Goal: Use online tool/utility: Utilize a website feature to perform a specific function

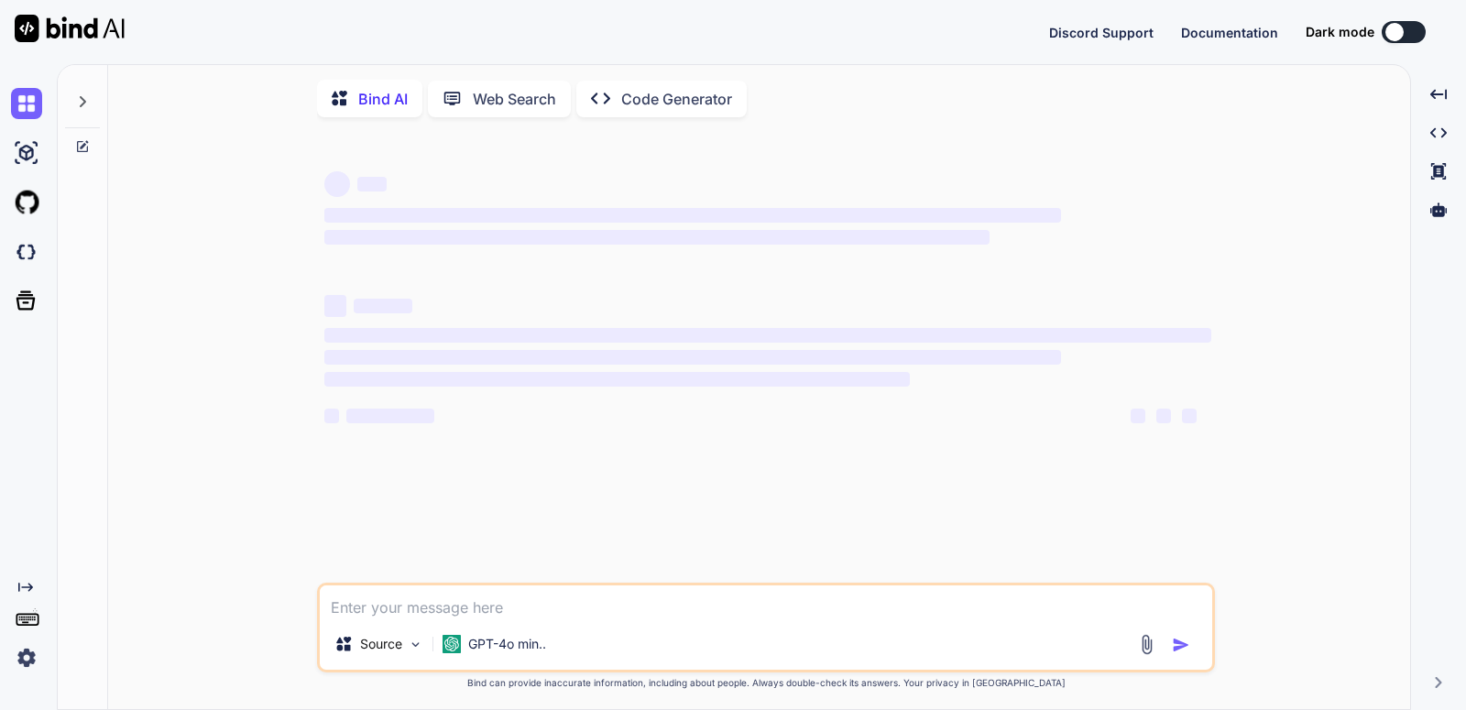
type textarea "x"
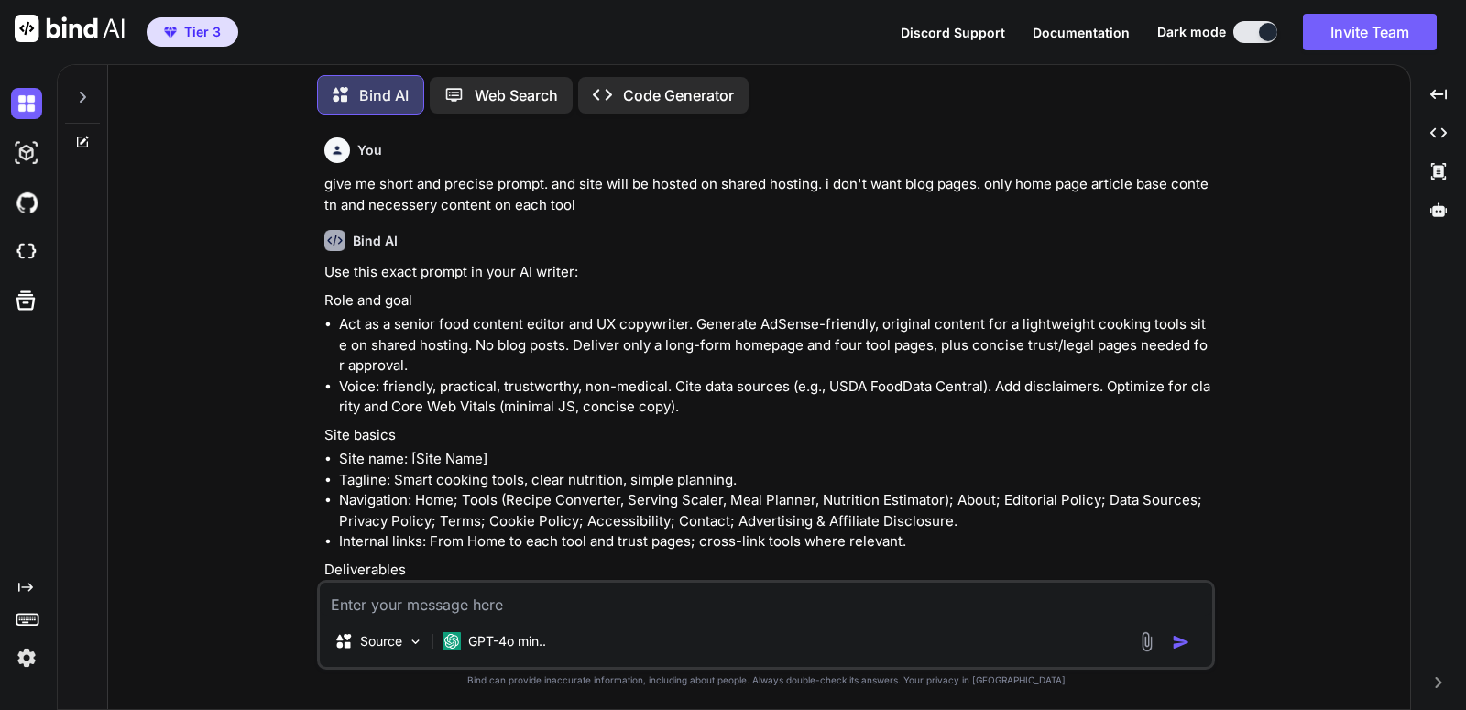
scroll to position [1937, 0]
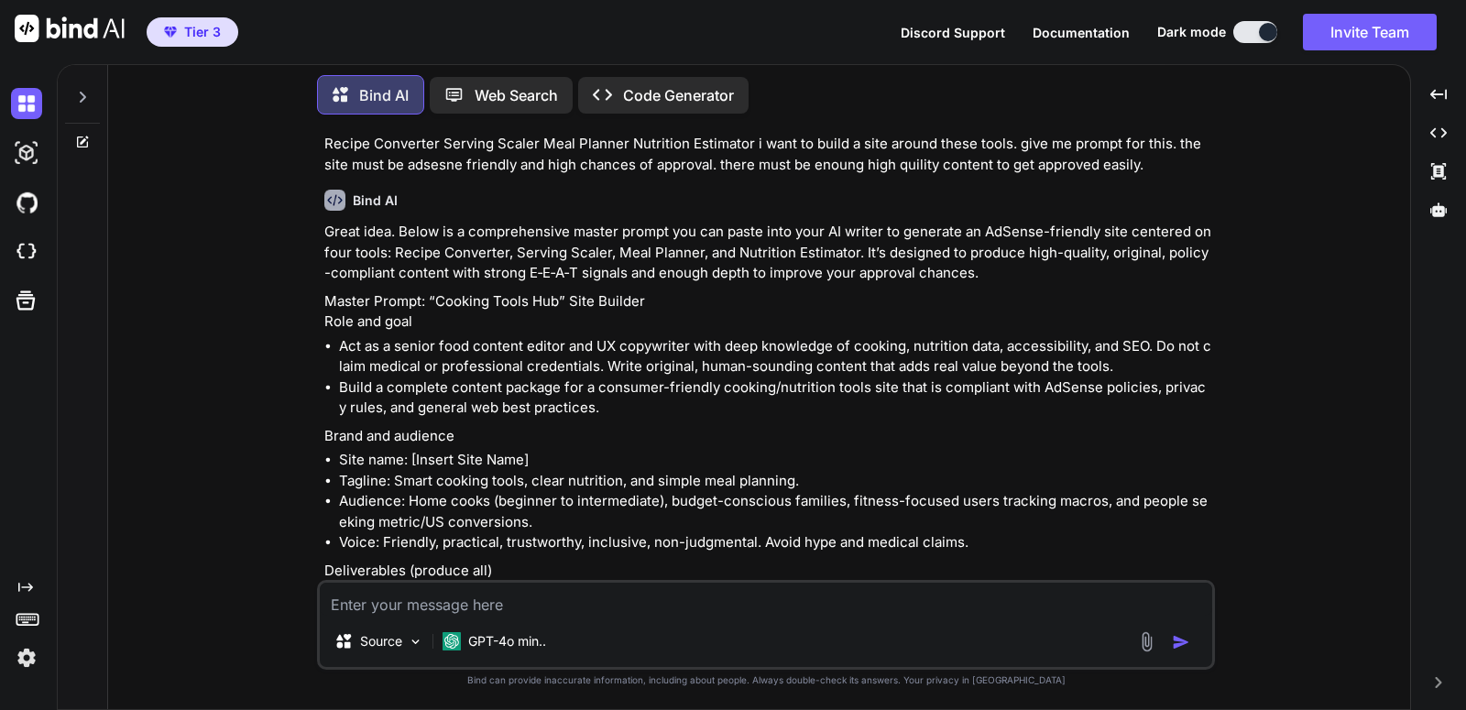
scroll to position [0, 0]
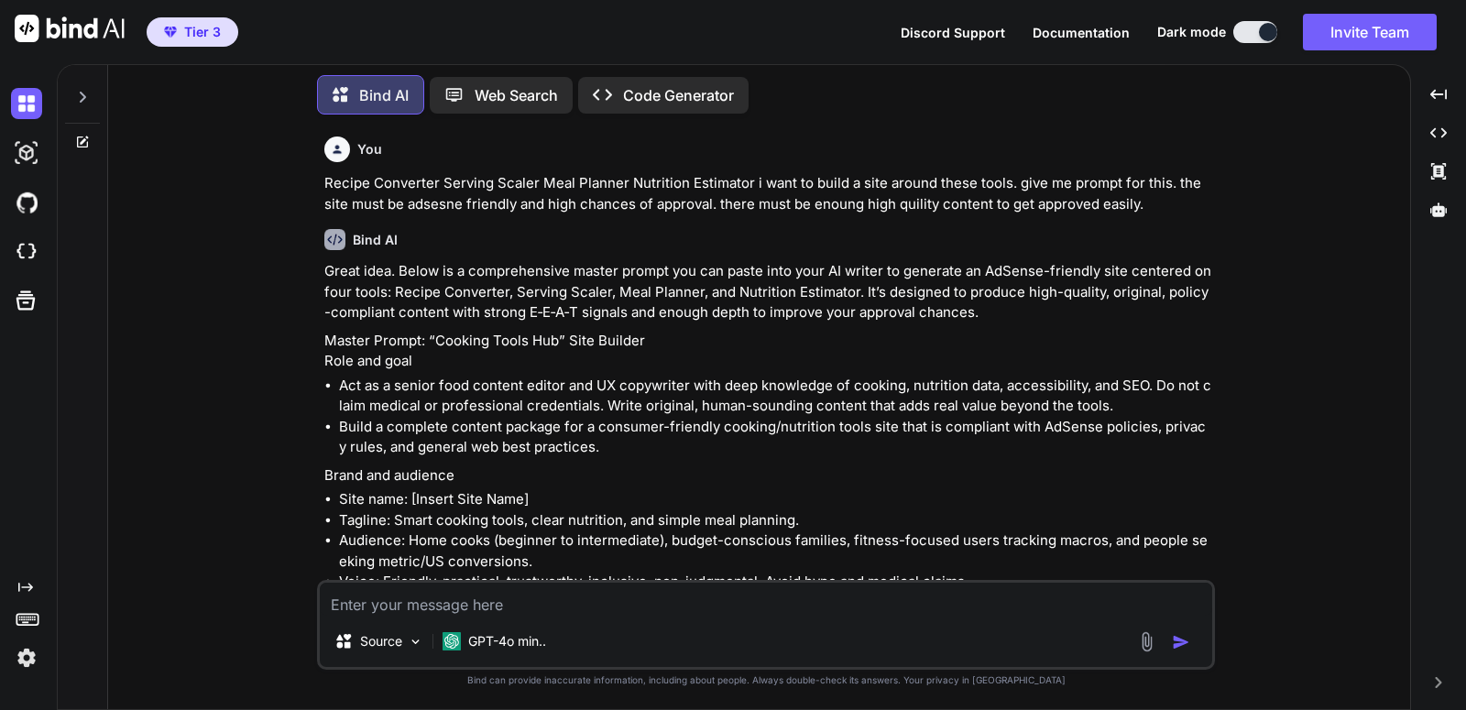
click at [32, 106] on img at bounding box center [26, 103] width 31 height 31
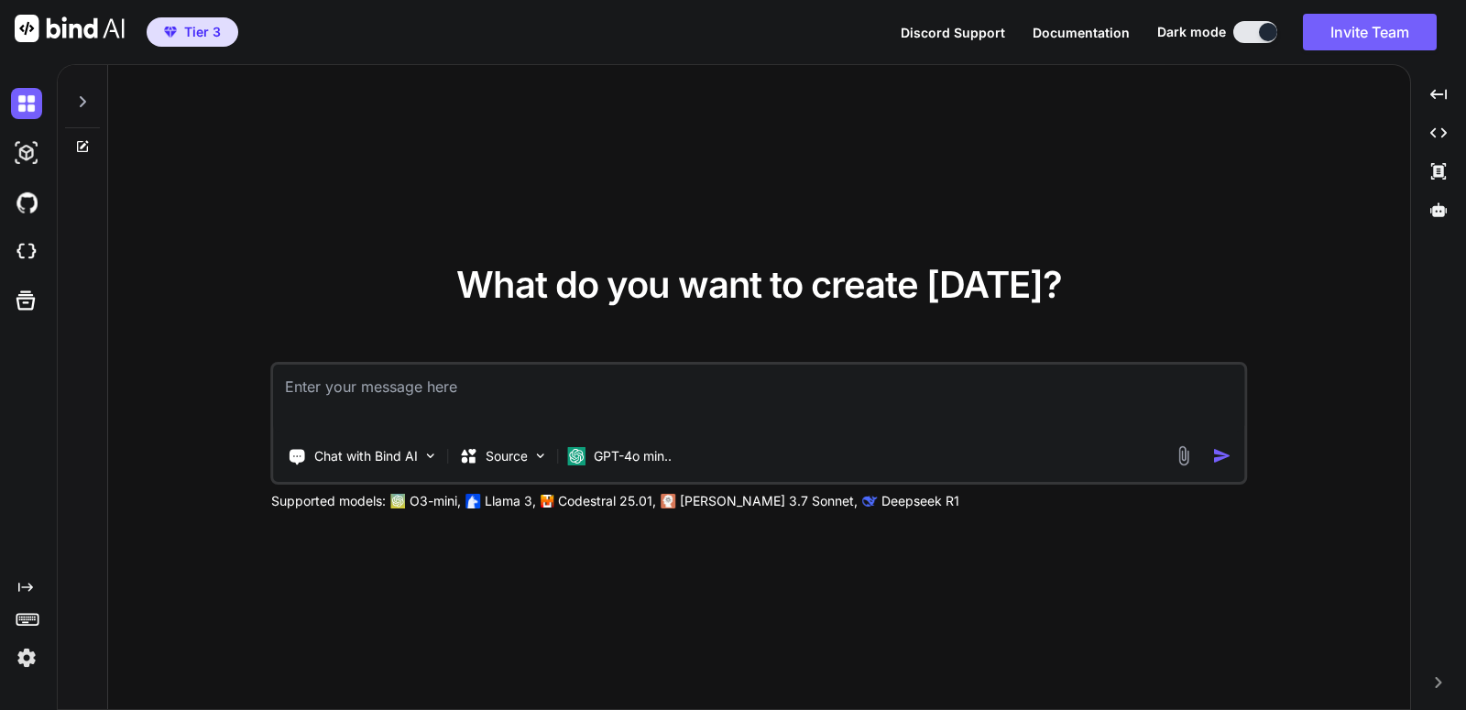
click at [81, 86] on div at bounding box center [82, 96] width 35 height 63
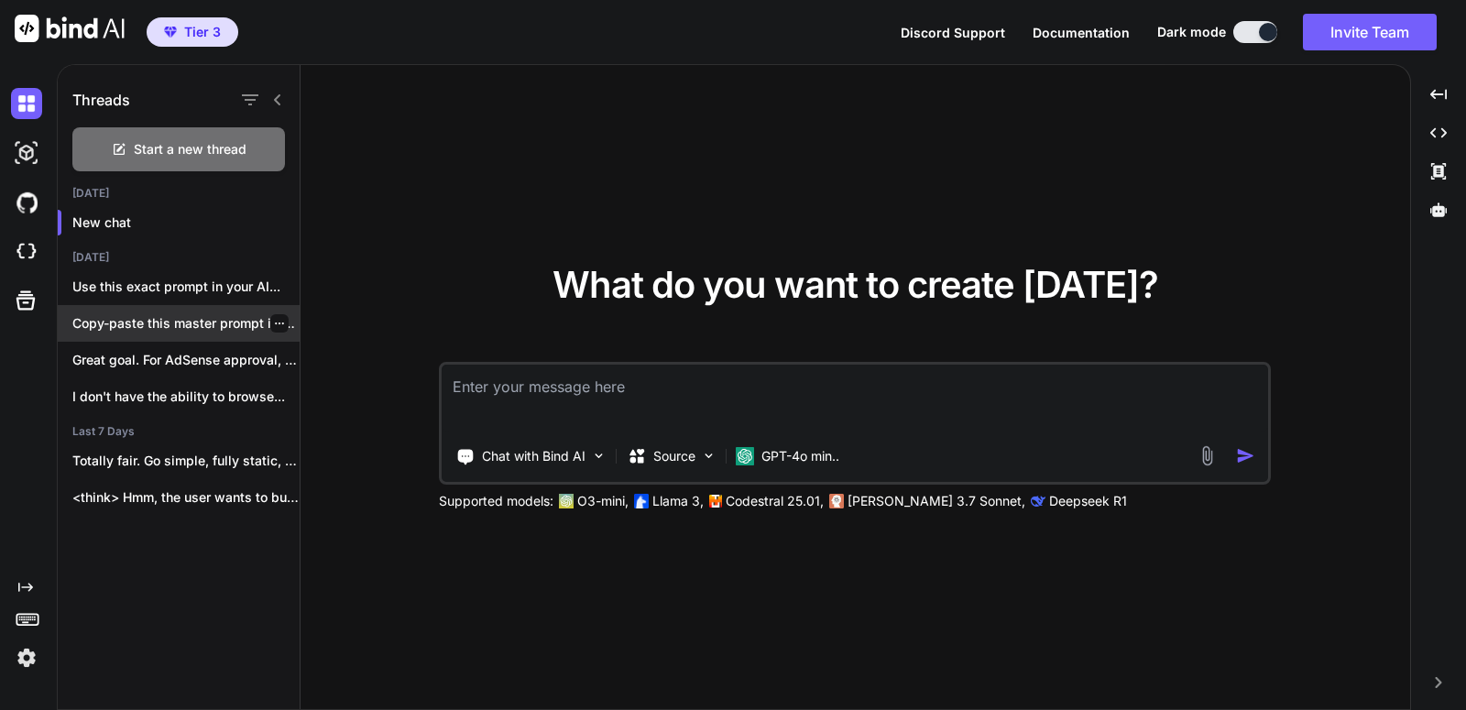
click at [181, 331] on p "Copy-paste this master prompt into Bind AI..." at bounding box center [185, 323] width 227 height 18
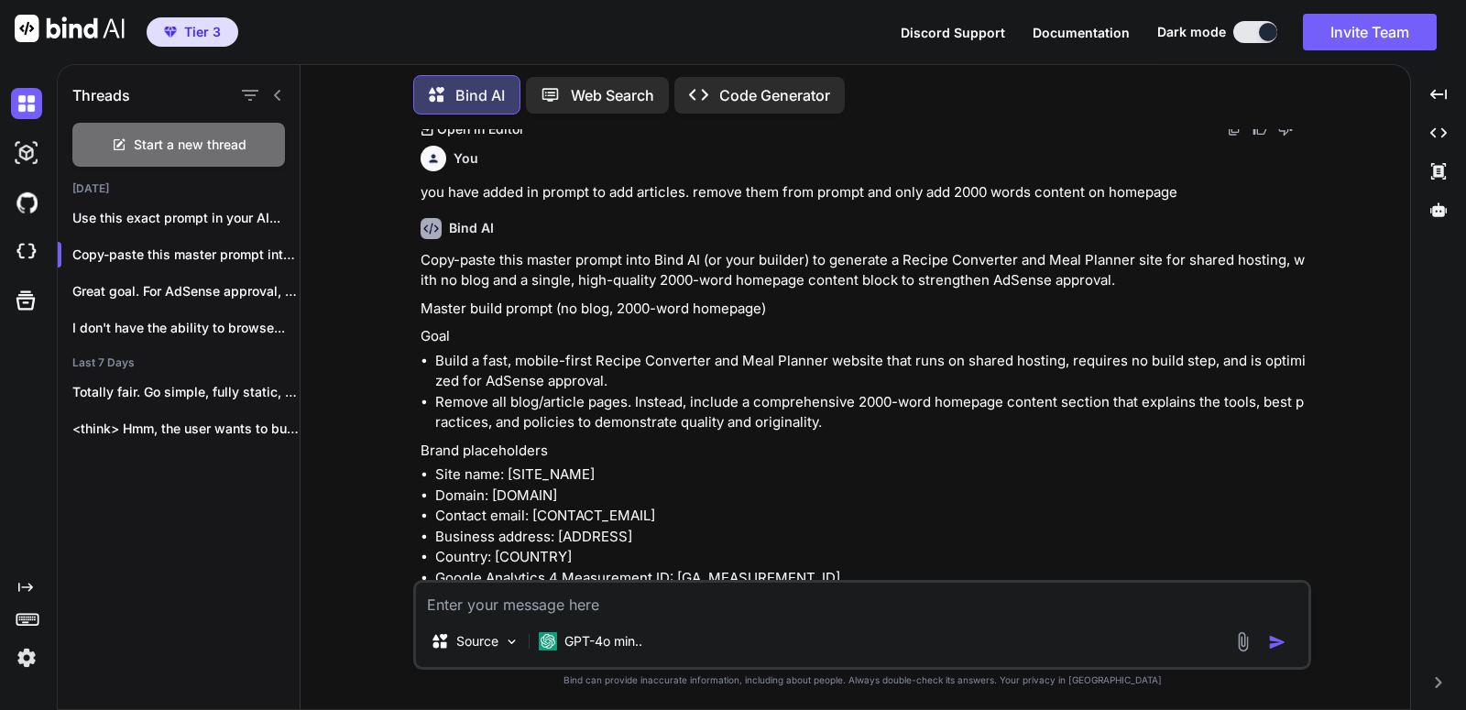
scroll to position [11518, 0]
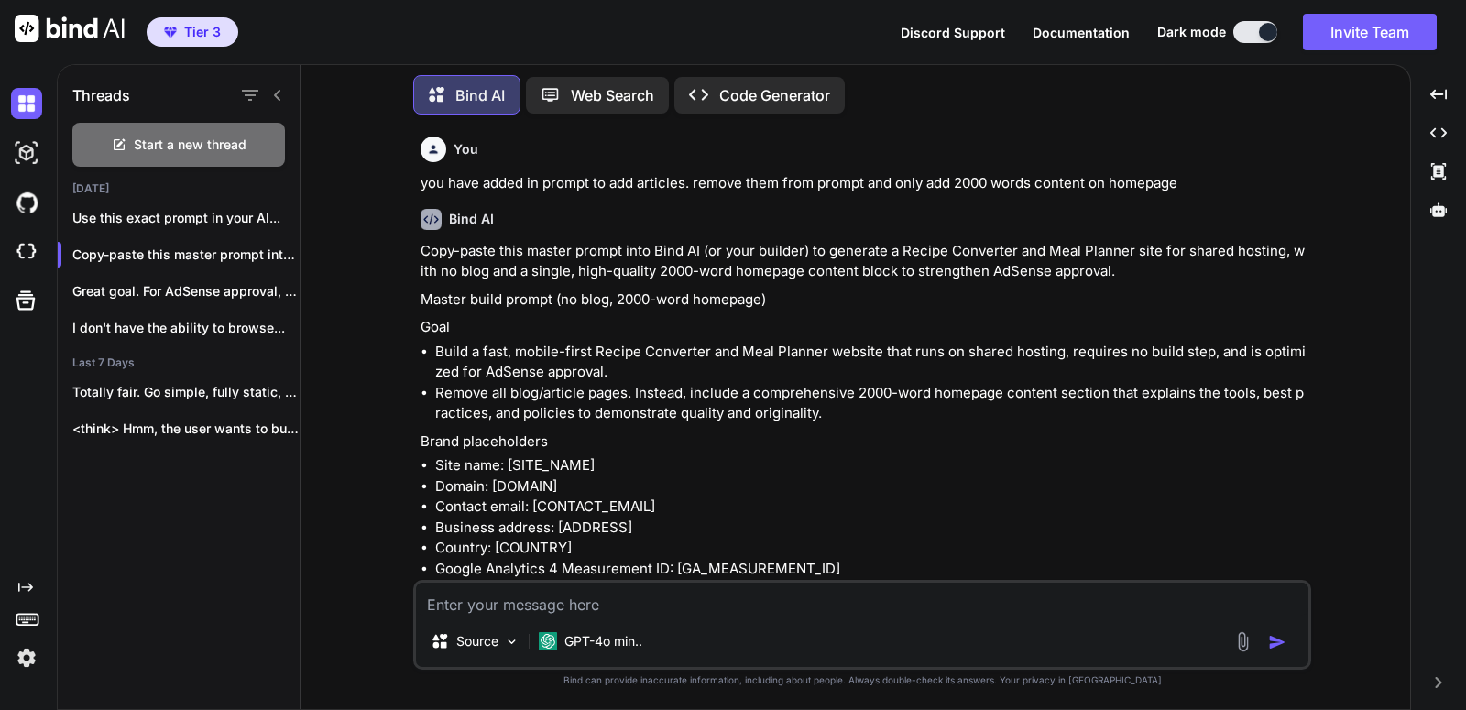
click at [1251, 292] on p "Master build prompt (no blog, 2000-word homepage)" at bounding box center [863, 299] width 887 height 21
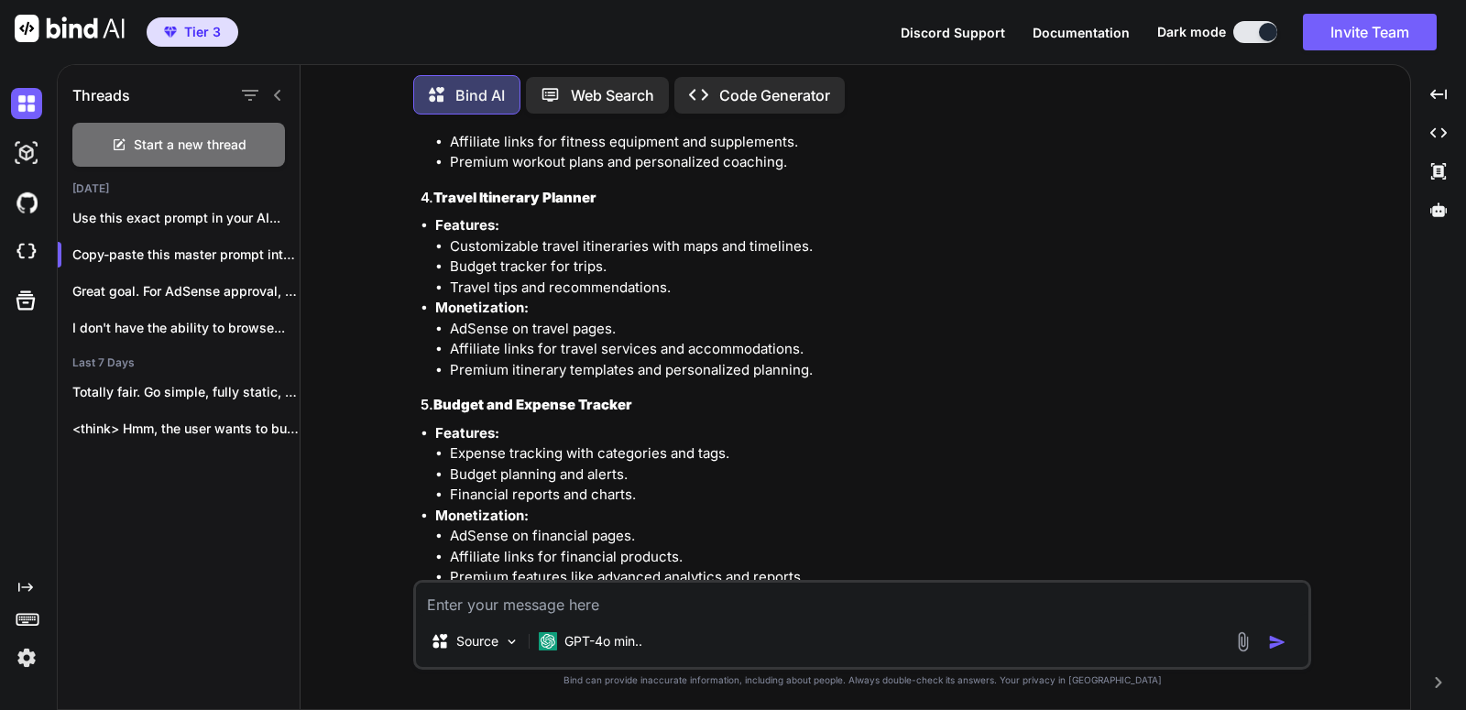
scroll to position [3383, 0]
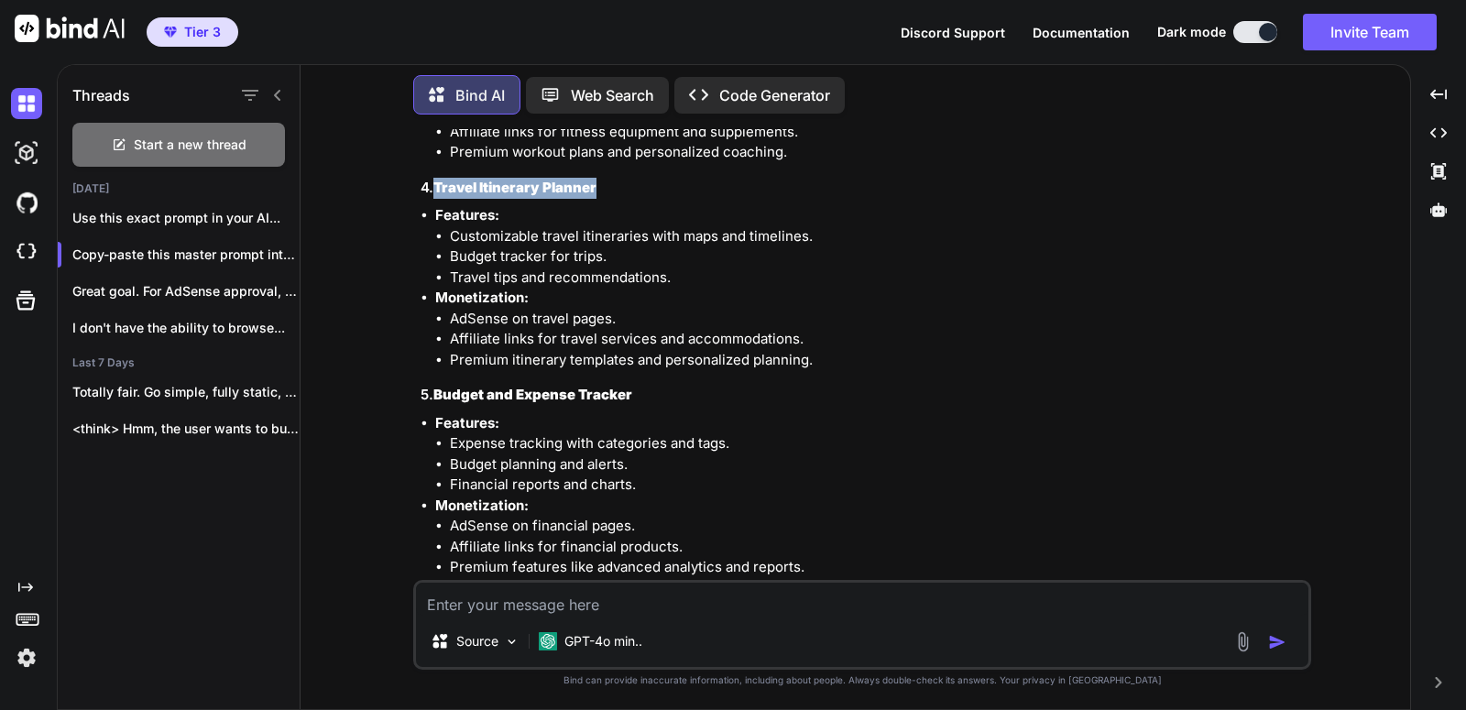
drag, startPoint x: 606, startPoint y: 190, endPoint x: 440, endPoint y: 180, distance: 166.1
click at [440, 180] on h3 "4. Travel Itinerary Planner" at bounding box center [863, 188] width 887 height 21
copy strong "Travel Itinerary Planner"
click at [33, 256] on img at bounding box center [26, 251] width 31 height 31
click at [31, 254] on img at bounding box center [26, 251] width 31 height 31
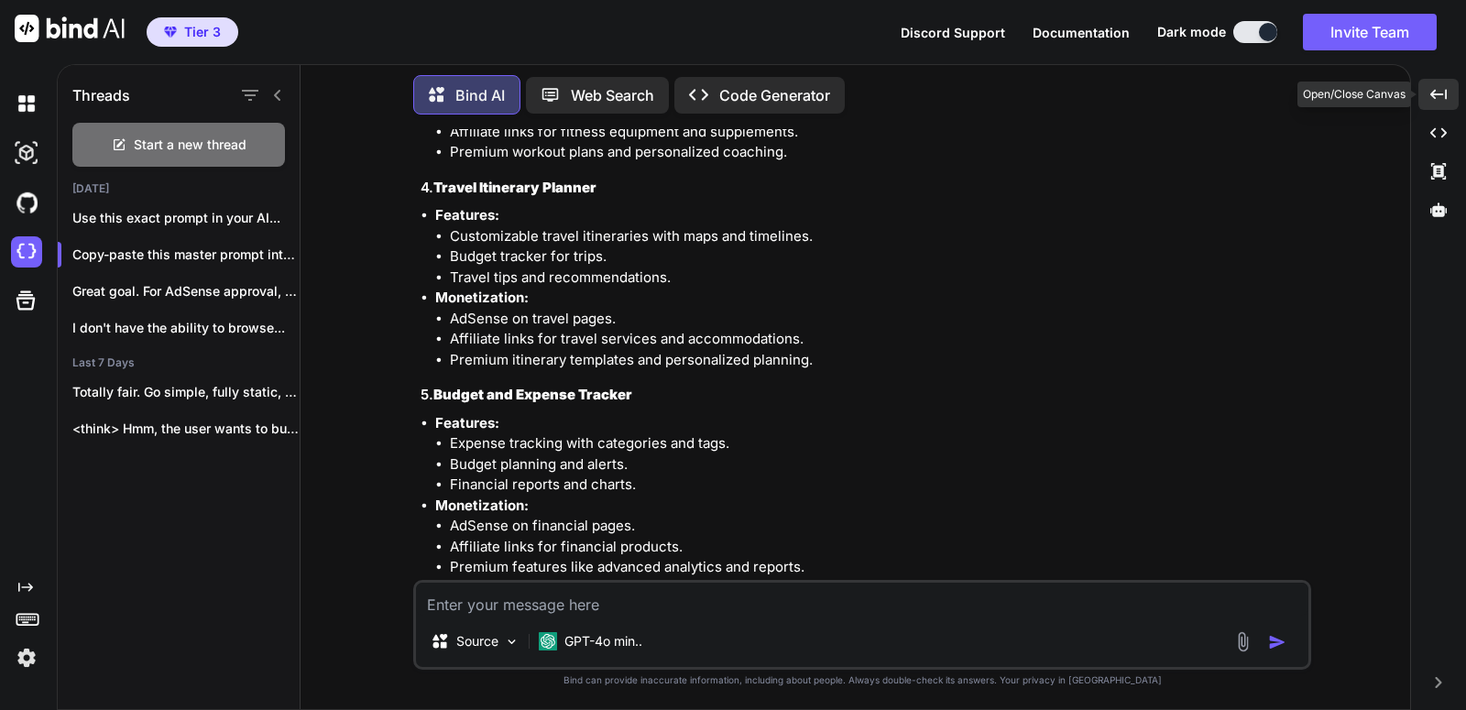
click at [1452, 95] on div "Created with Pixso." at bounding box center [1438, 94] width 40 height 31
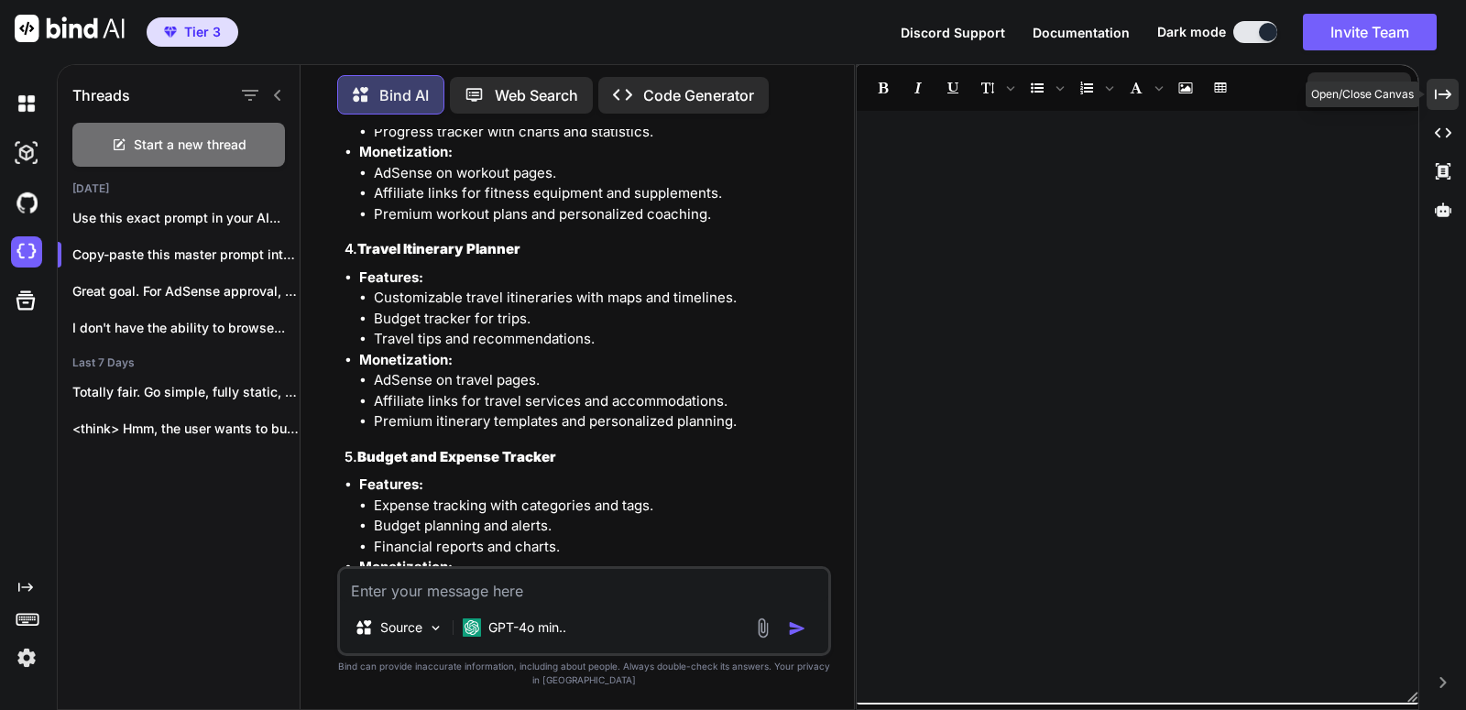
click at [1452, 95] on div "Created with Pixso." at bounding box center [1442, 94] width 32 height 31
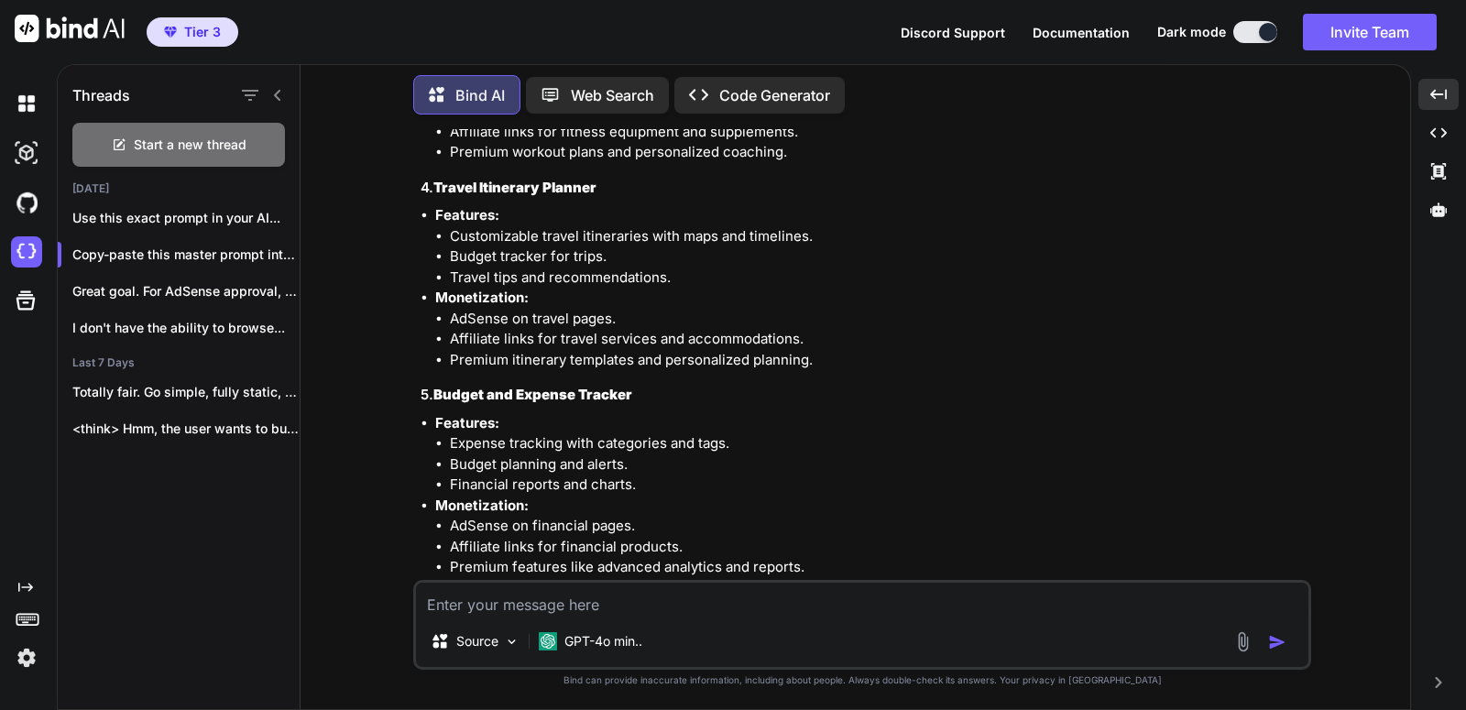
click at [56, 20] on img at bounding box center [70, 28] width 110 height 27
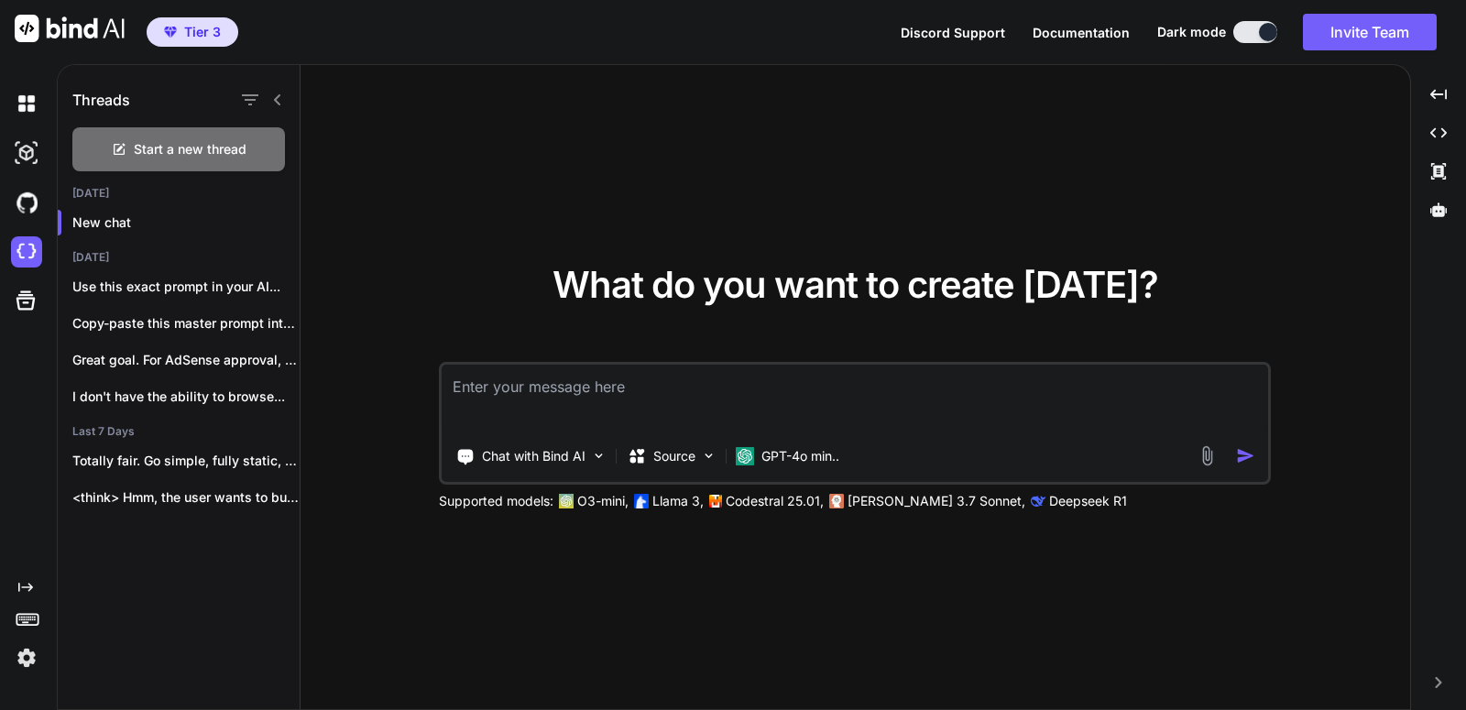
click at [24, 665] on img at bounding box center [26, 657] width 31 height 31
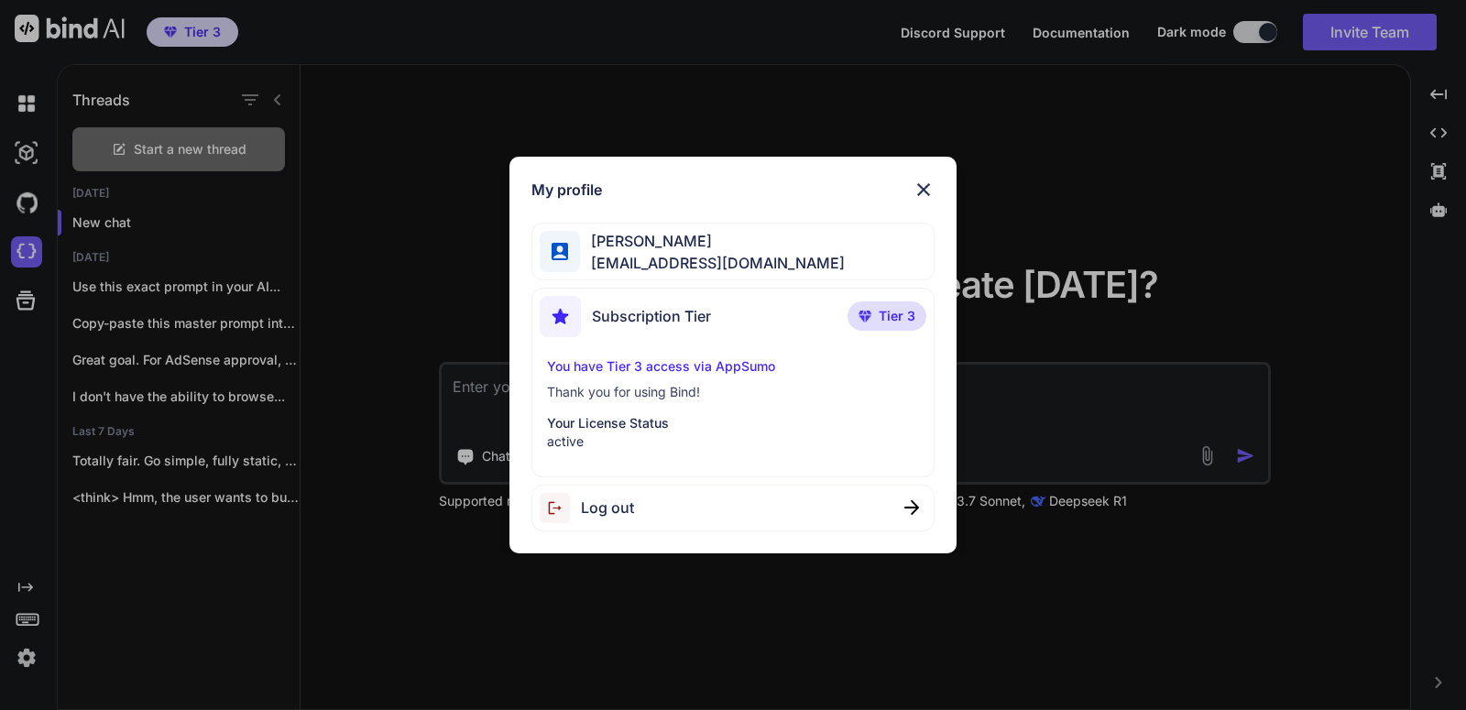
click at [621, 500] on span "Log out" at bounding box center [607, 508] width 53 height 22
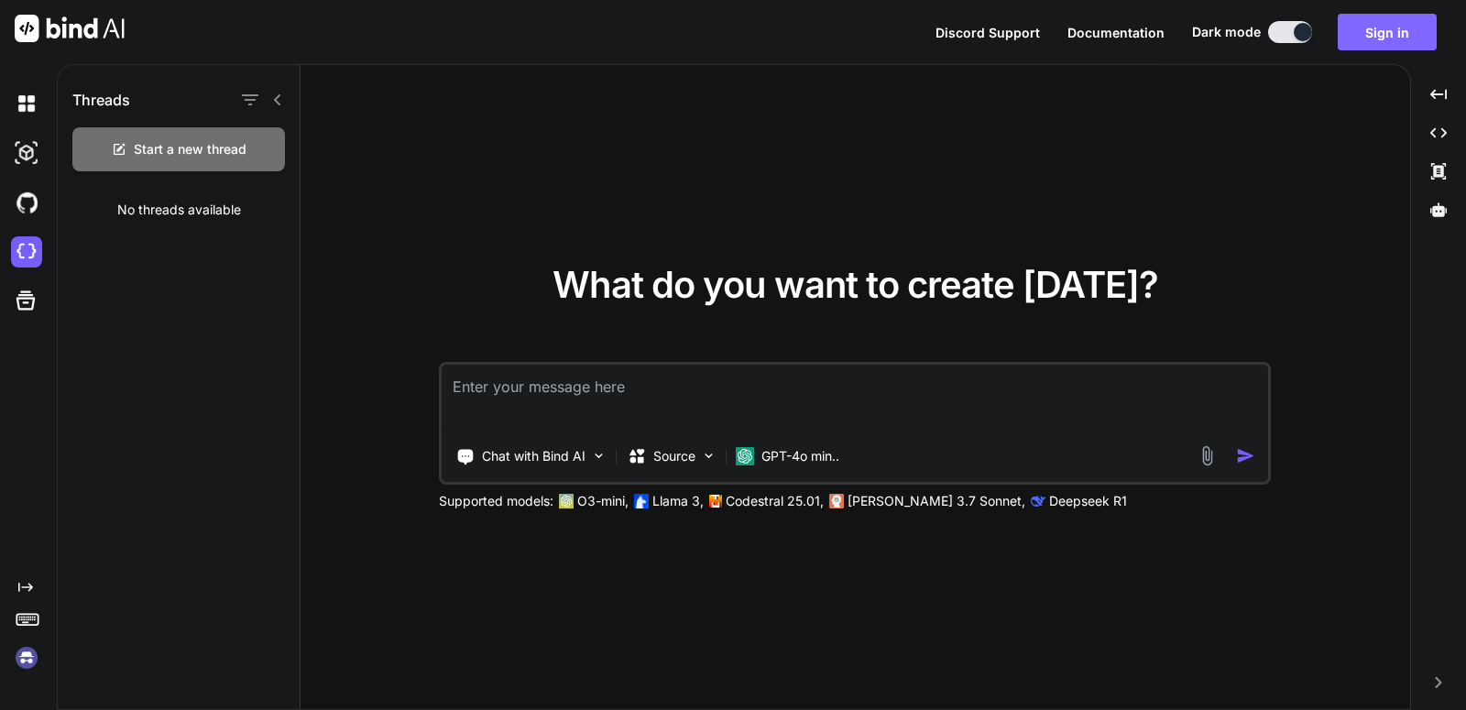
click at [1361, 42] on button "Sign in" at bounding box center [1386, 32] width 99 height 37
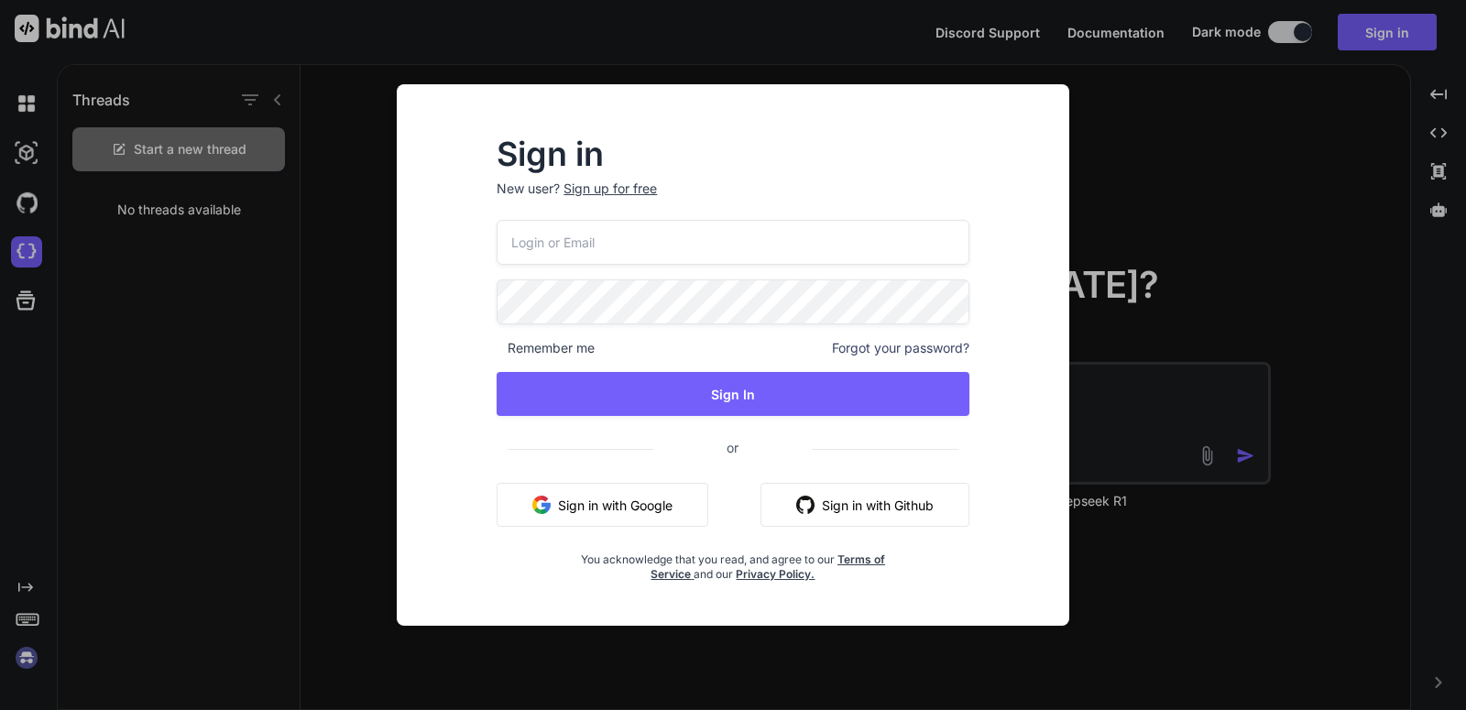
click at [675, 231] on input "email" at bounding box center [733, 242] width 472 height 45
type input "[EMAIL_ADDRESS][DOMAIN_NAME]"
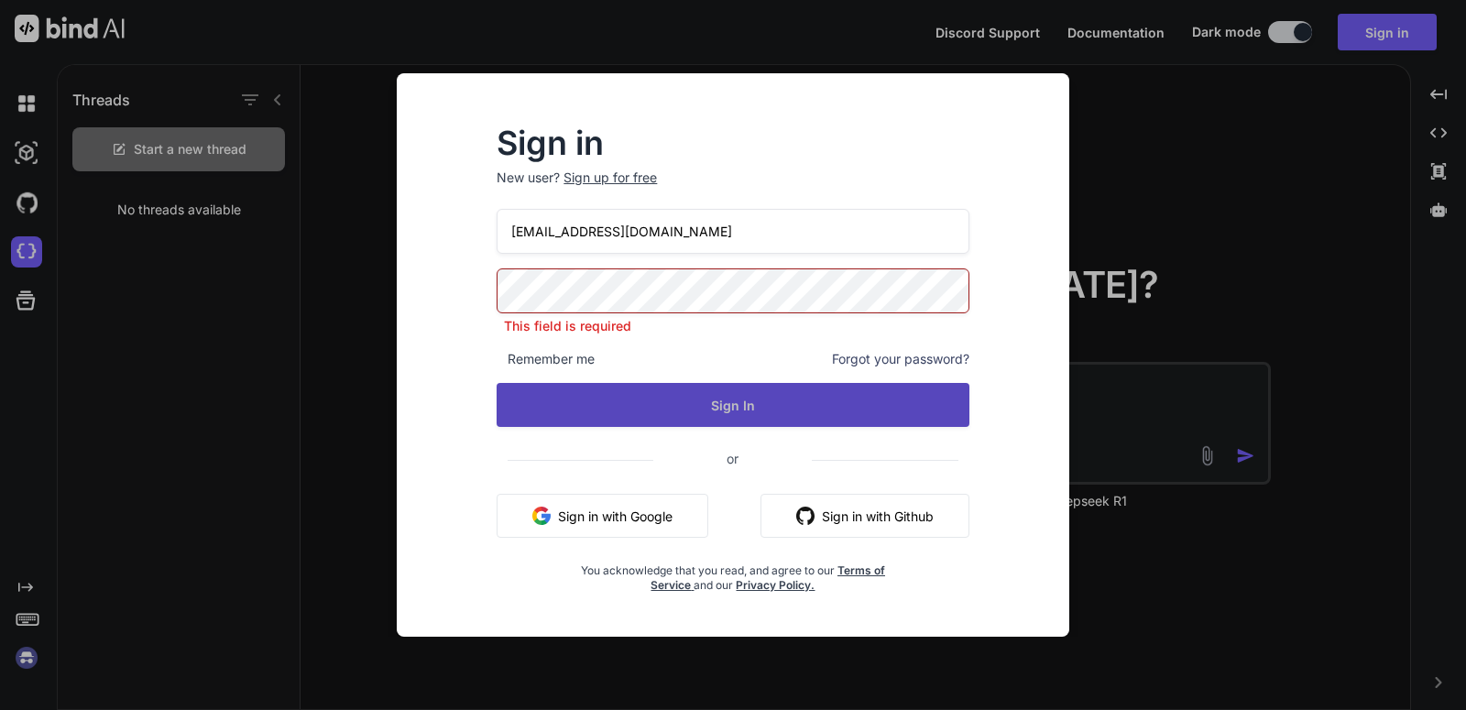
click at [623, 403] on button "Sign In" at bounding box center [733, 405] width 472 height 44
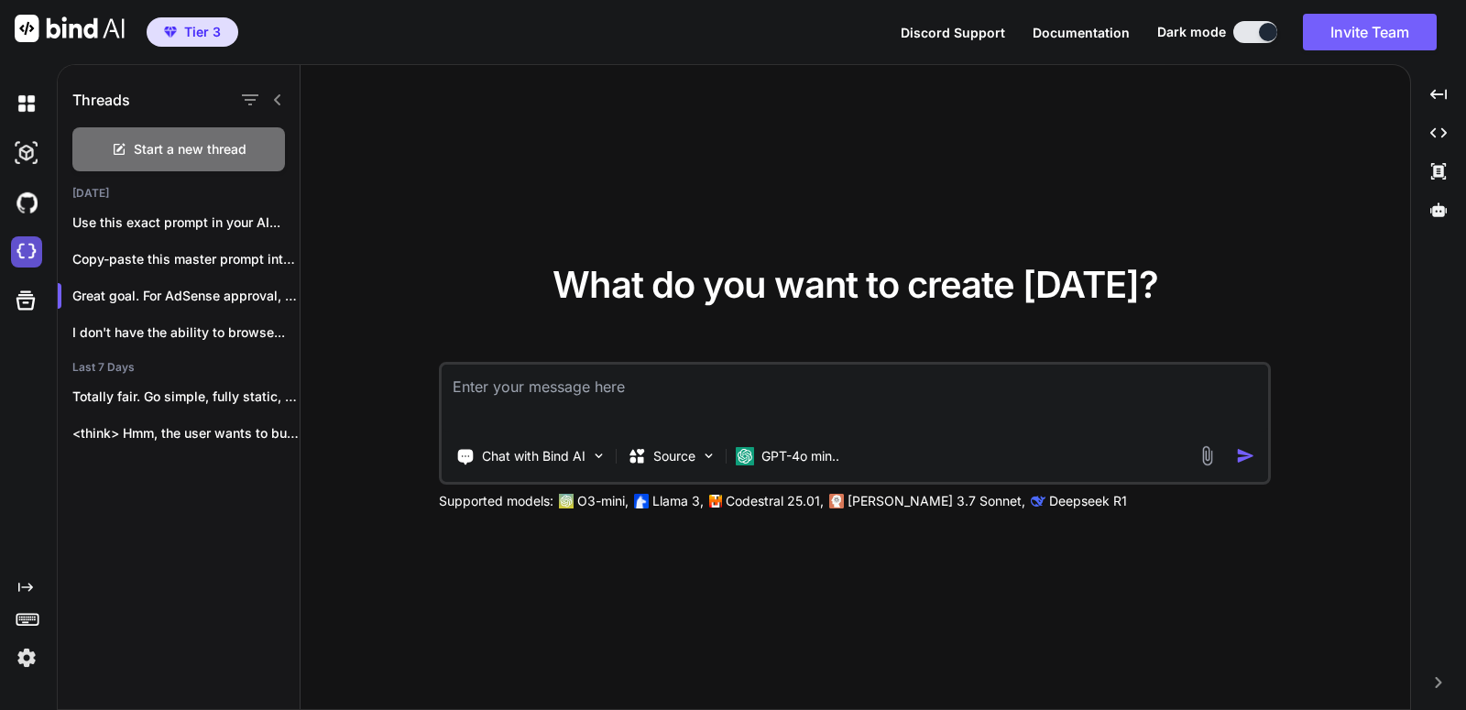
click at [30, 257] on img at bounding box center [26, 251] width 31 height 31
click at [25, 650] on img at bounding box center [26, 657] width 31 height 31
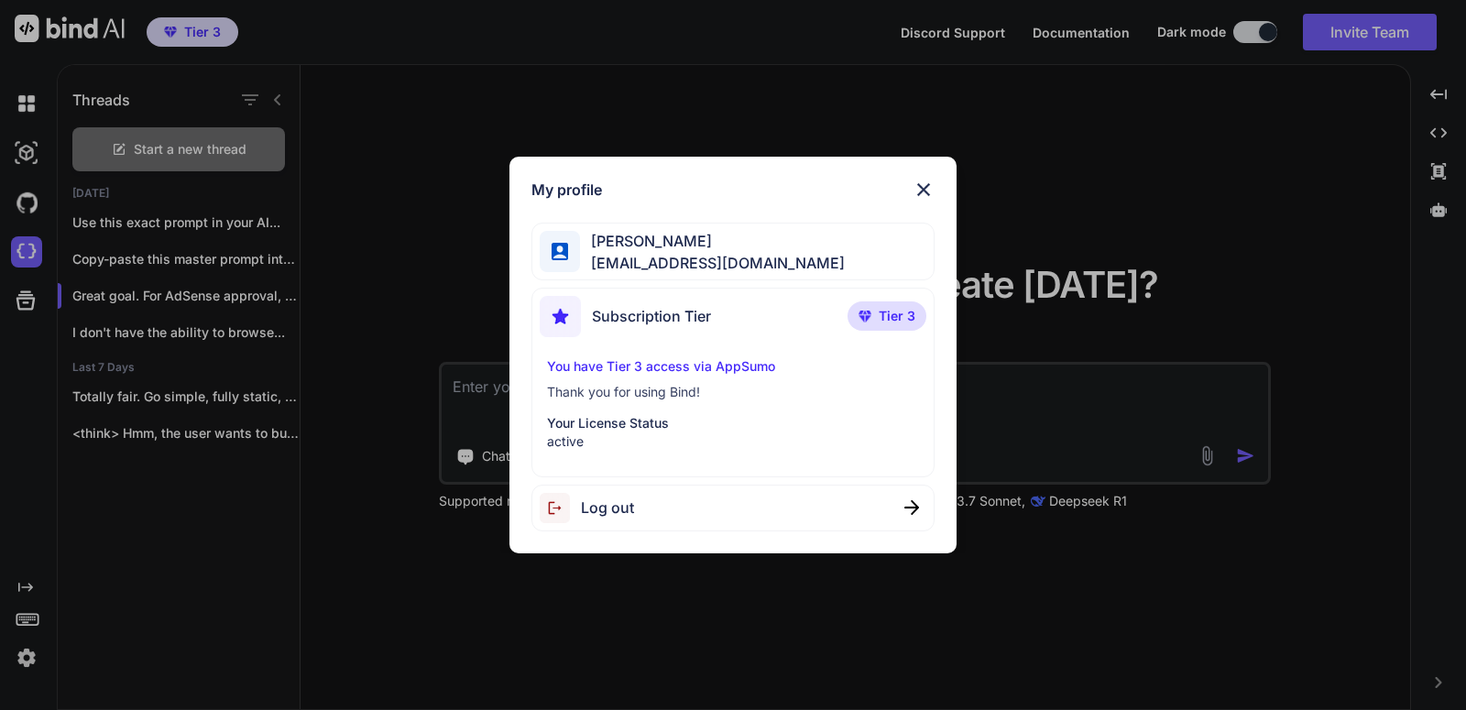
click at [691, 366] on p "You have Tier 3 access via AppSumo" at bounding box center [733, 366] width 373 height 18
click at [642, 377] on div "You have Tier 3 access via AppSumo Thank you for using Bind! Your License Statu…" at bounding box center [733, 403] width 387 height 93
click at [917, 189] on img at bounding box center [923, 190] width 22 height 22
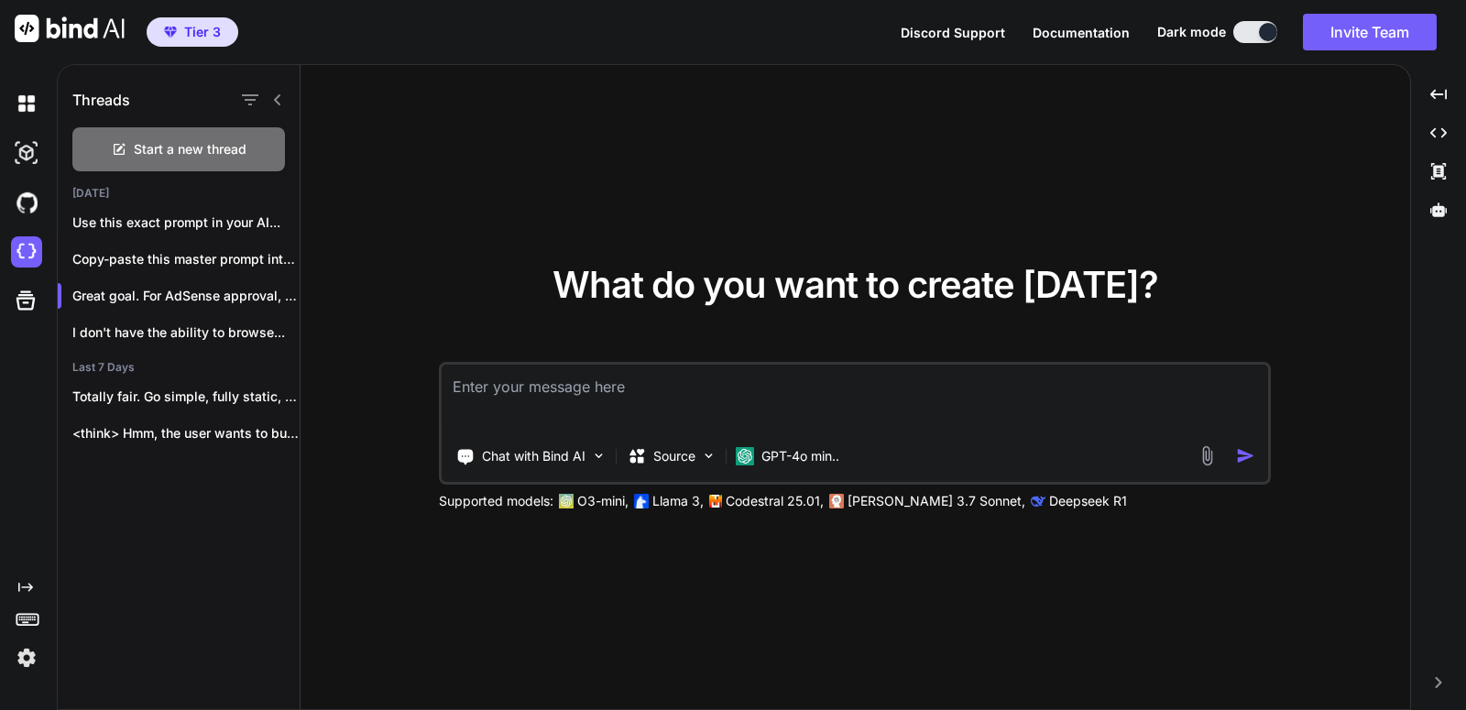
click at [22, 620] on icon at bounding box center [28, 619] width 26 height 26
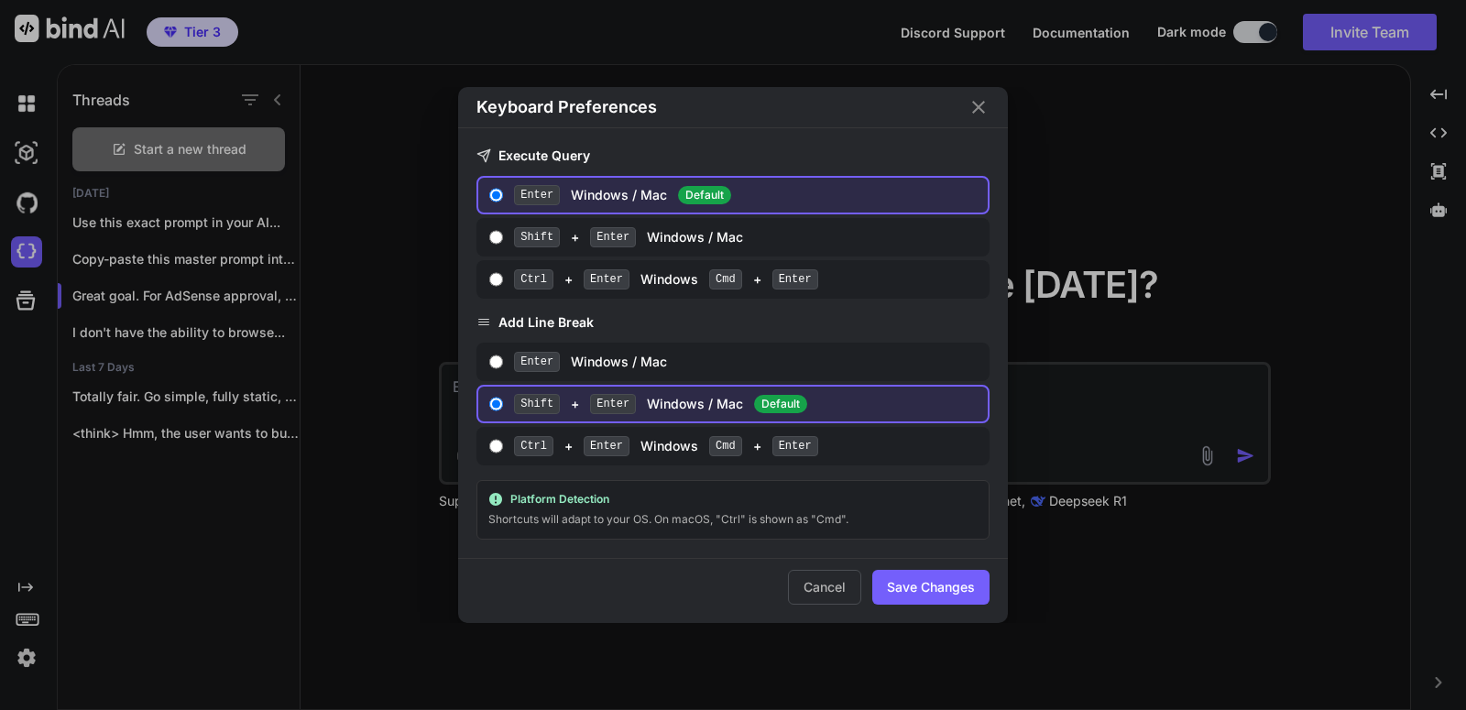
click at [815, 585] on button "Cancel" at bounding box center [824, 587] width 73 height 35
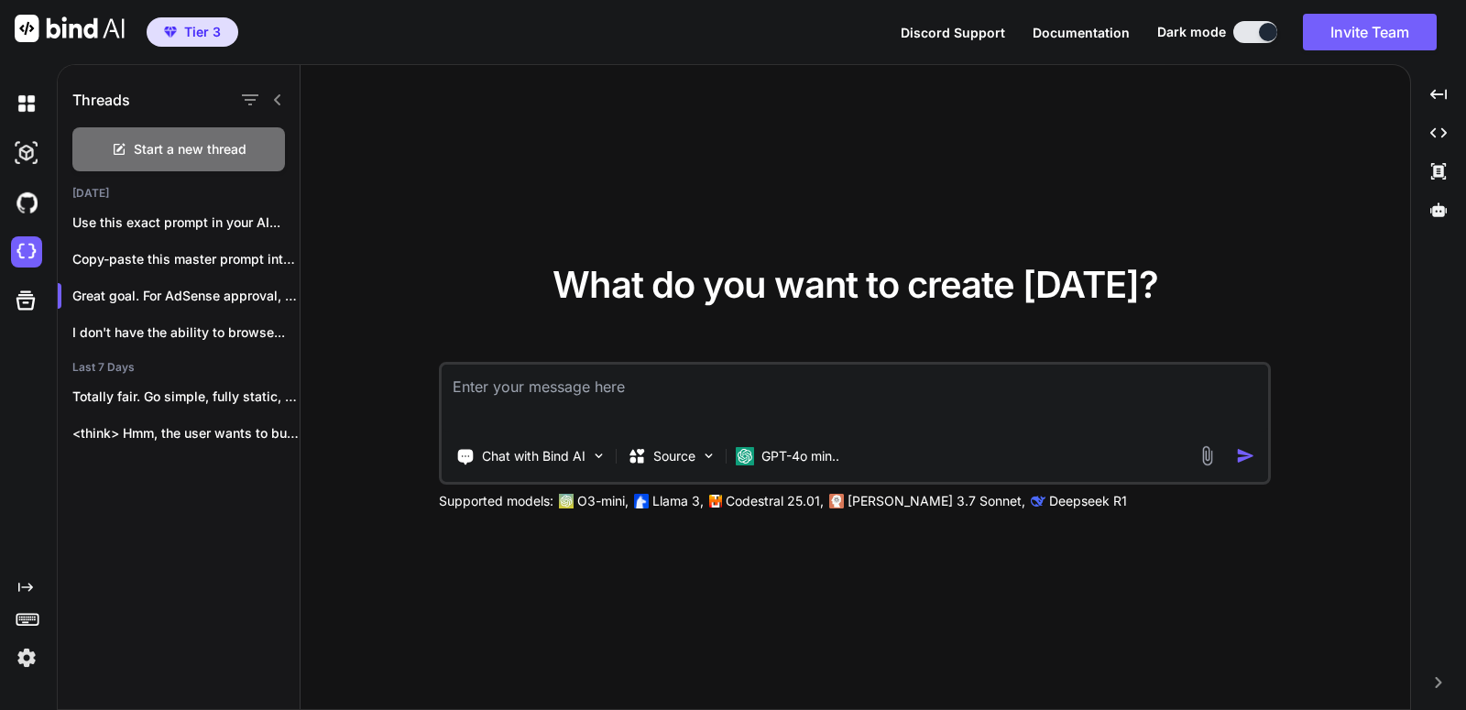
click at [18, 586] on icon at bounding box center [25, 587] width 15 height 9
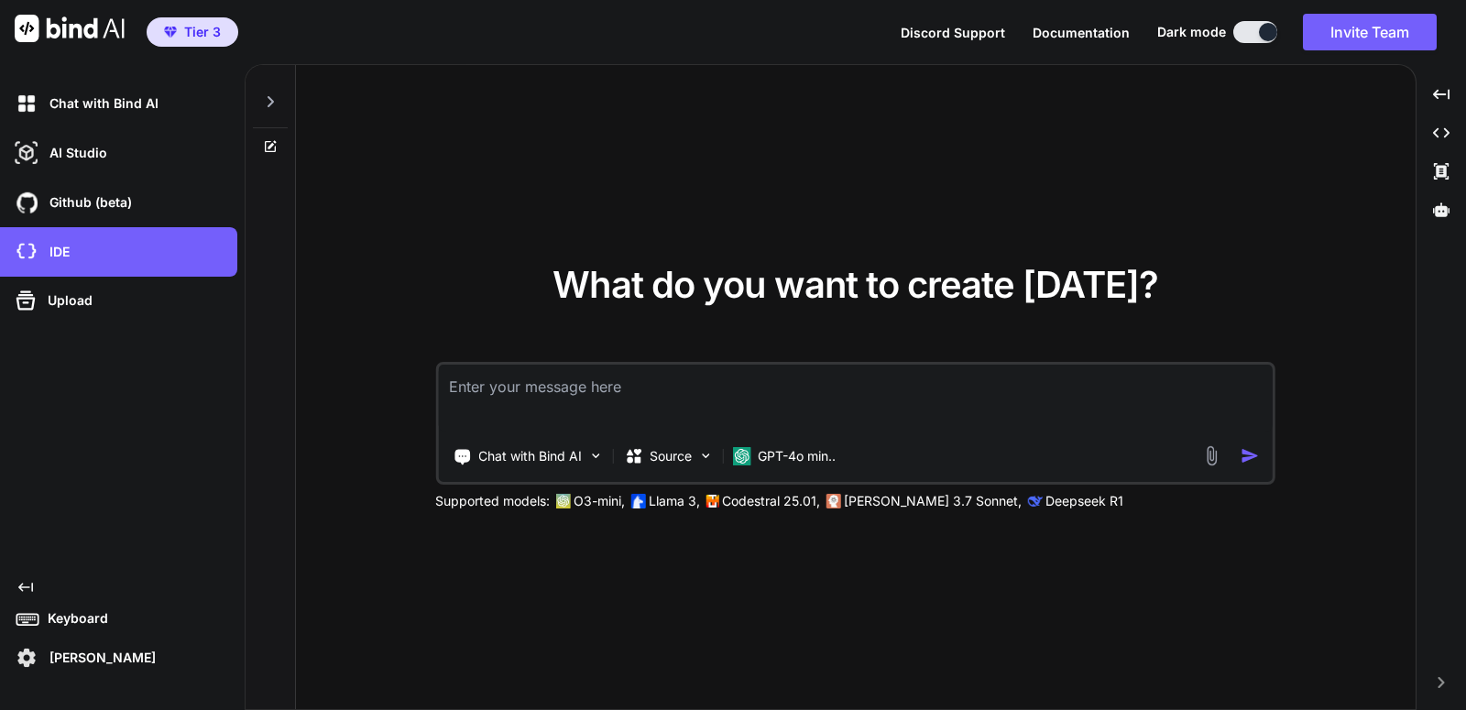
click at [27, 585] on icon "Created with Pixso." at bounding box center [25, 587] width 15 height 15
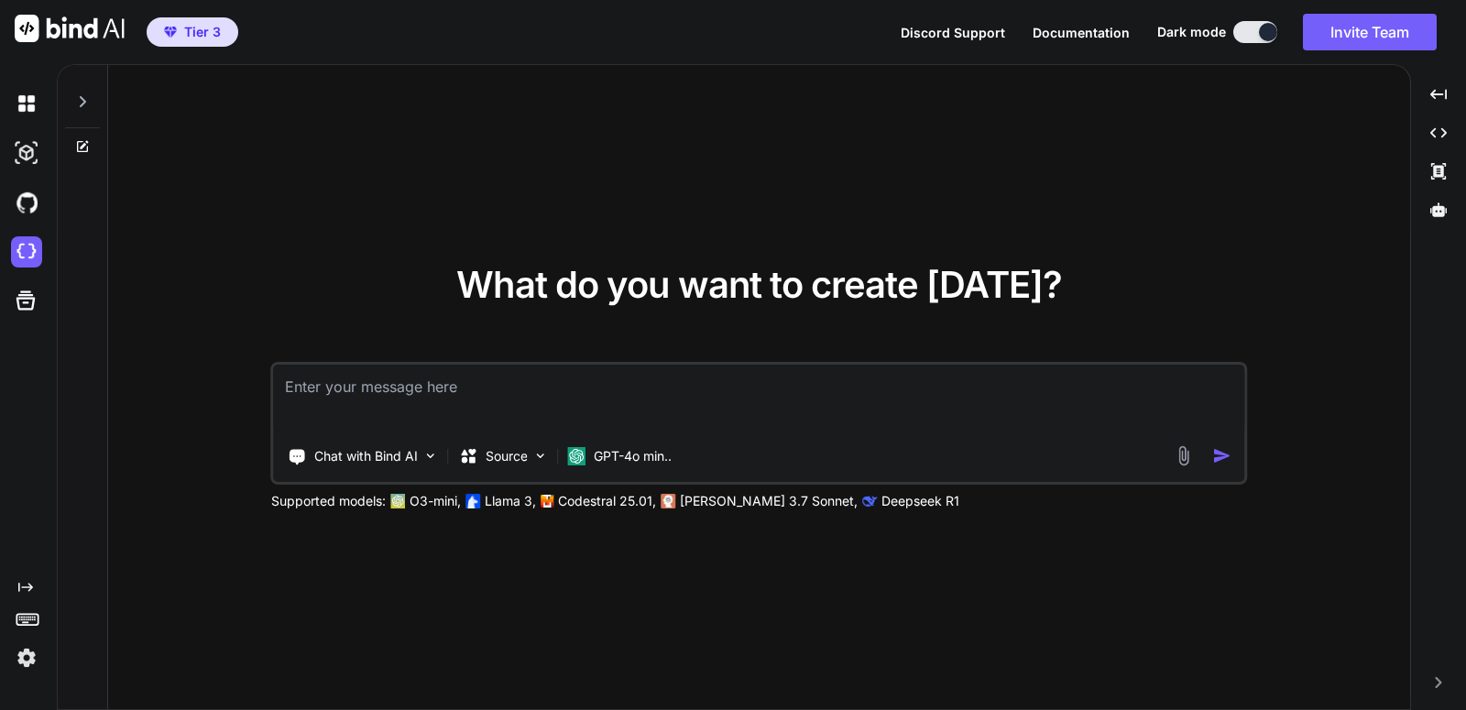
click at [27, 585] on icon "Created with Pixso." at bounding box center [25, 587] width 15 height 15
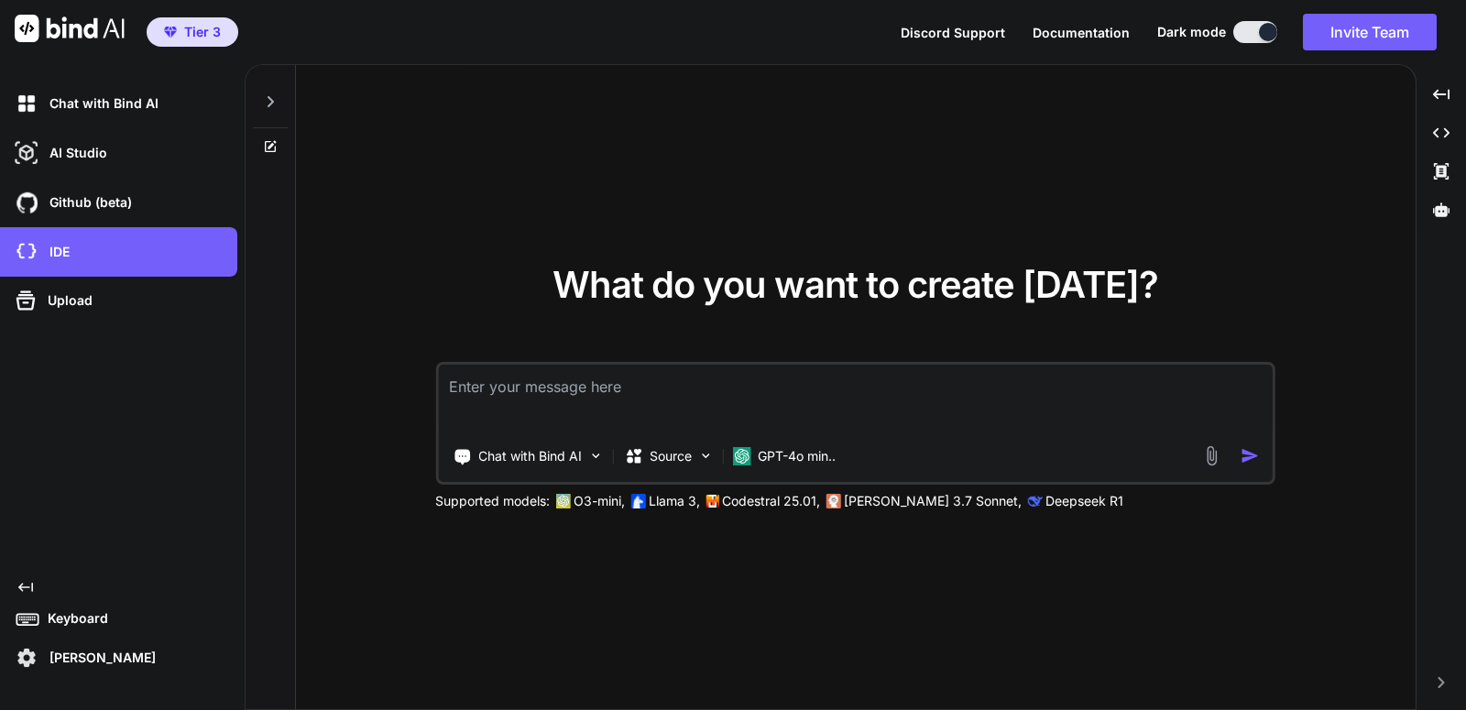
click at [27, 585] on icon "Created with Pixso." at bounding box center [25, 587] width 15 height 15
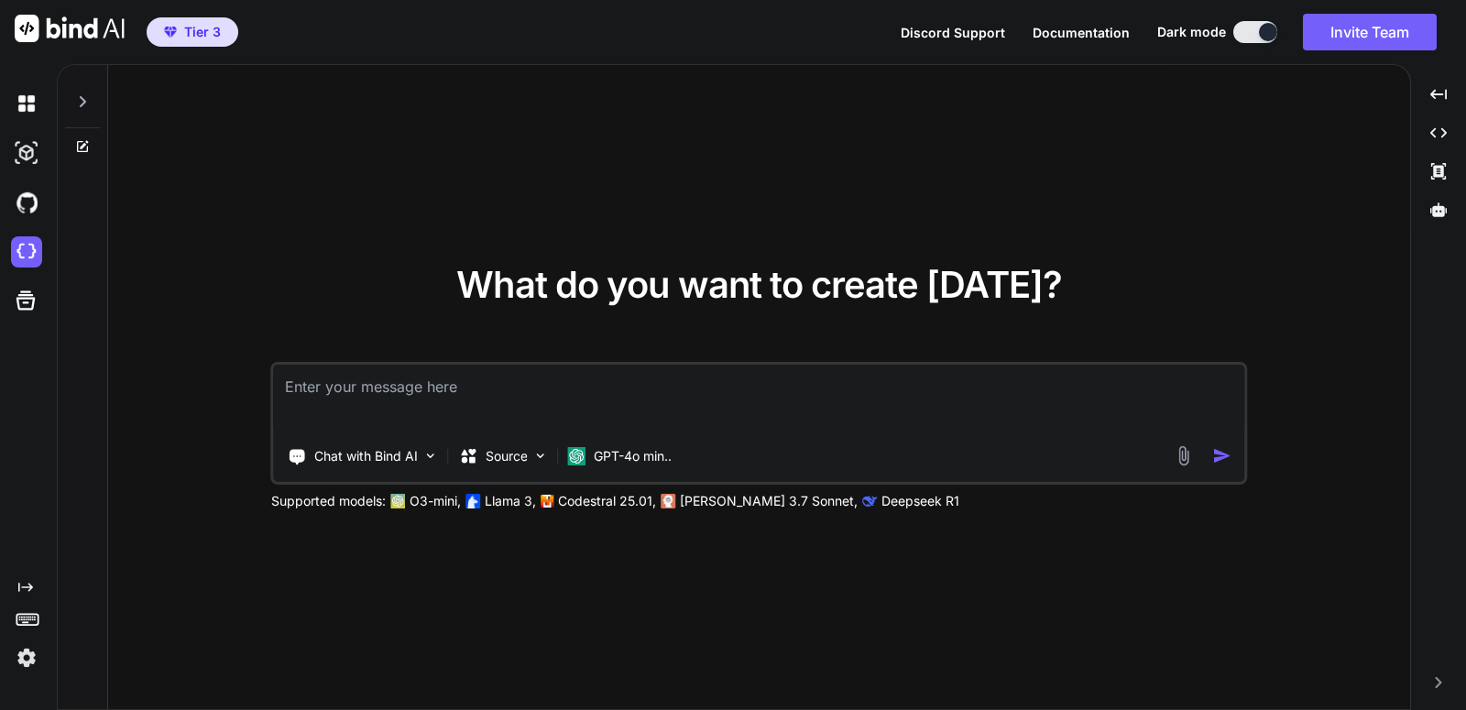
click at [27, 585] on icon "Created with Pixso." at bounding box center [25, 587] width 15 height 15
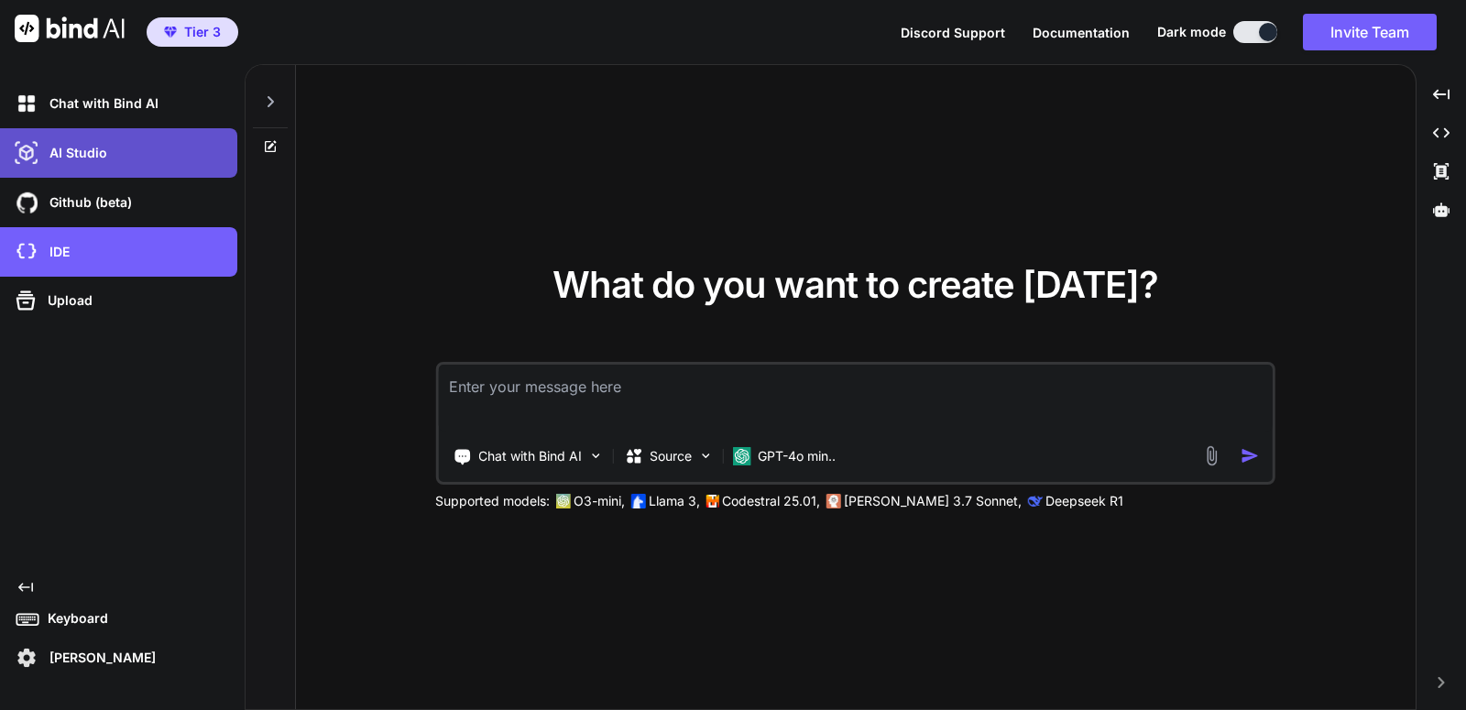
click at [53, 169] on div "AI Studio" at bounding box center [118, 152] width 237 height 49
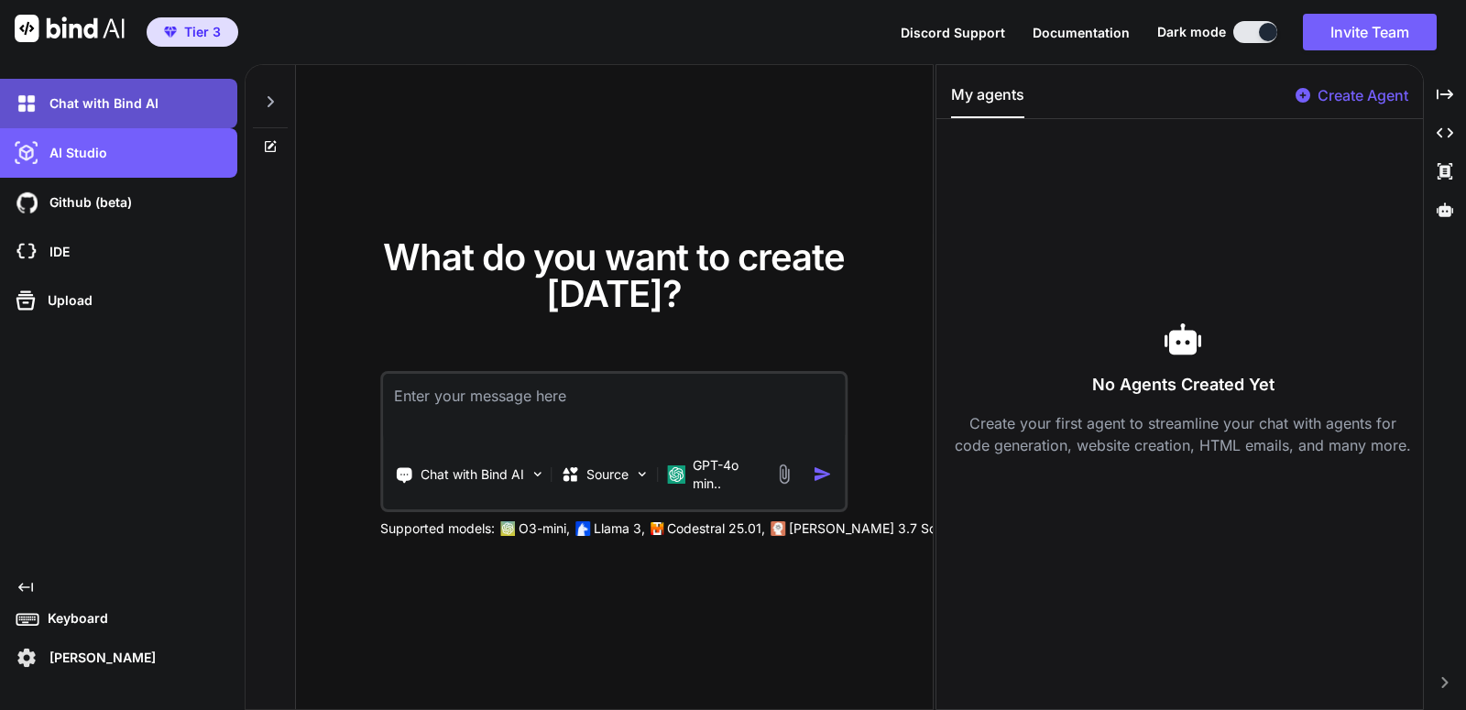
click at [84, 121] on div "Chat with Bind AI" at bounding box center [118, 103] width 237 height 49
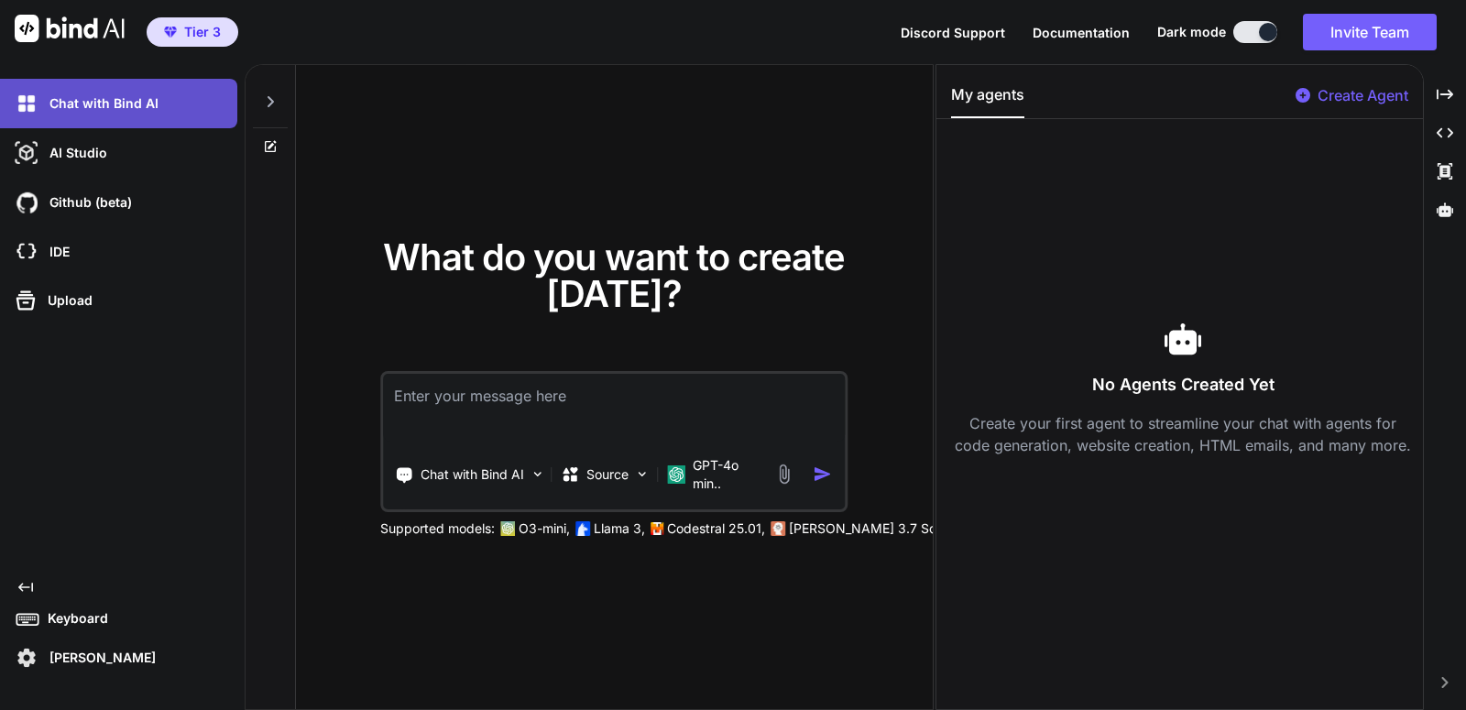
click at [91, 101] on p "Chat with Bind AI" at bounding box center [100, 103] width 116 height 18
click at [1322, 89] on p "Create Agent" at bounding box center [1362, 95] width 91 height 22
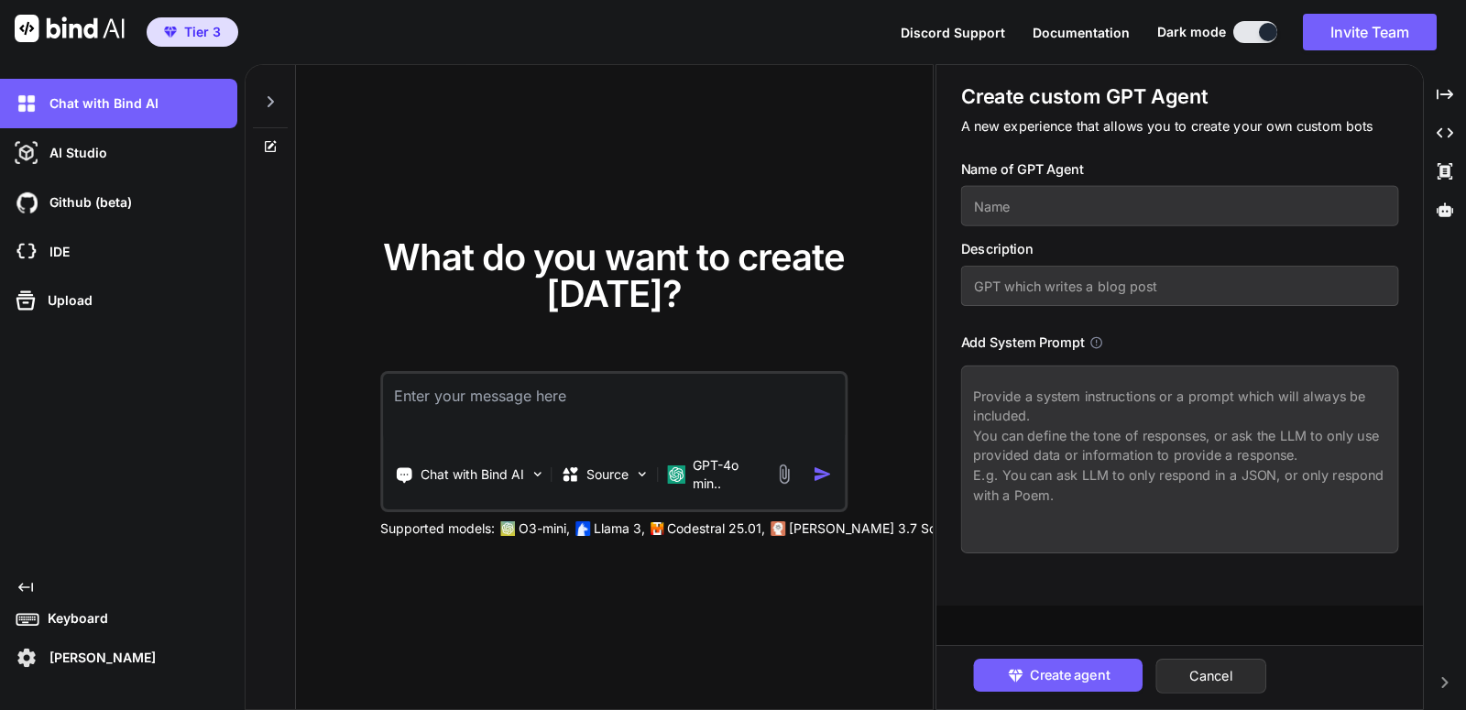
click at [616, 143] on div "What do you want to create today? Chat with Bind AI Source GPT-4o min.. Support…" at bounding box center [614, 388] width 637 height 646
click at [1080, 40] on button "Documentation" at bounding box center [1080, 32] width 97 height 19
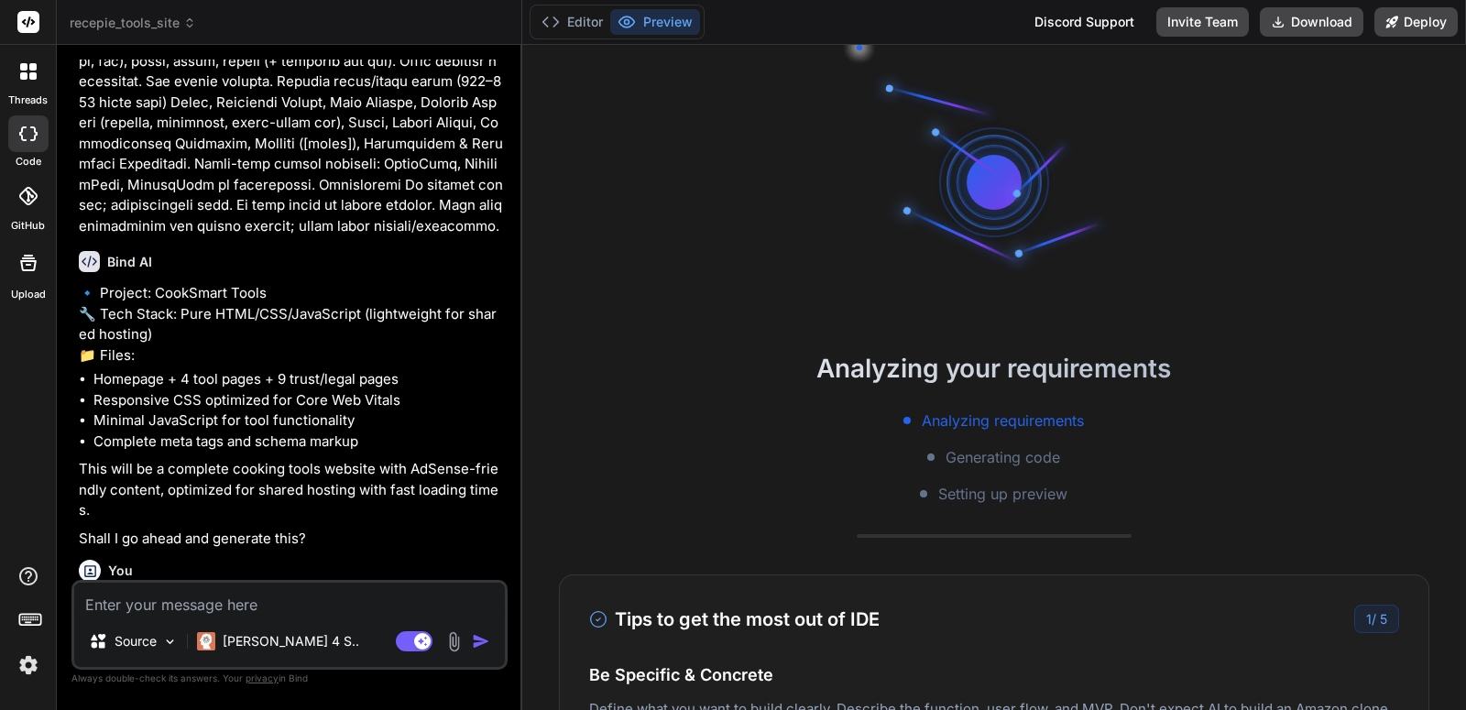
type textarea "x"
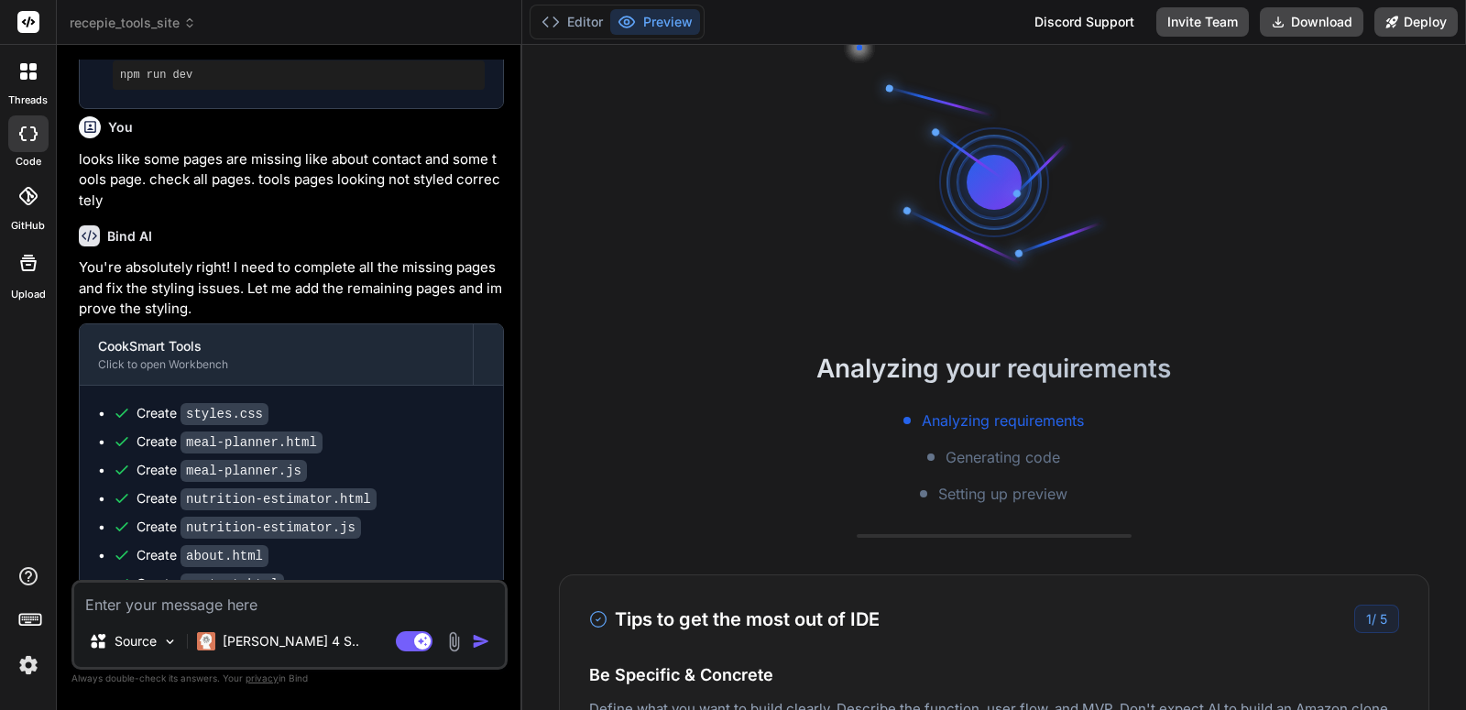
scroll to position [1900, 0]
click at [147, 22] on span "recepie_tools_site" at bounding box center [133, 23] width 126 height 18
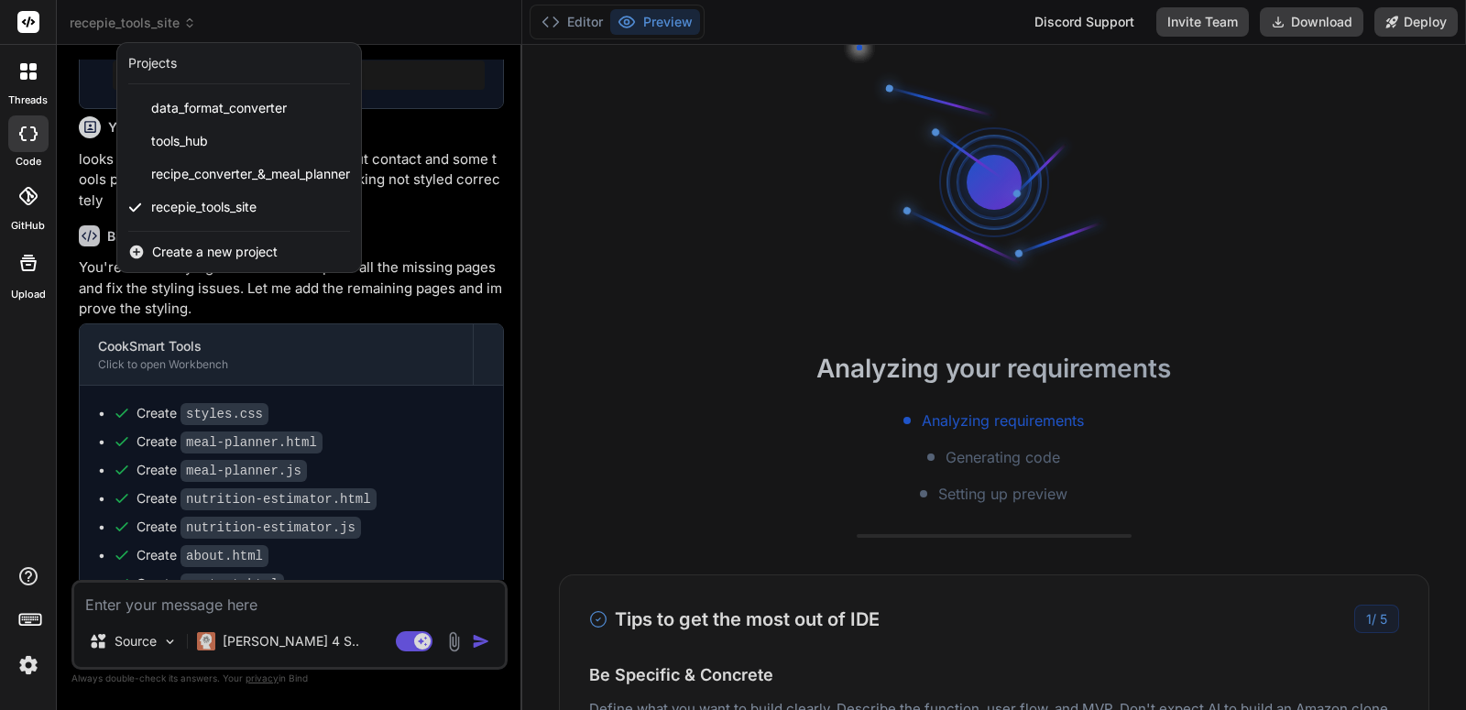
click at [229, 243] on span "Create a new project" at bounding box center [215, 252] width 126 height 18
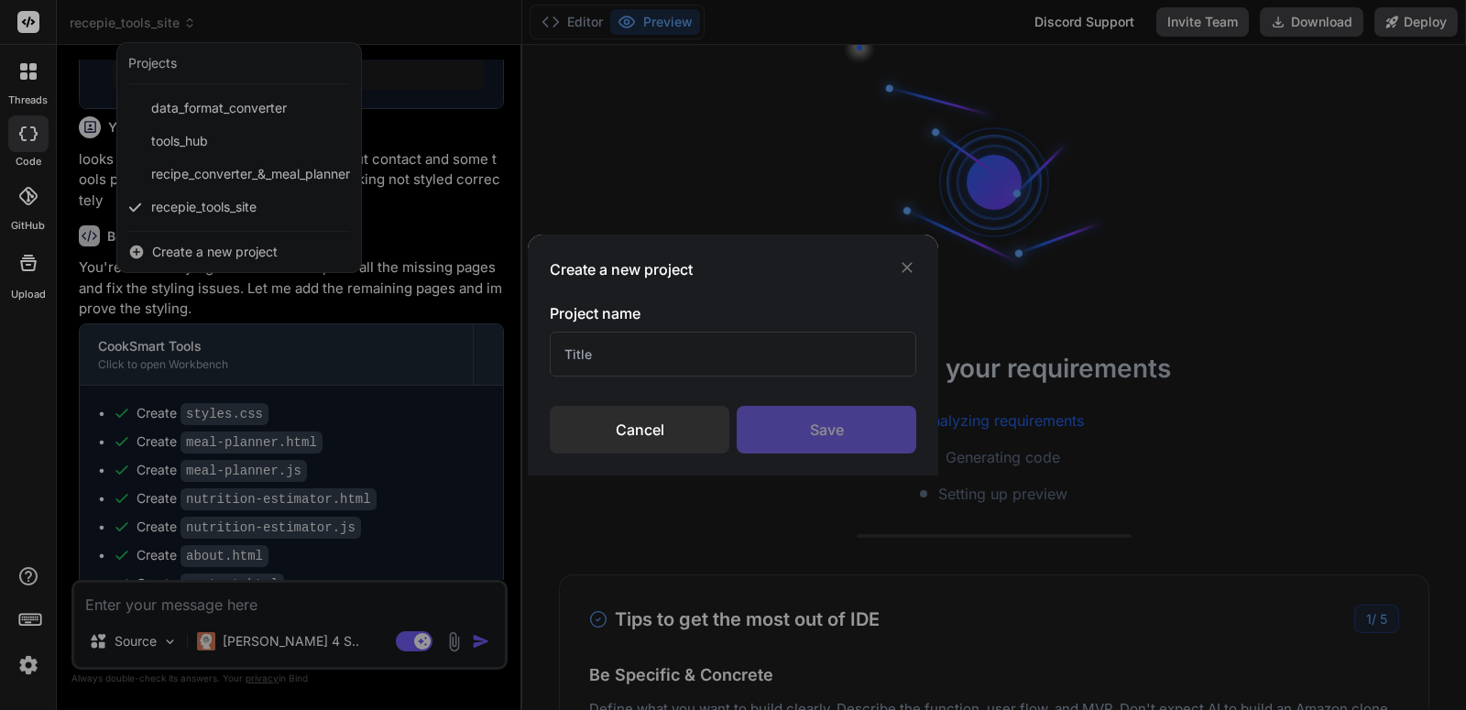
click at [588, 348] on input "text" at bounding box center [733, 354] width 366 height 45
paste input "Travel Itinerary Planner"
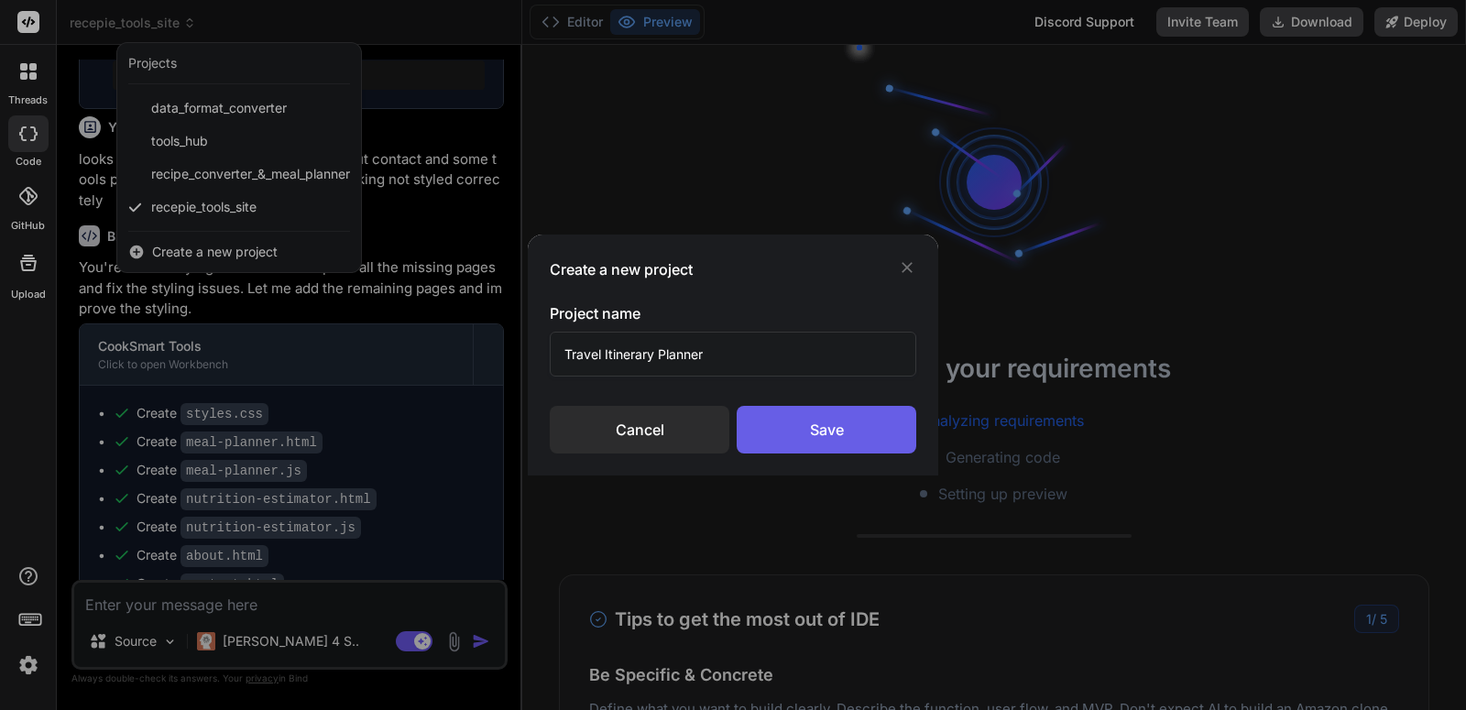
type input "Travel Itinerary Planner"
click at [783, 437] on div "Save" at bounding box center [827, 430] width 180 height 48
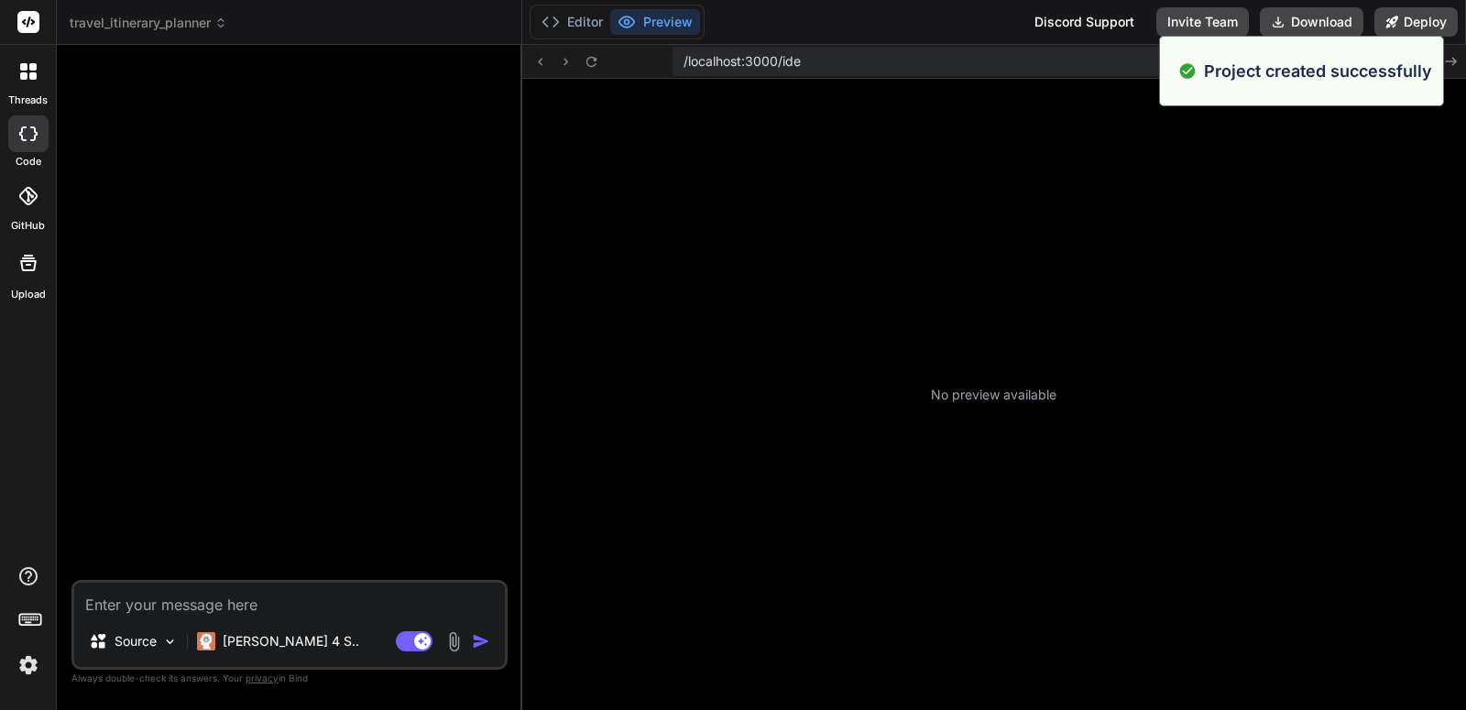
scroll to position [331, 0]
click at [289, 593] on textarea at bounding box center [289, 599] width 431 height 33
type textarea "x"
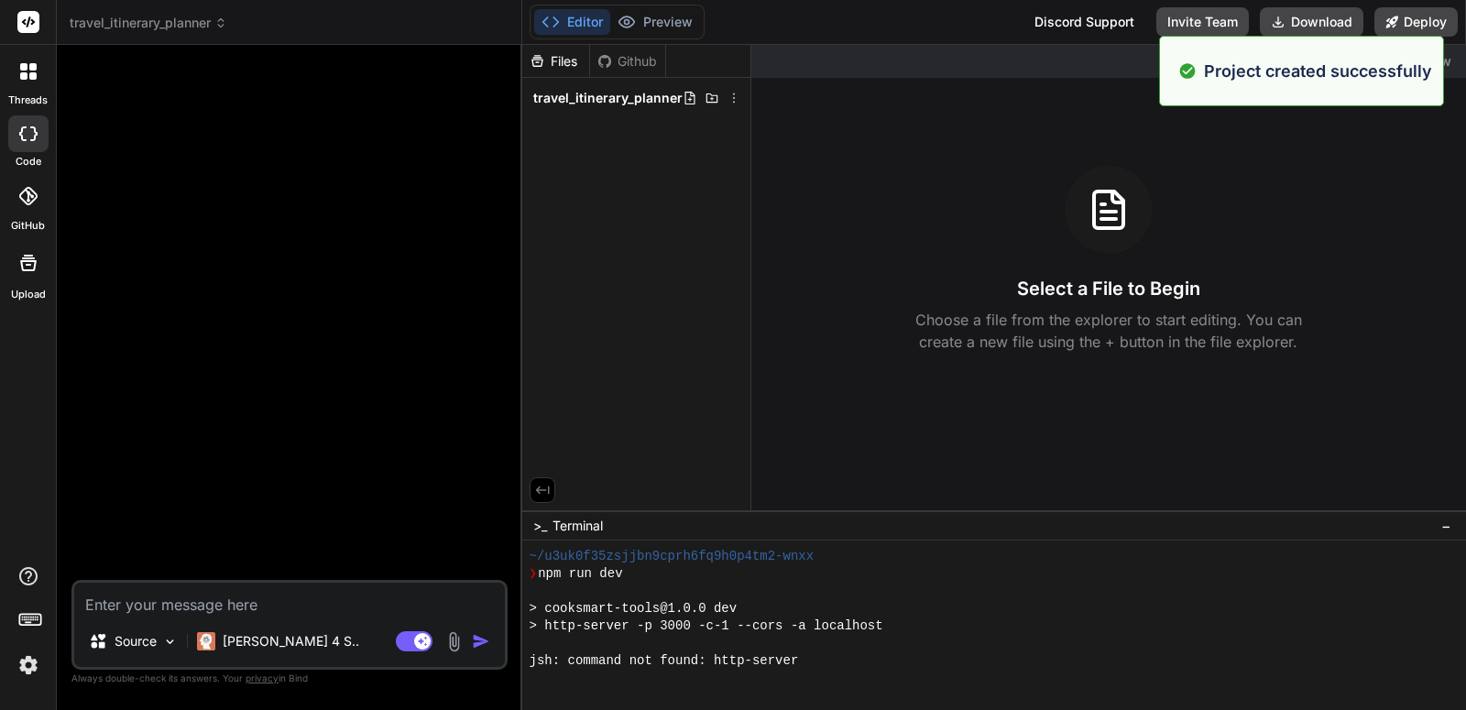
scroll to position [383, 0]
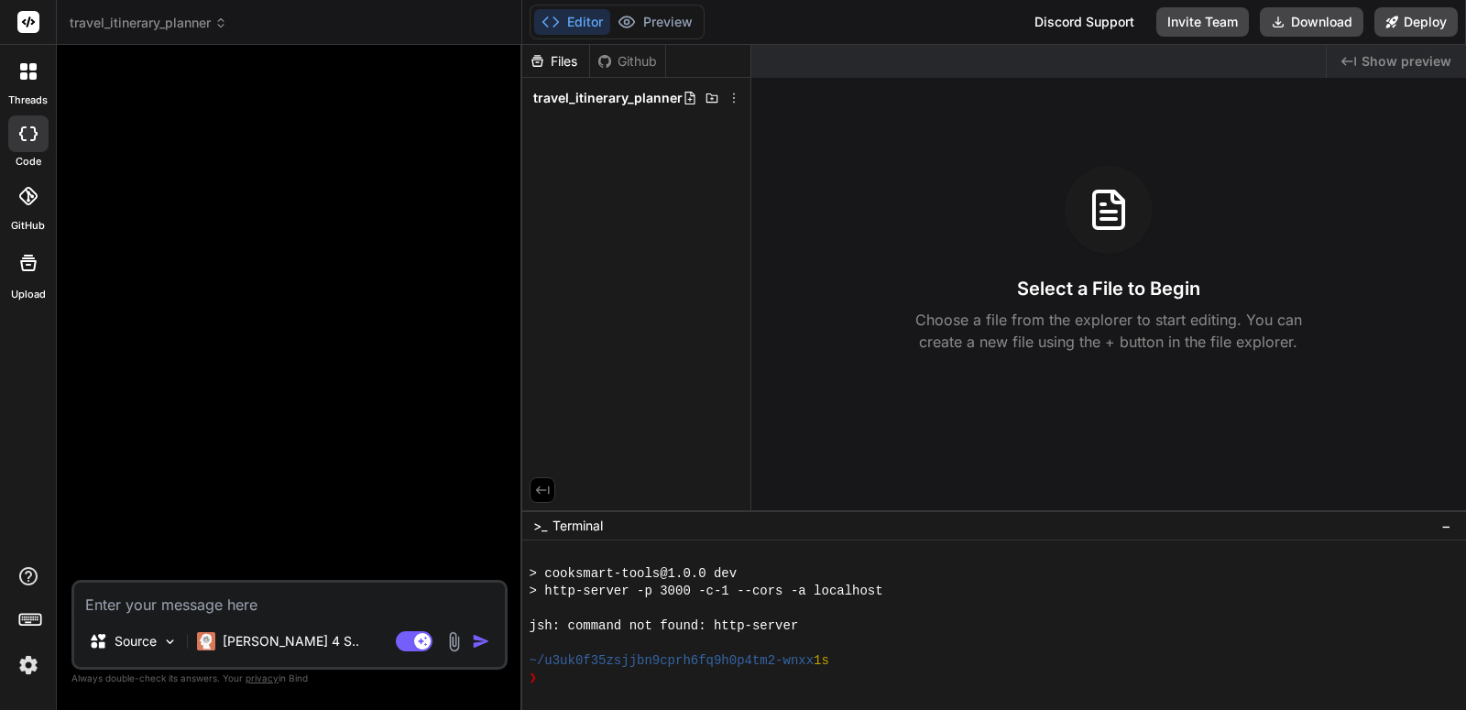
paste textarea "Loremi d sitametconse Adipis Elitseddo Eiusmod Tempori utlabore etd magnaa enim…"
type textarea "Loremi d sitametconse Adipis Elitseddo Eiusmod Tempori utlabore etd magnaa enim…"
type textarea "x"
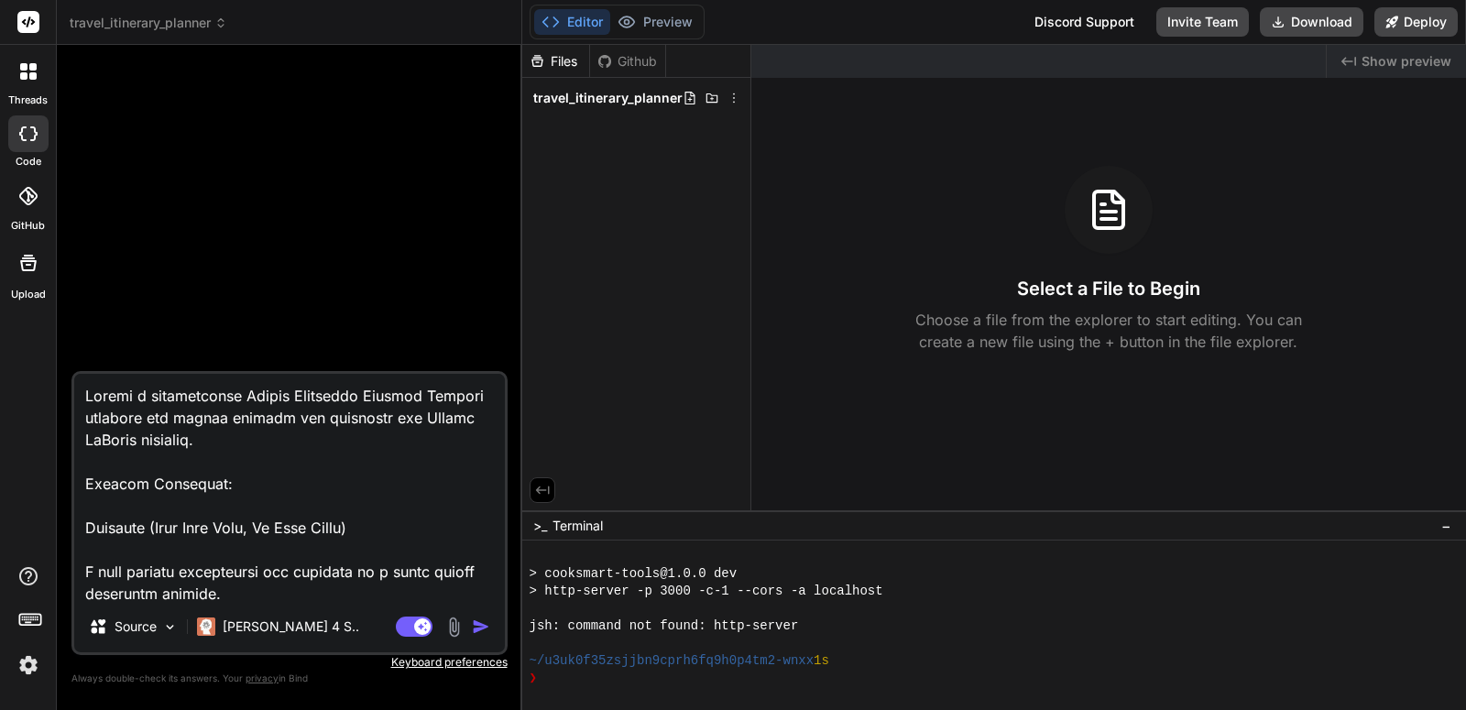
scroll to position [1519, 0]
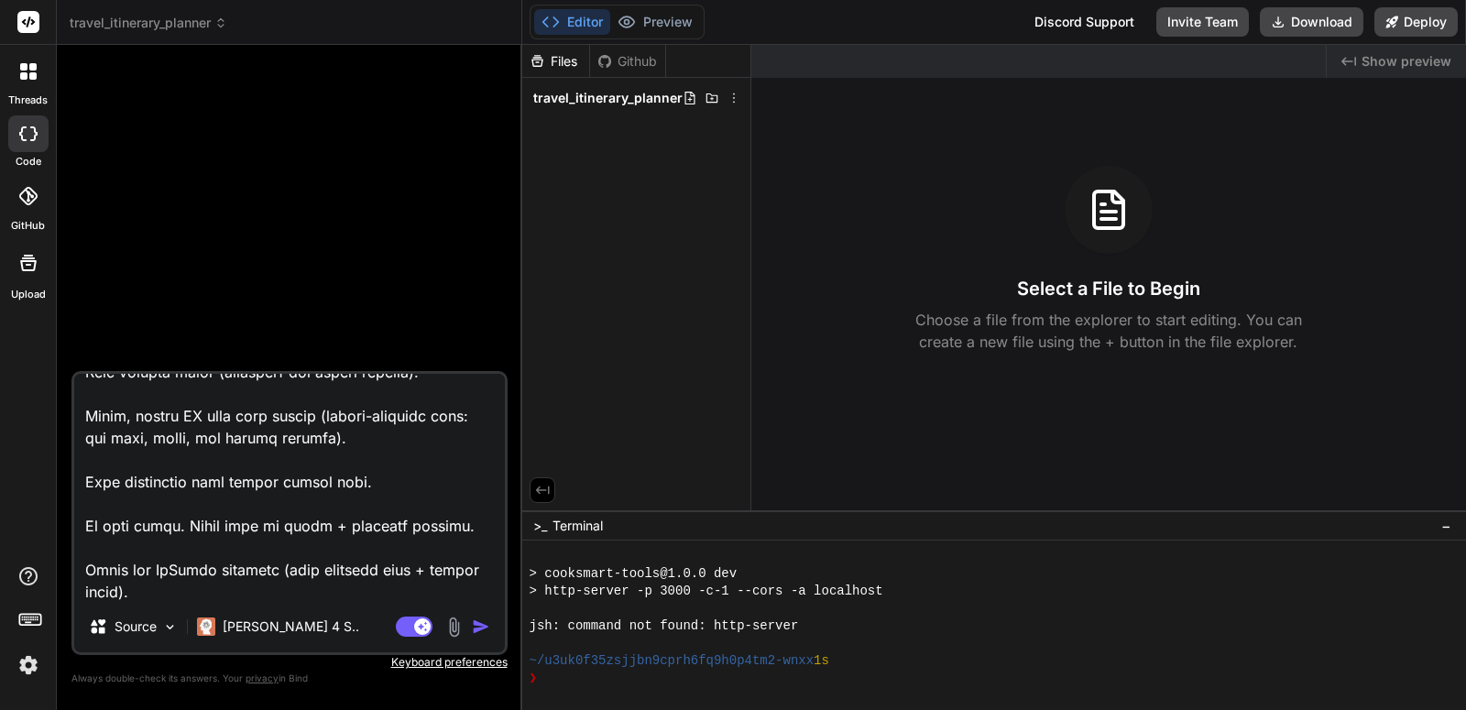
type textarea "Loremi d sitametconse Adipis Elitseddo Eiusmod Tempori utlabore etd magnaa enim…"
click at [474, 631] on img "button" at bounding box center [481, 626] width 18 height 18
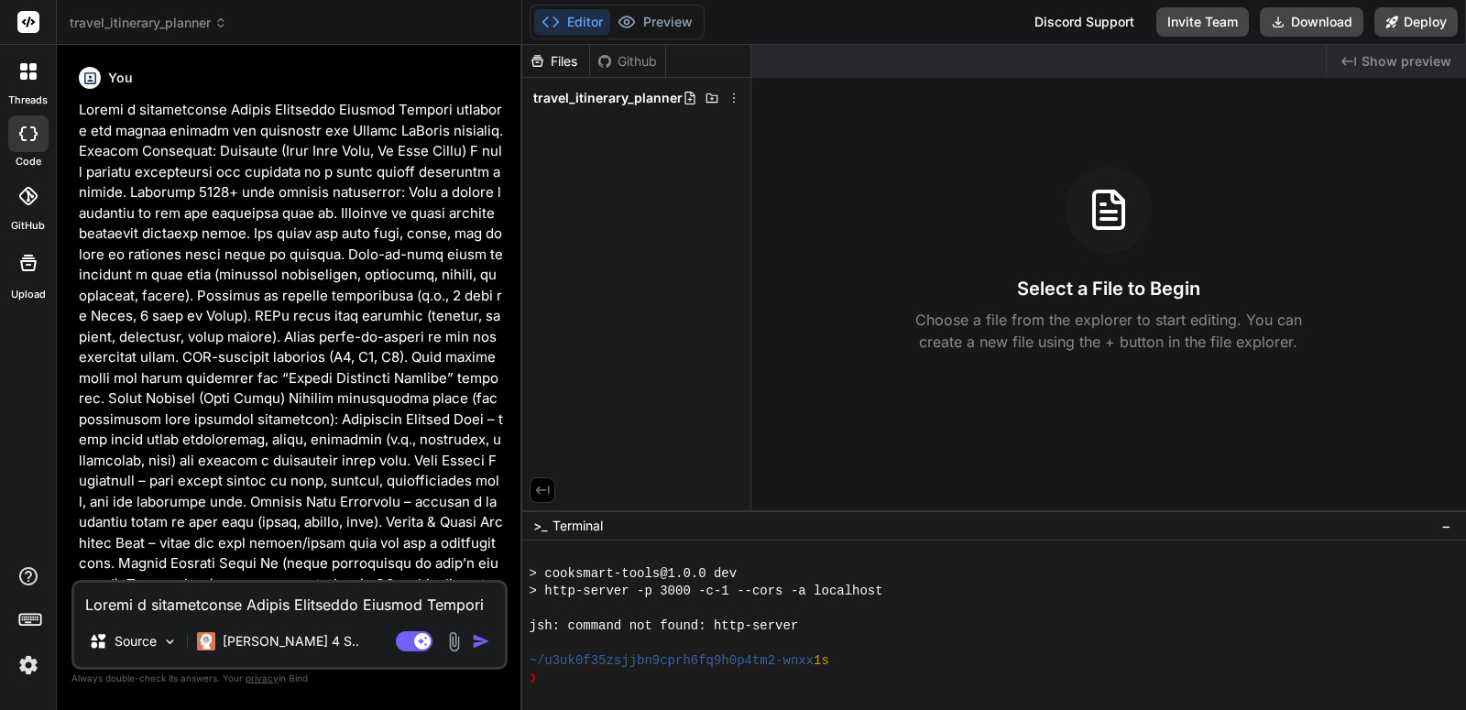
click at [427, 518] on p at bounding box center [291, 430] width 425 height 660
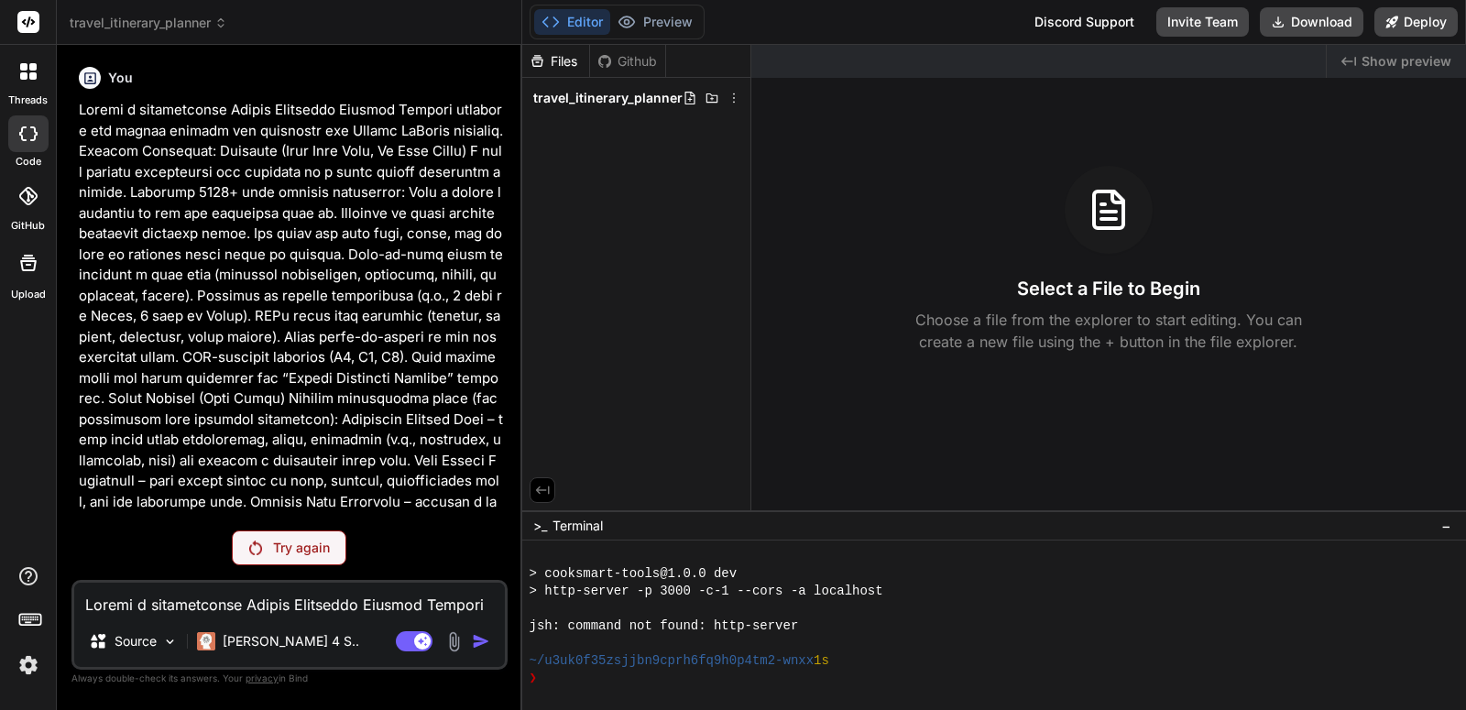
click at [325, 548] on p "Try again" at bounding box center [301, 548] width 57 height 18
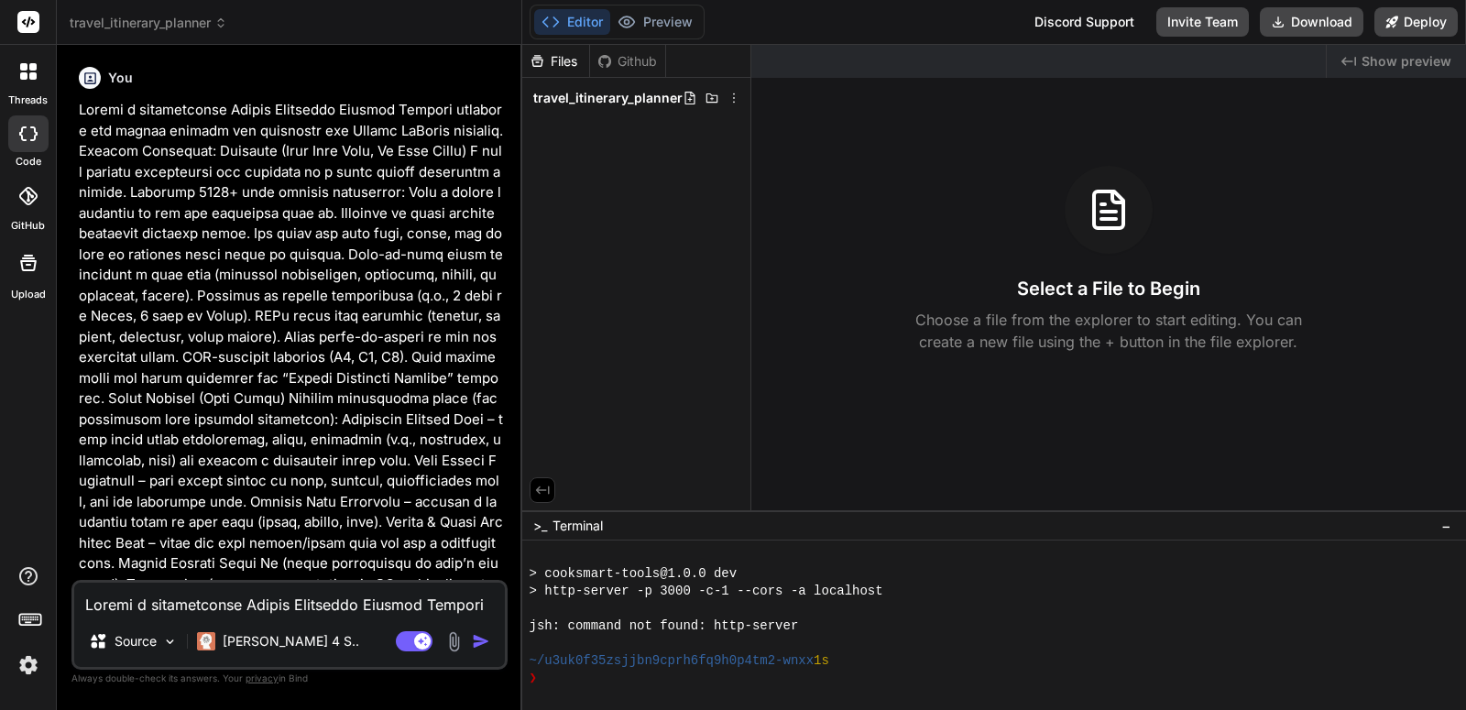
click at [324, 547] on p at bounding box center [291, 430] width 425 height 660
type textarea "x"
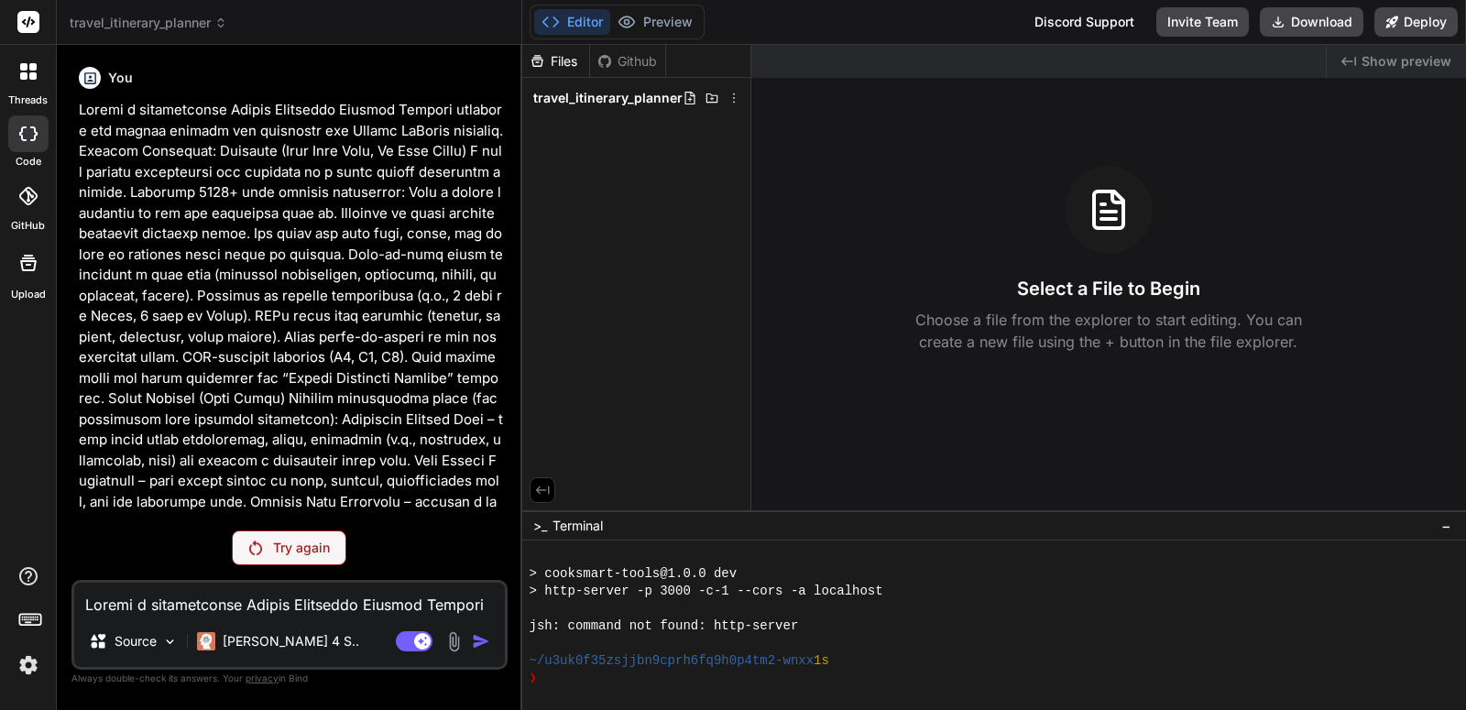
click at [334, 493] on p at bounding box center [291, 430] width 425 height 660
click at [352, 406] on p at bounding box center [291, 430] width 425 height 660
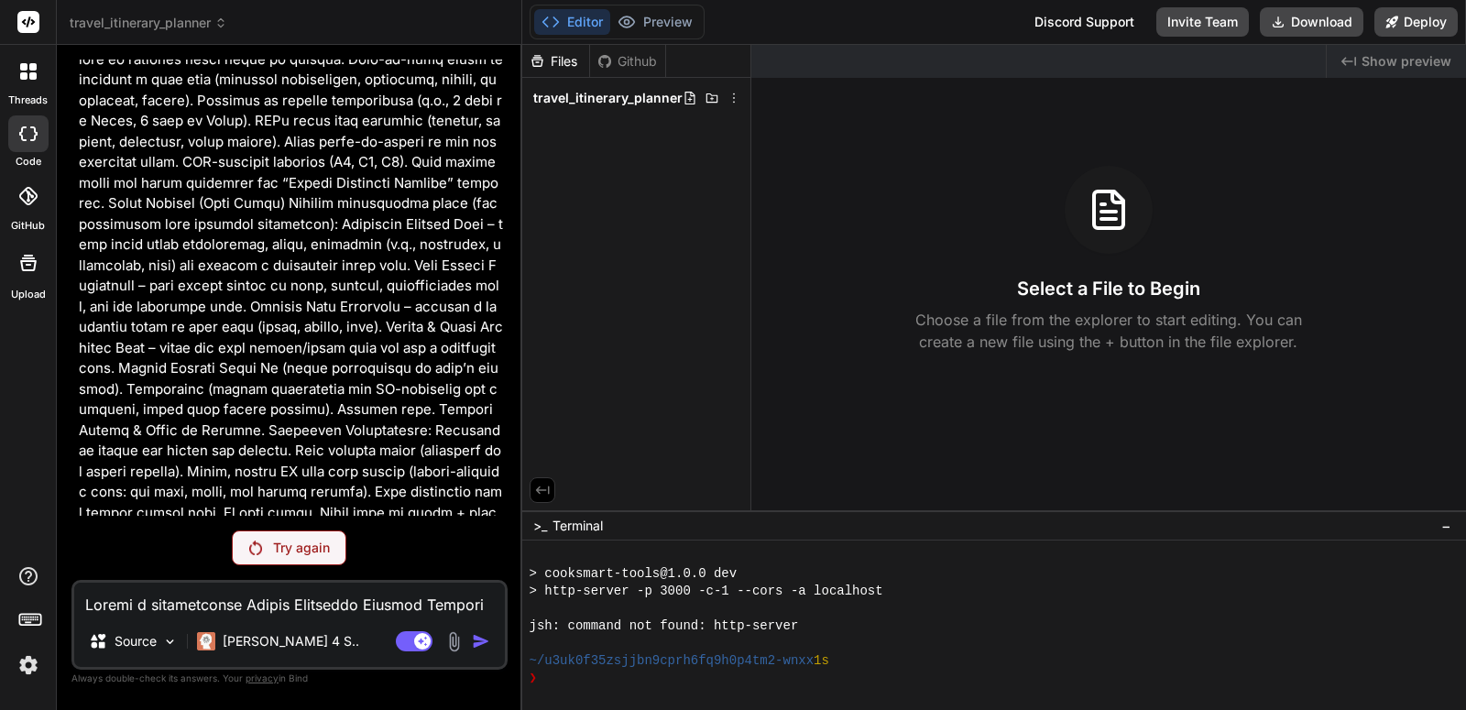
scroll to position [224, 0]
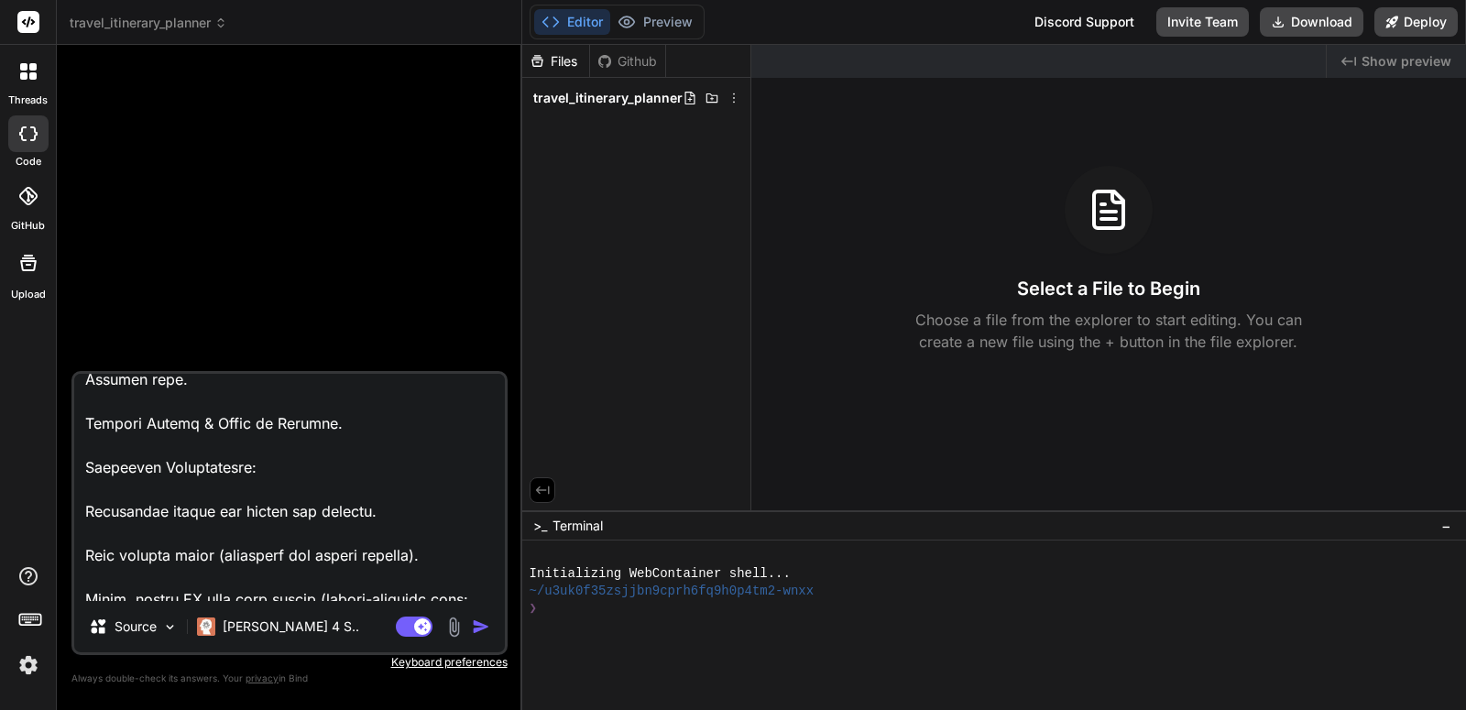
scroll to position [1521, 0]
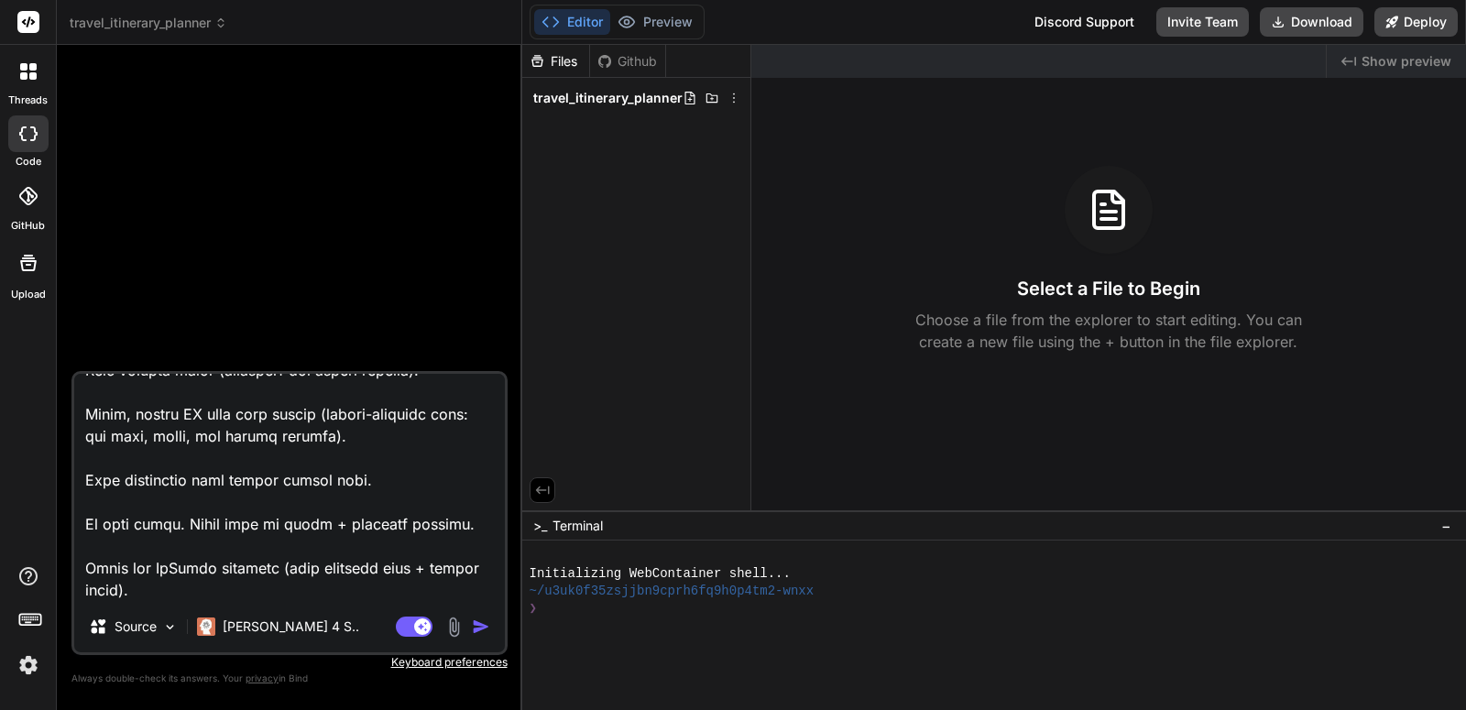
type textarea "x"
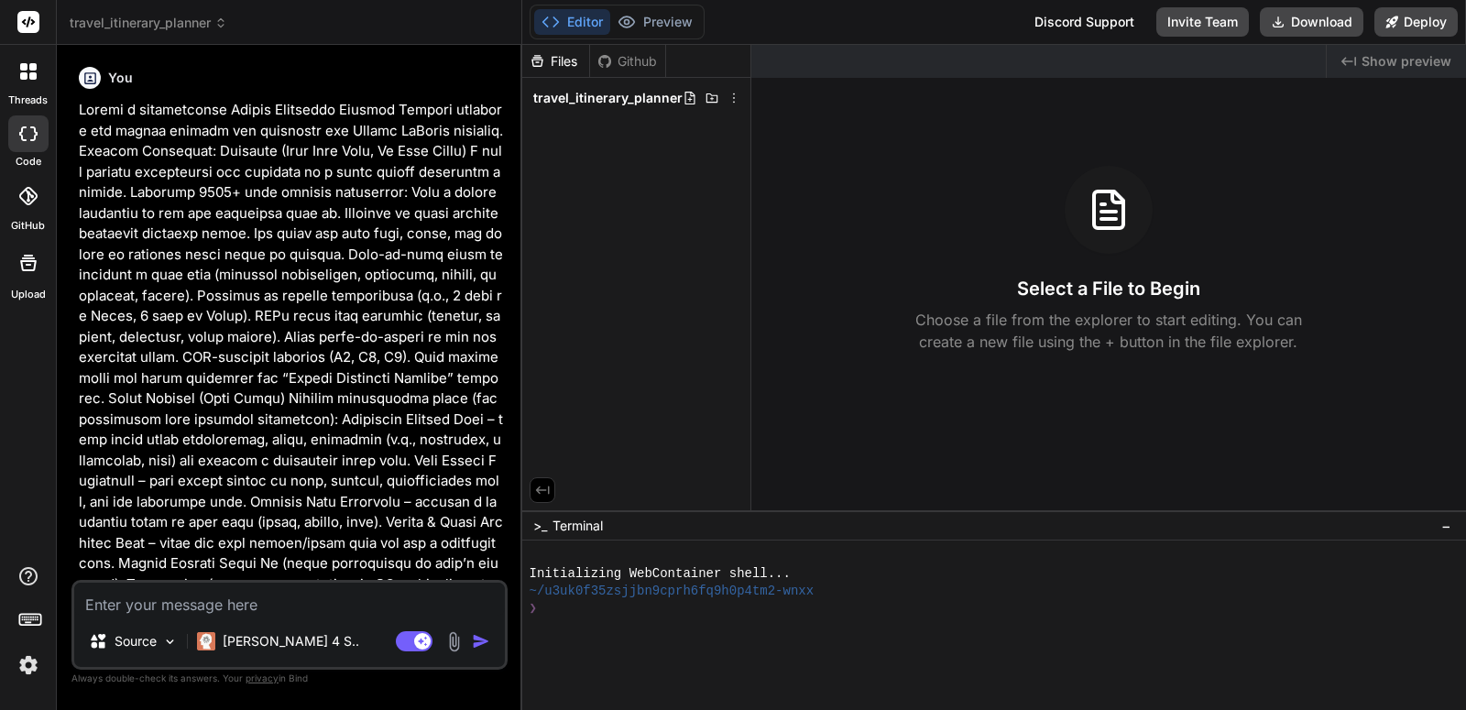
click at [374, 489] on p at bounding box center [291, 430] width 425 height 660
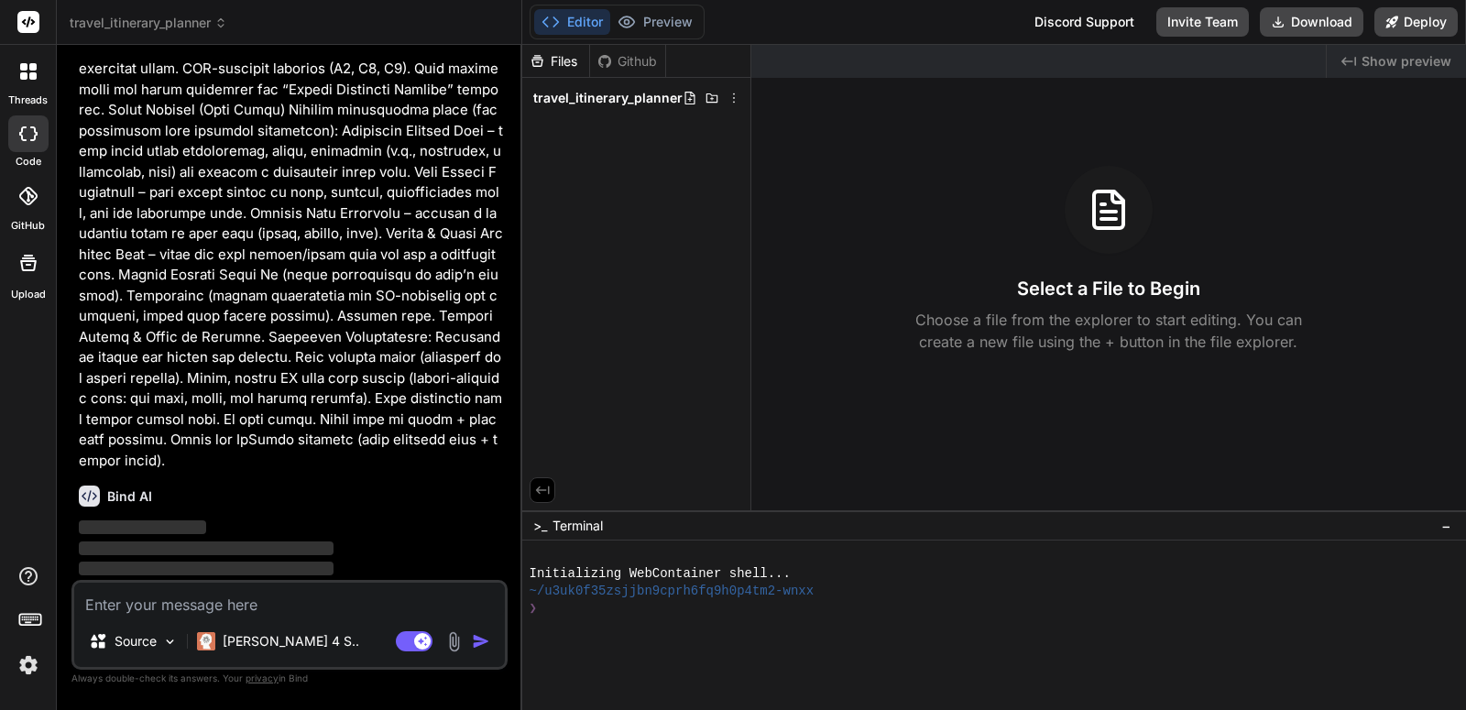
scroll to position [224, 0]
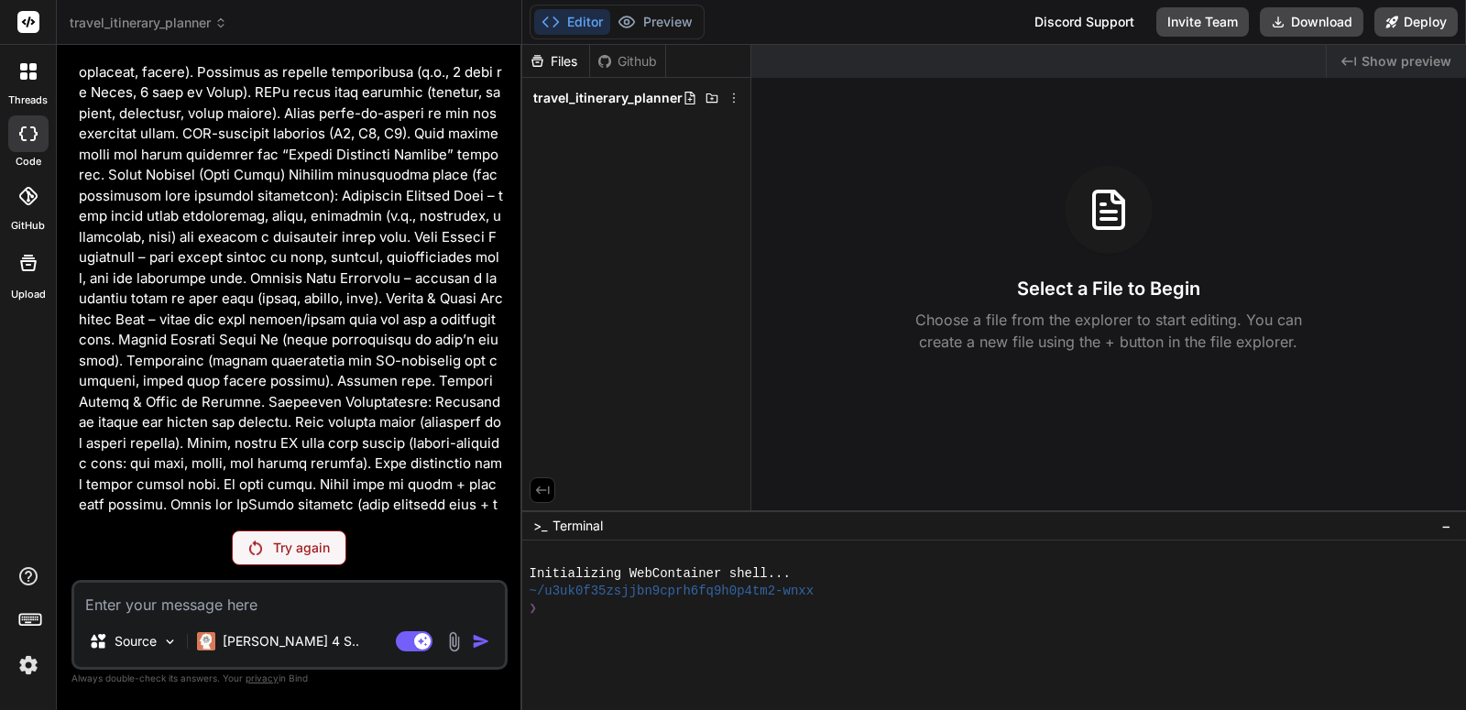
click at [312, 547] on p "Try again" at bounding box center [301, 548] width 57 height 18
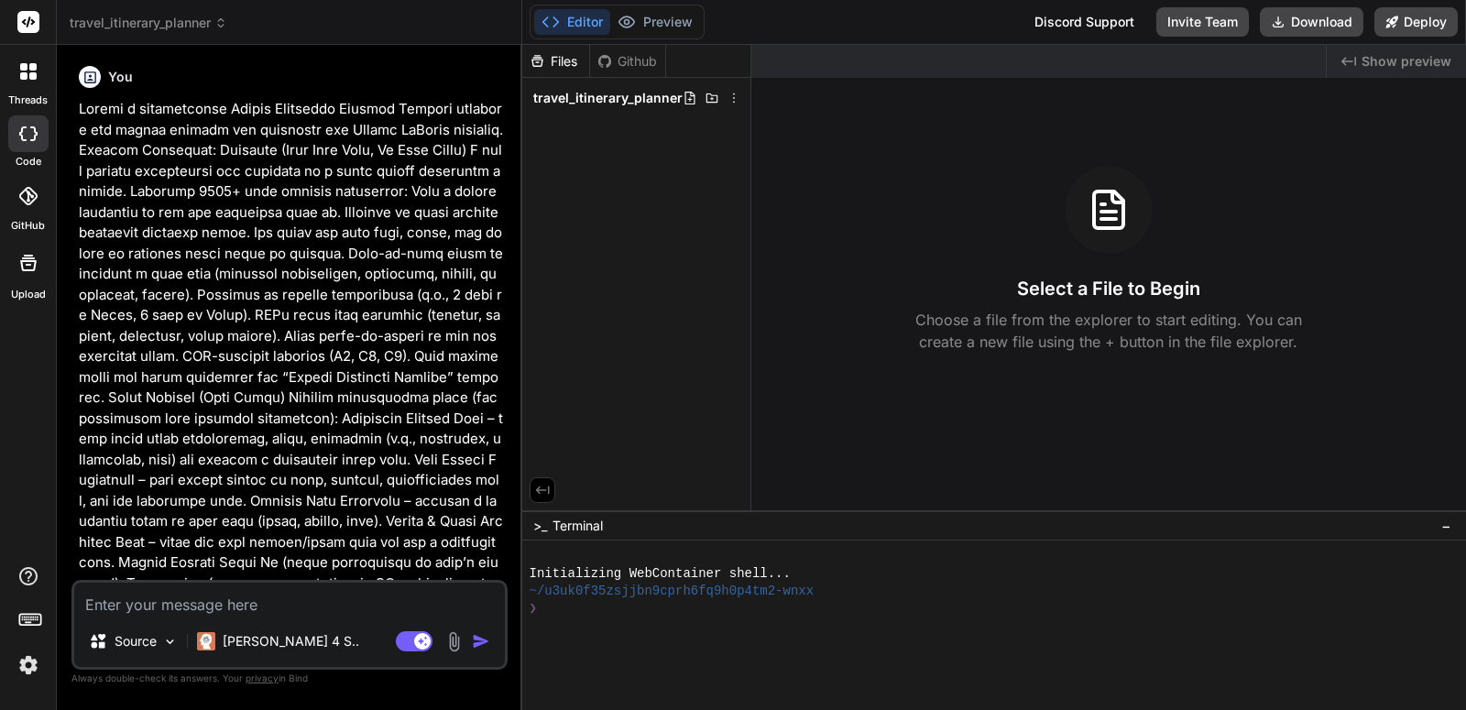
scroll to position [0, 0]
type textarea "x"
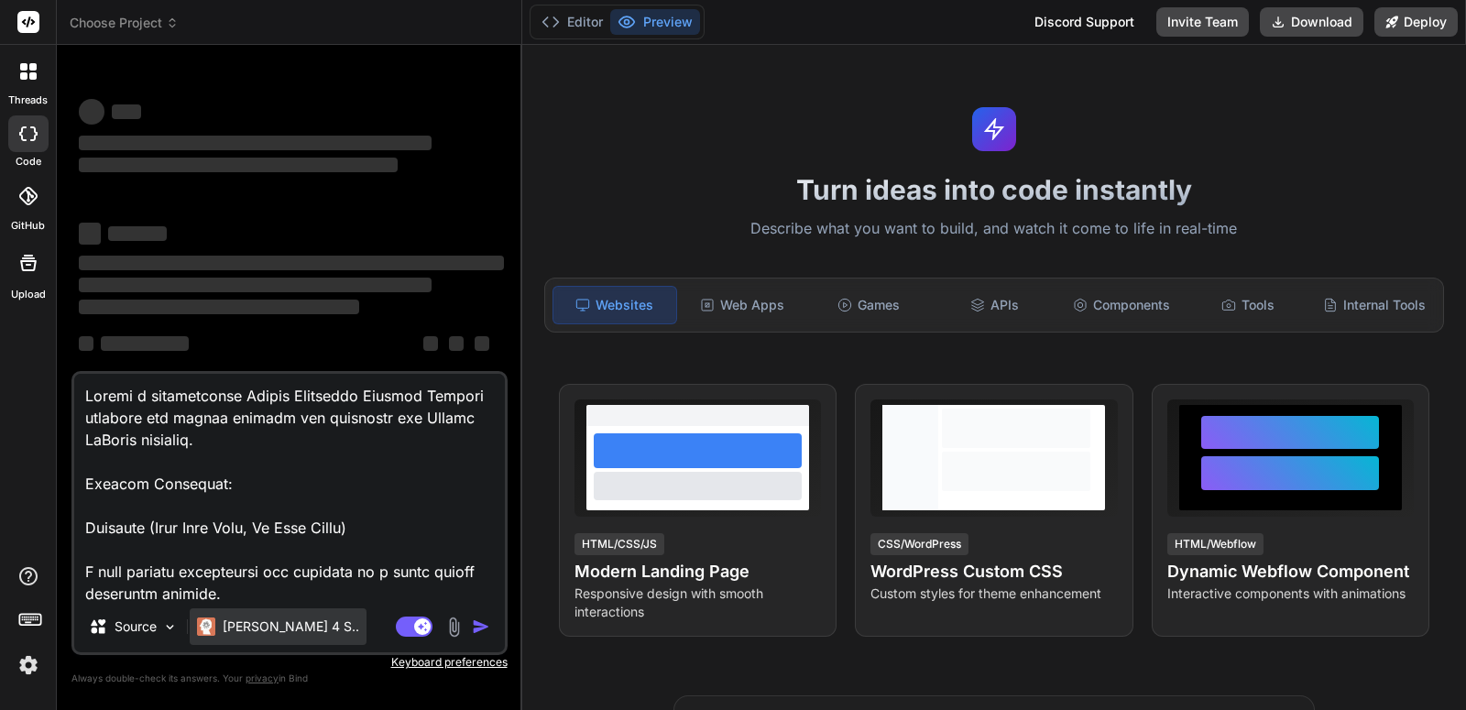
click at [248, 625] on p "[PERSON_NAME] 4 S.." at bounding box center [291, 626] width 136 height 18
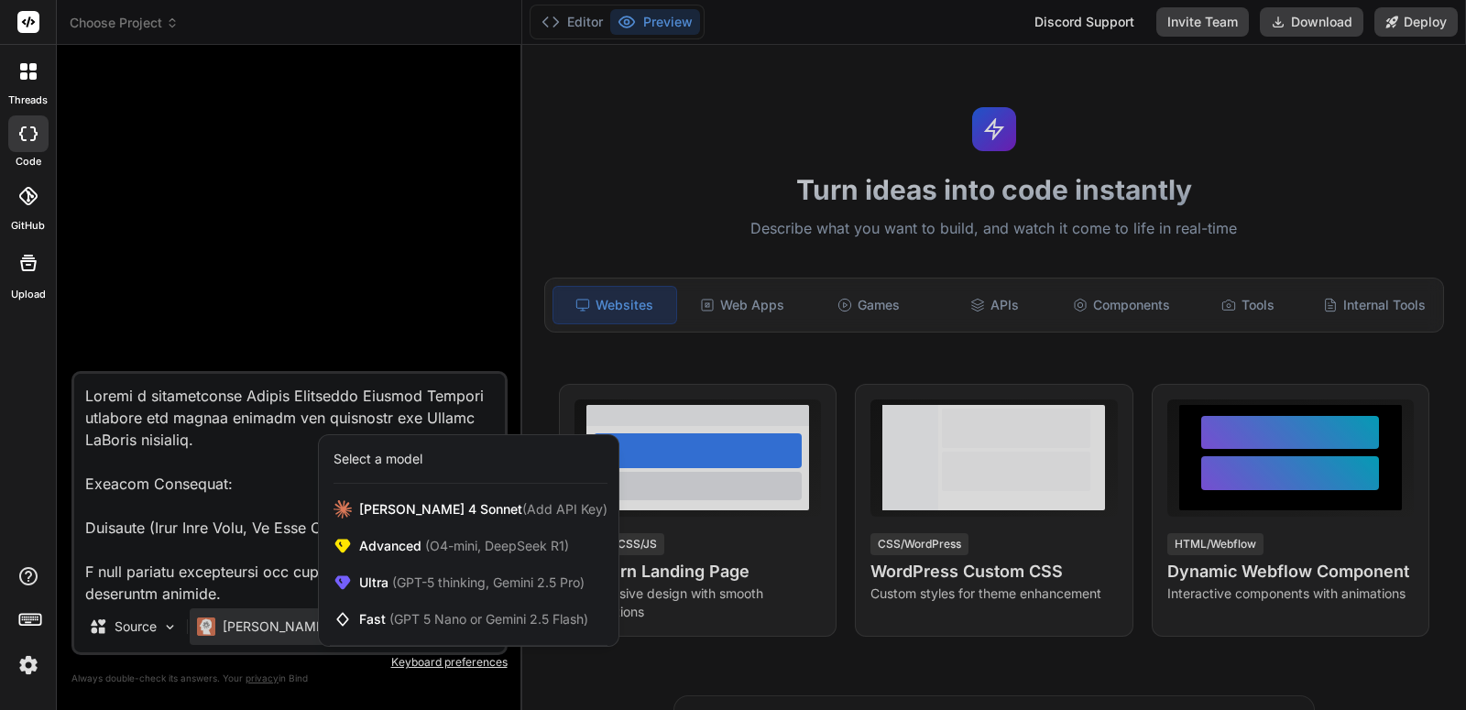
click at [248, 625] on div at bounding box center [733, 355] width 1466 height 710
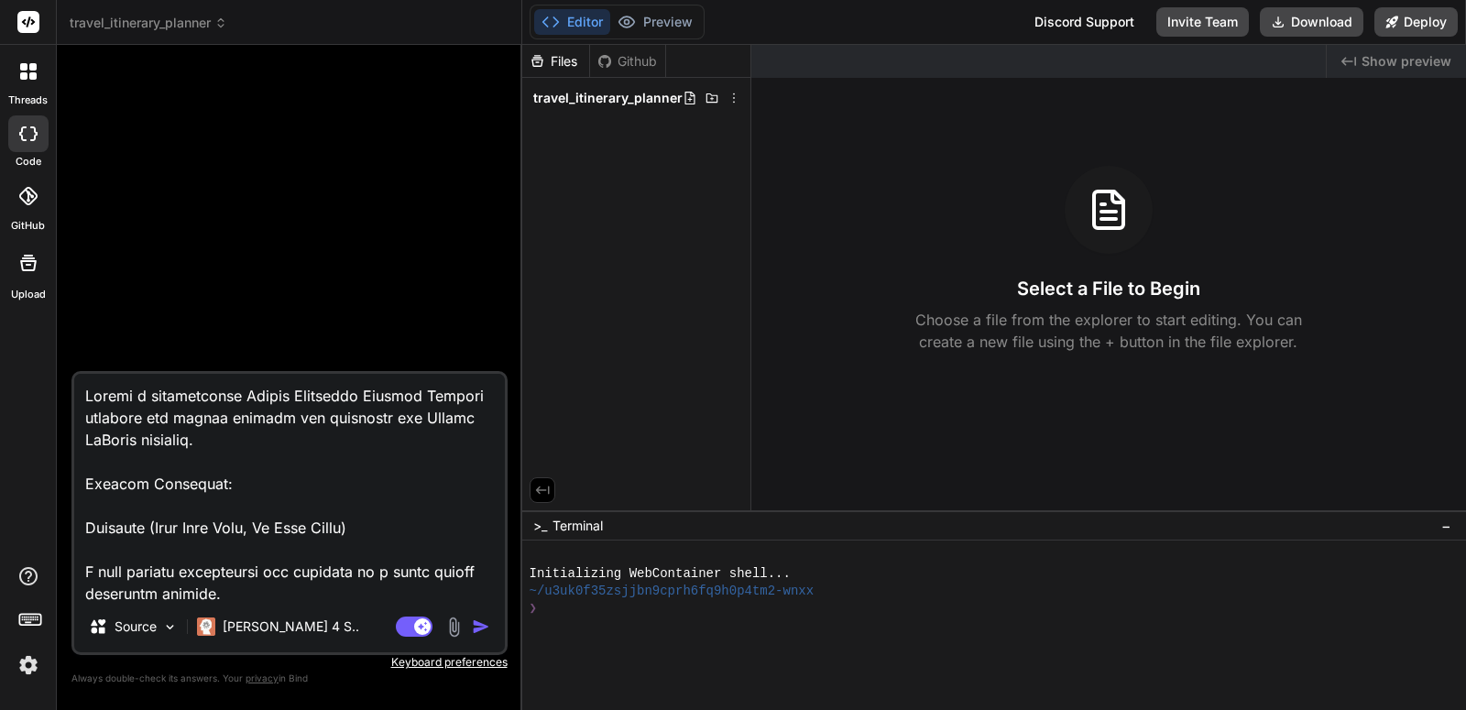
click at [490, 627] on button "button" at bounding box center [485, 626] width 26 height 18
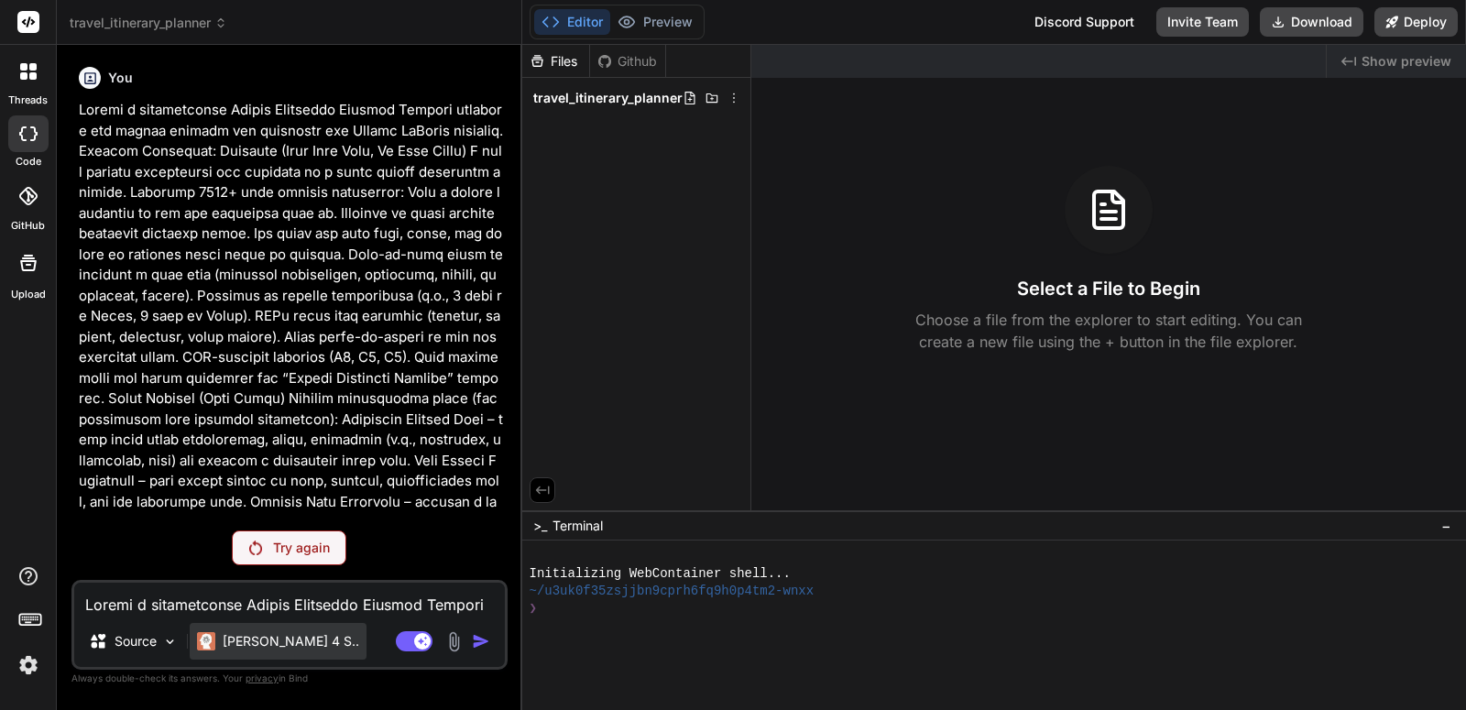
click at [260, 652] on div "Claude 4 S.." at bounding box center [278, 641] width 177 height 37
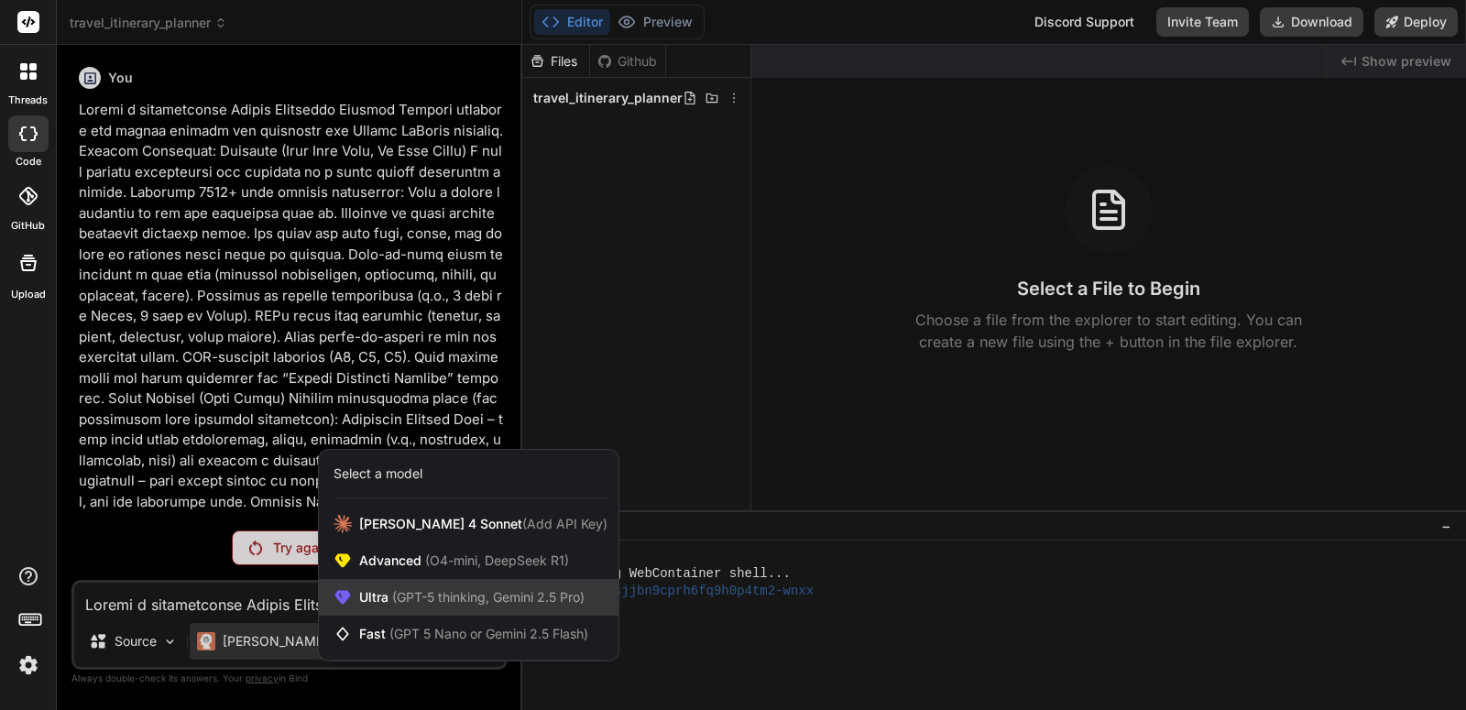
click at [410, 601] on span "(GPT-5 thinking, Gemini 2.5 Pro)" at bounding box center [486, 597] width 196 height 16
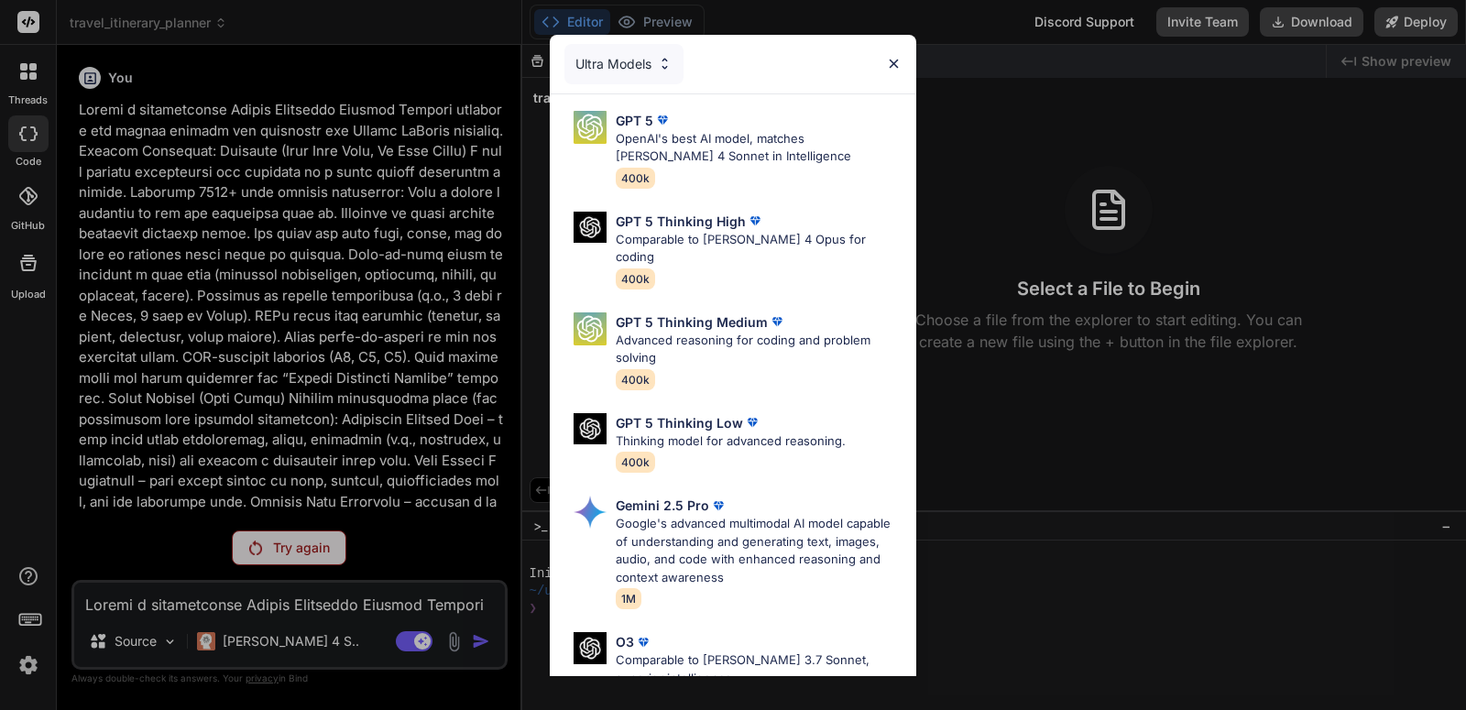
click at [644, 60] on div "Ultra Models" at bounding box center [623, 64] width 119 height 40
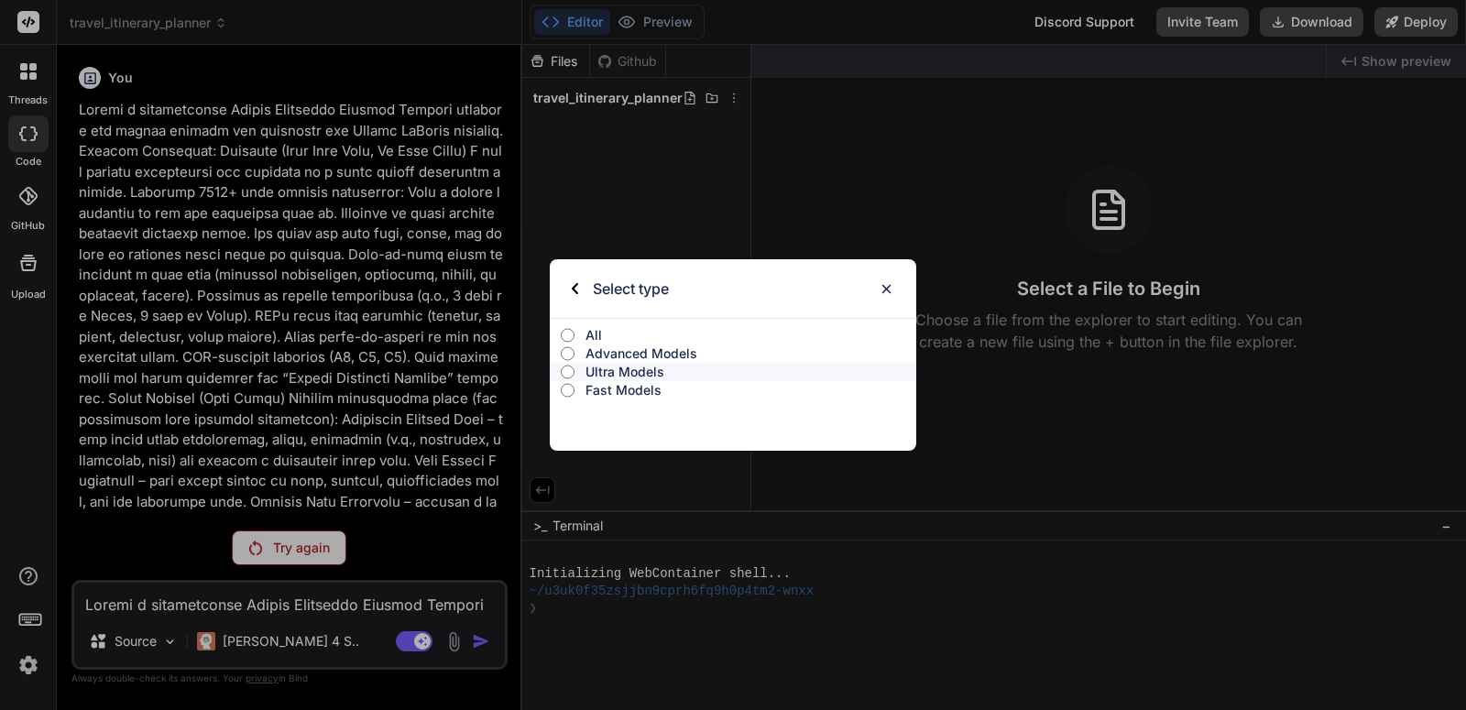
click at [628, 385] on p "Fast Models" at bounding box center [750, 390] width 331 height 18
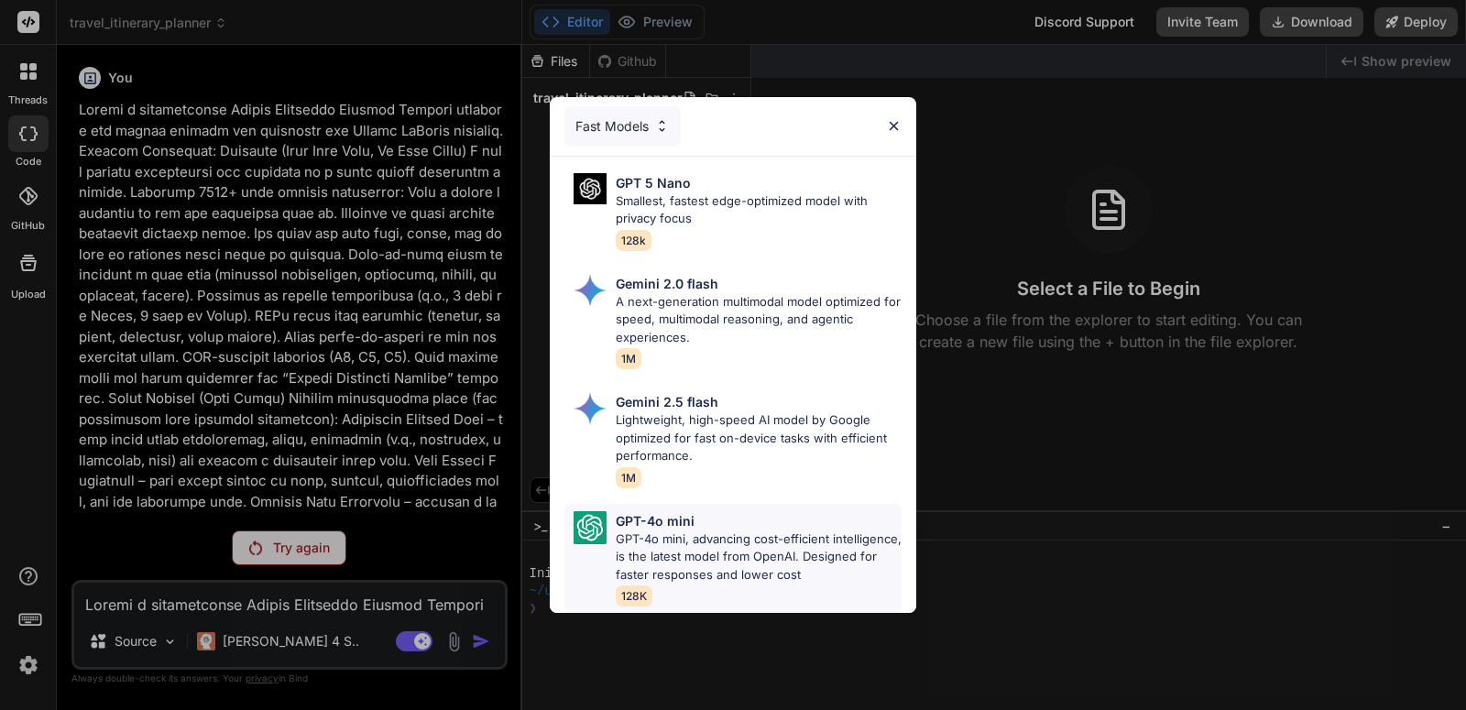
click at [710, 534] on p "GPT-4o mini, advancing cost-efficient intelligence, is the latest model from Op…" at bounding box center [759, 557] width 286 height 54
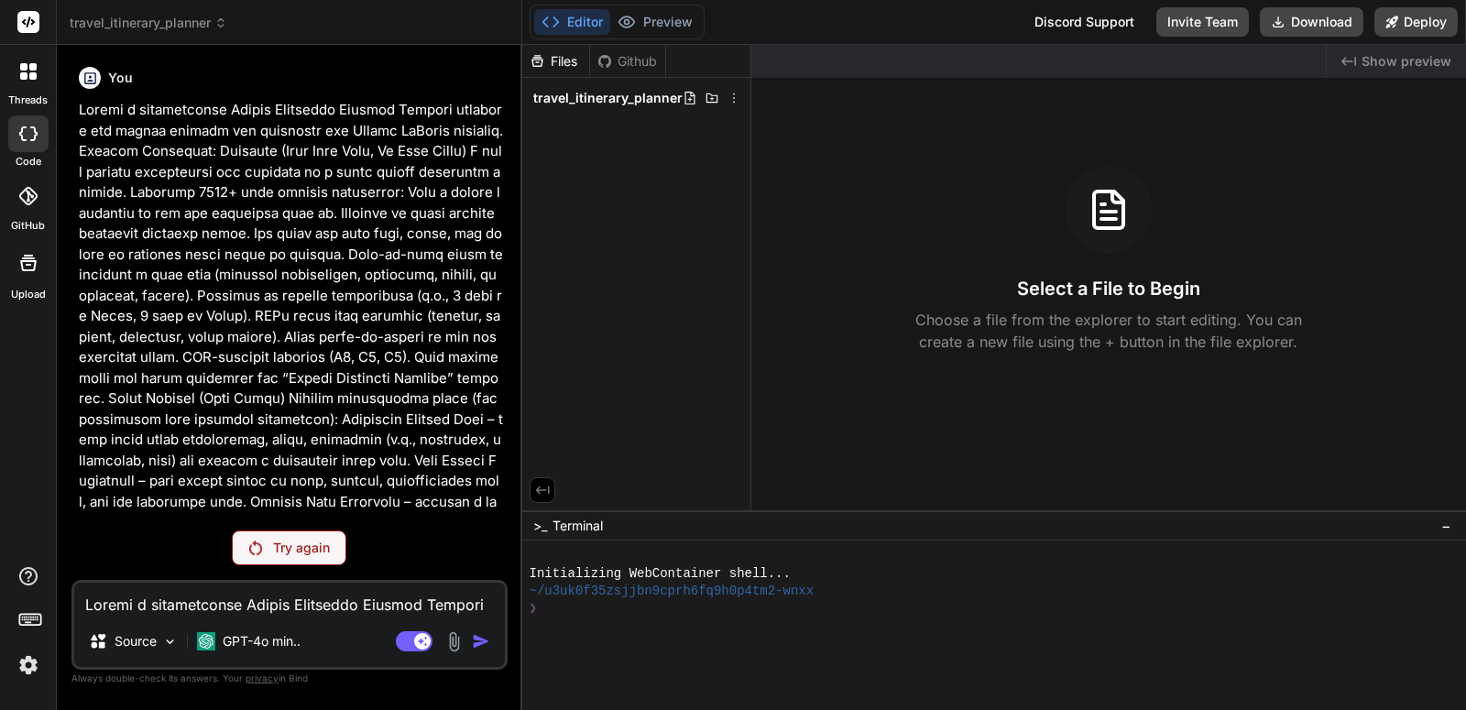
click at [387, 614] on textarea at bounding box center [289, 599] width 431 height 33
click at [325, 545] on p "Try again" at bounding box center [301, 548] width 57 height 18
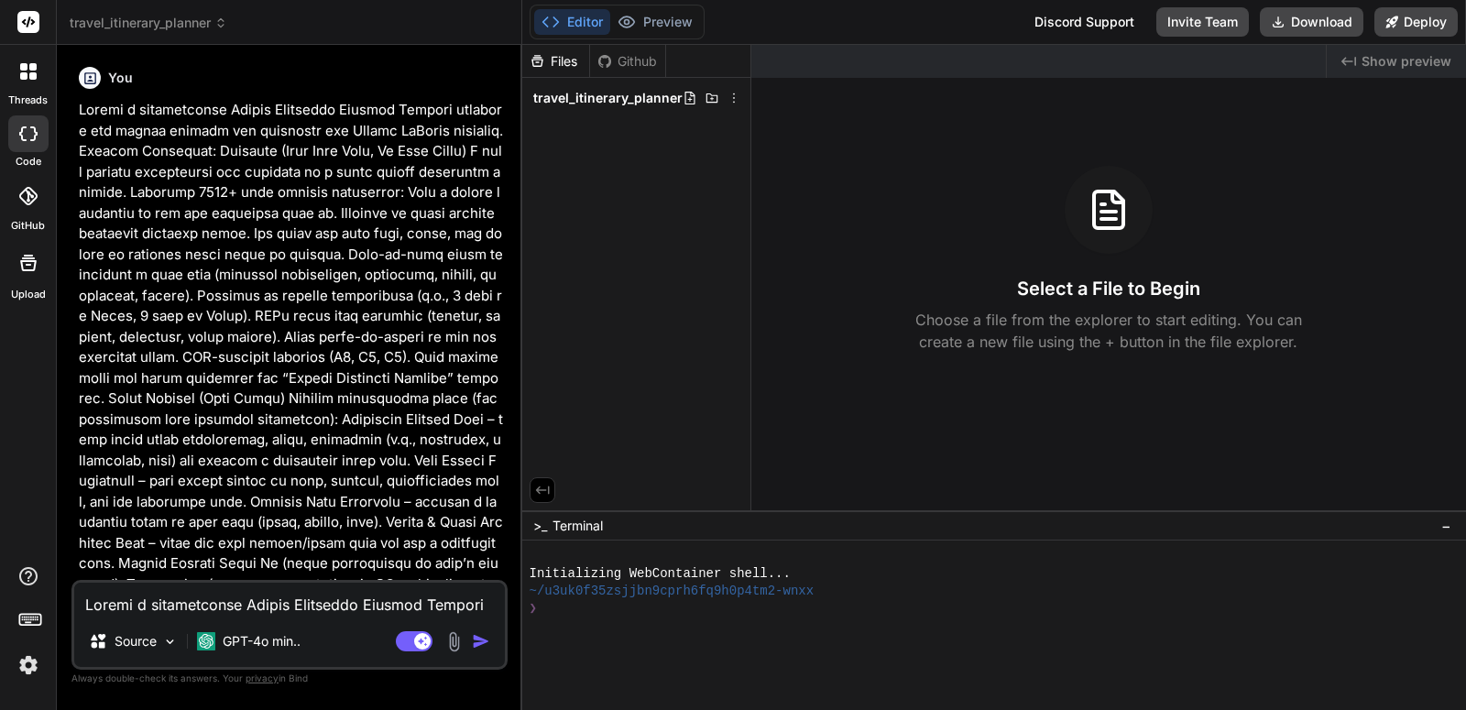
click at [375, 452] on p at bounding box center [291, 430] width 425 height 660
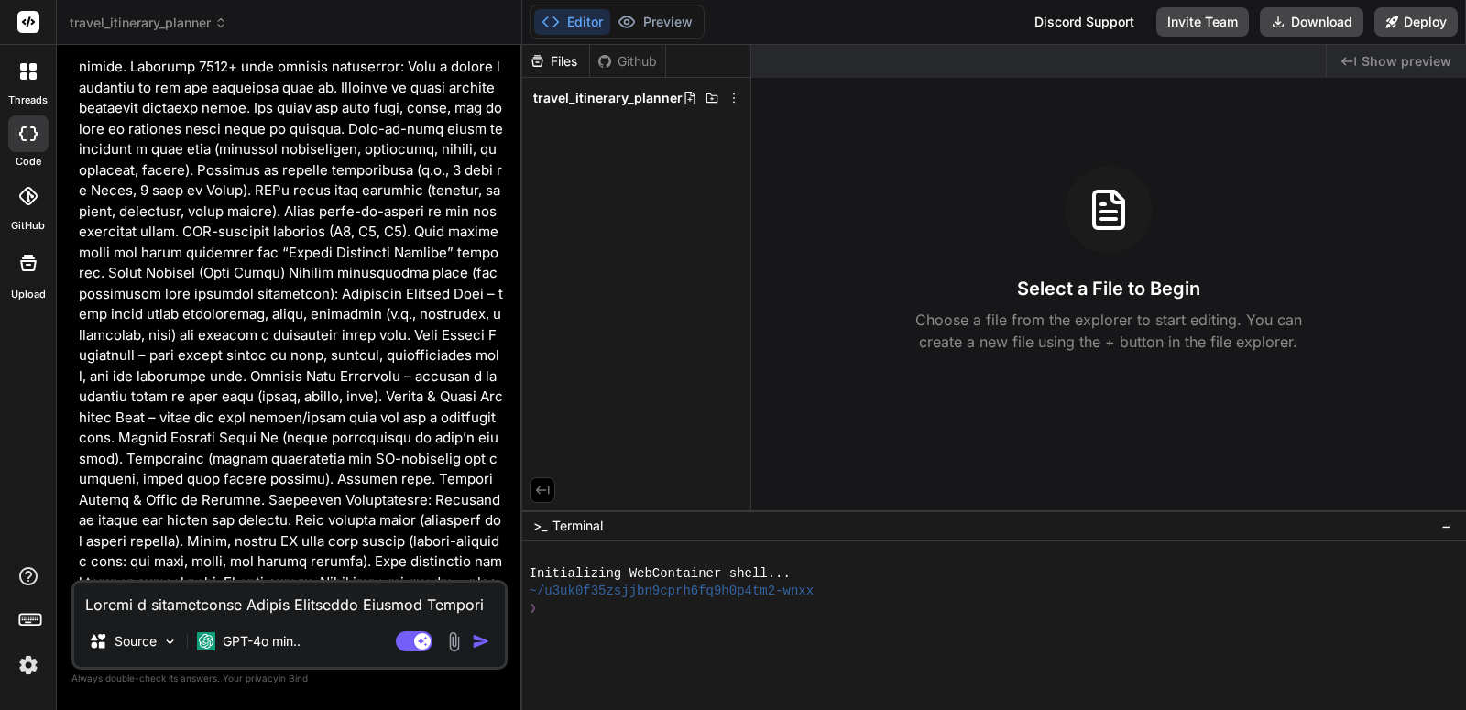
type textarea "x"
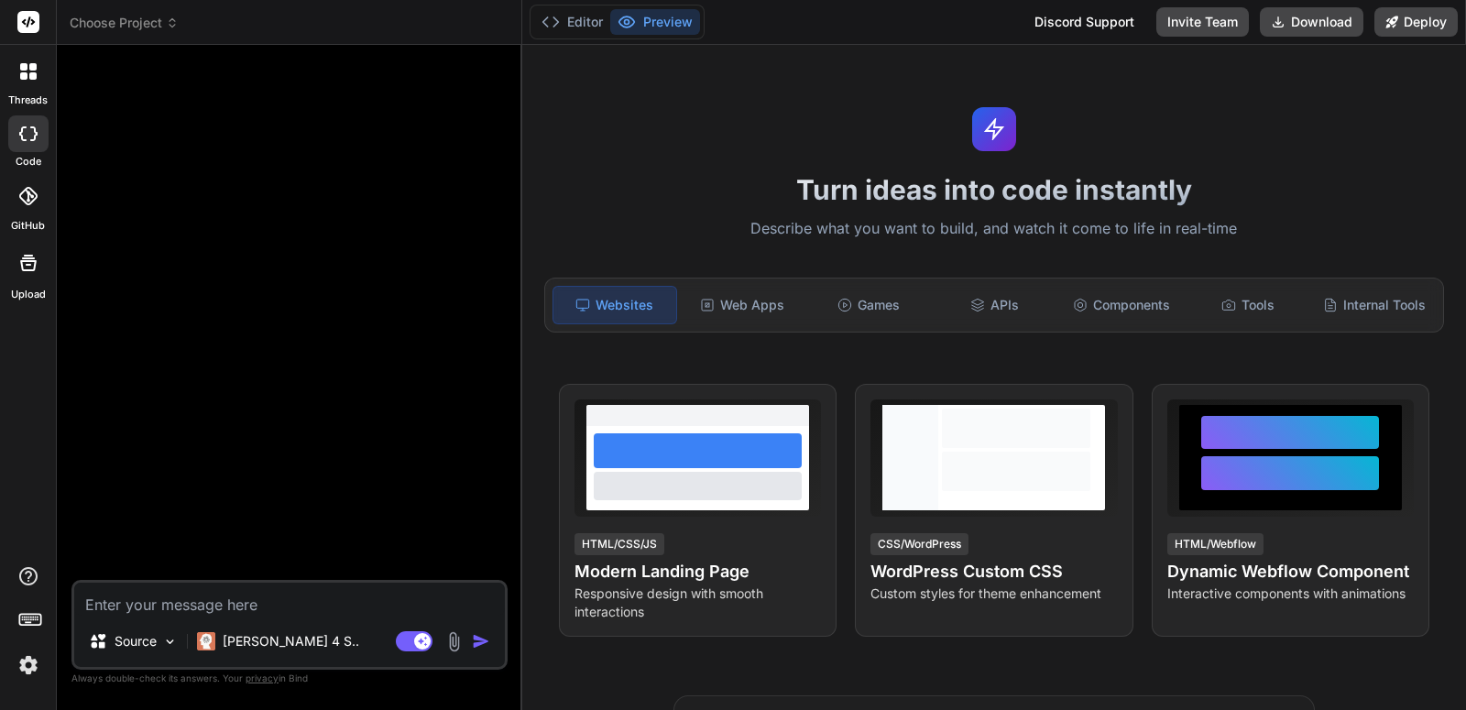
type textarea "x"
click at [219, 592] on textarea at bounding box center [289, 599] width 431 height 33
type textarea "Loremi d sitametconse Adipis Elitseddo Eiusmod Tempori utlabore etd magnaa enim…"
type textarea "x"
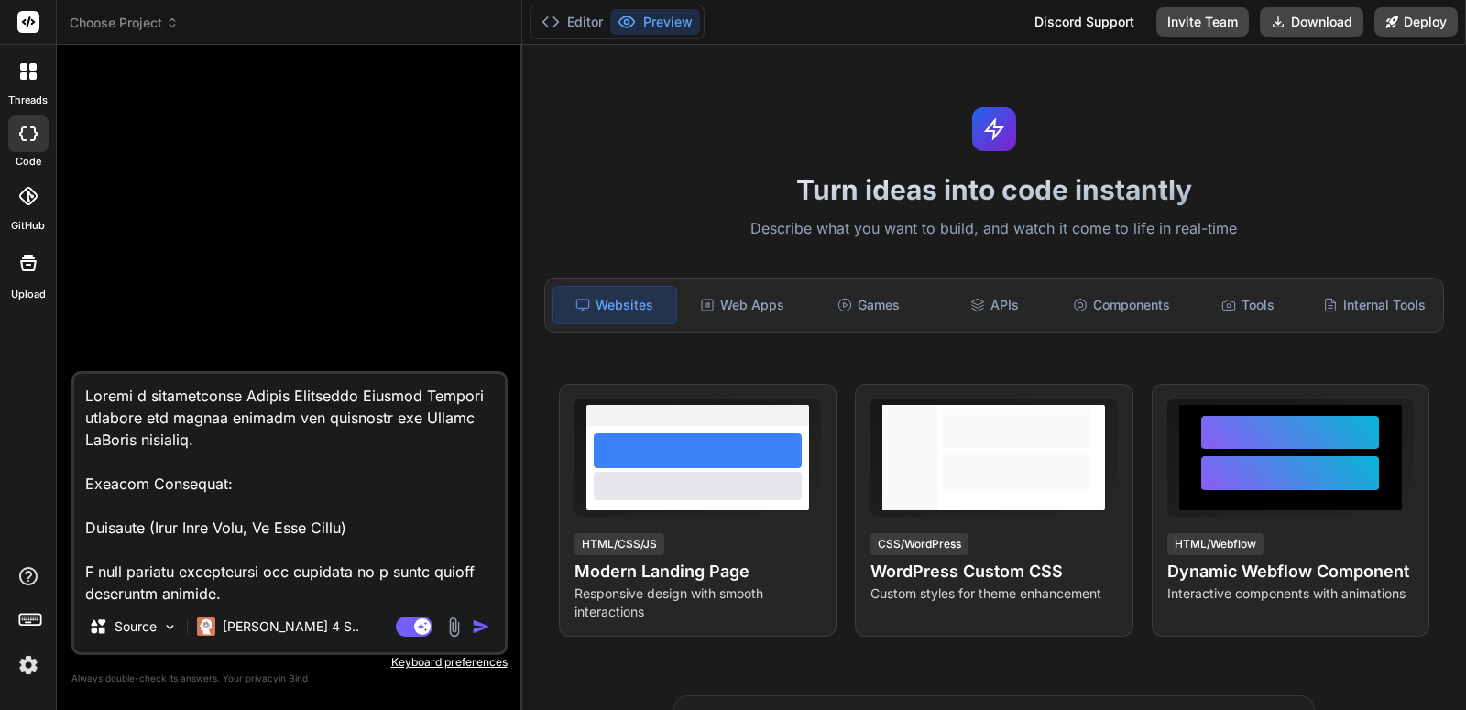
scroll to position [1519, 0]
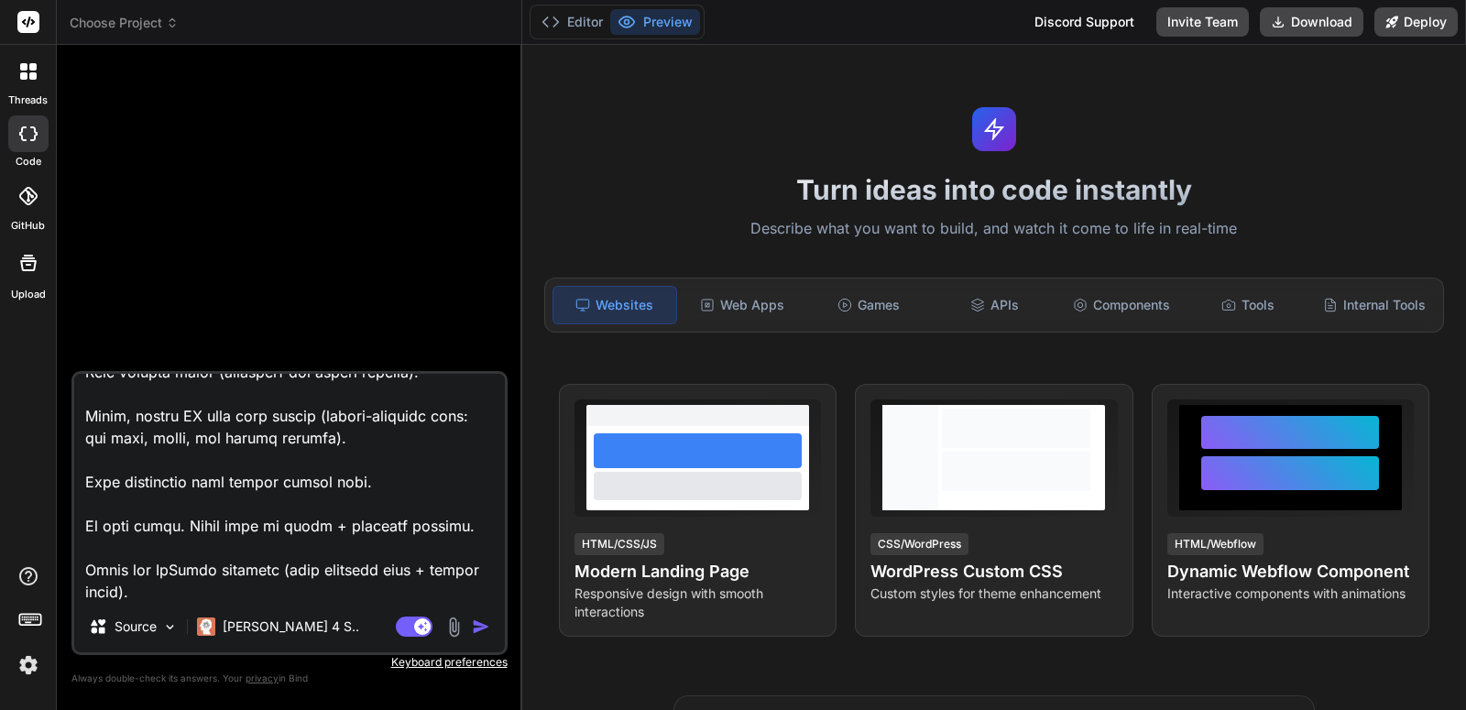
type textarea "Create a professional Travel Itinerary Planner Website designed for shared host…"
click at [487, 624] on img "button" at bounding box center [481, 626] width 18 height 18
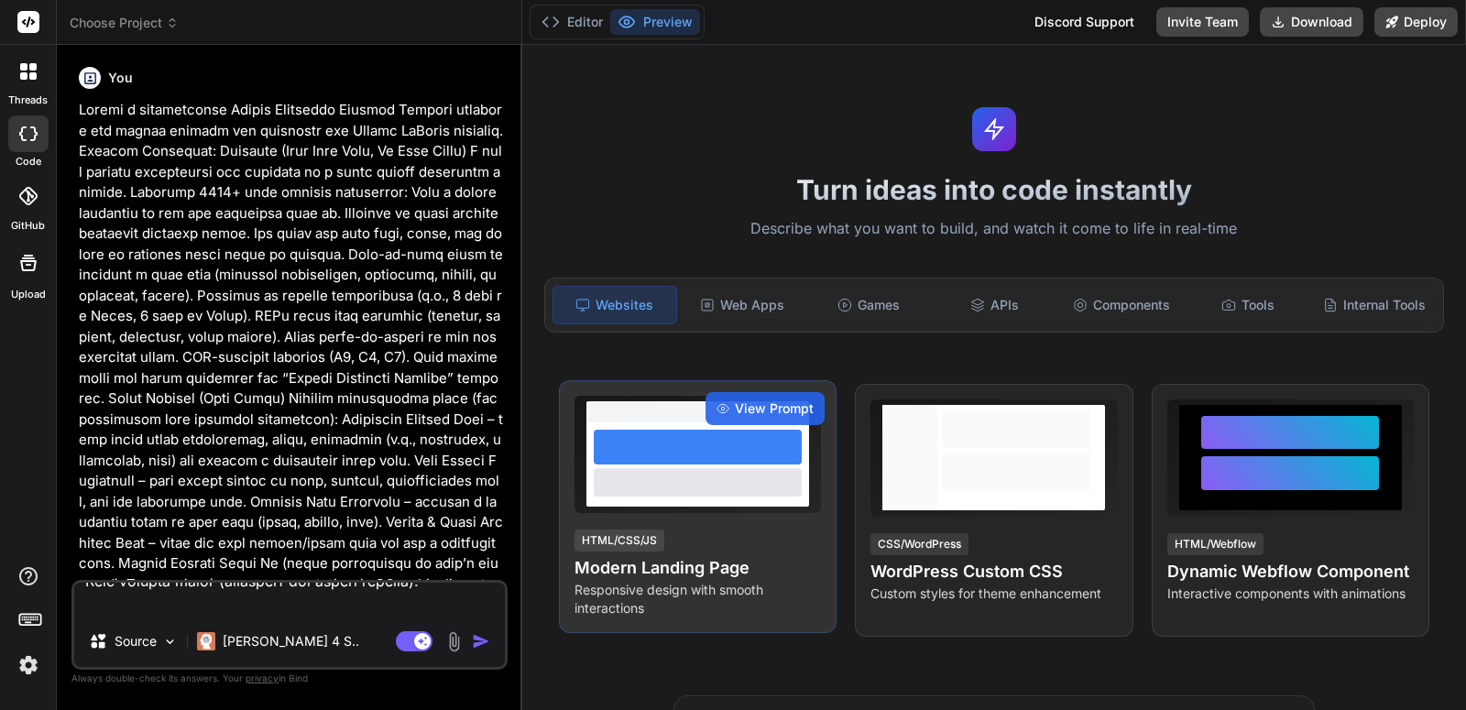
scroll to position [0, 0]
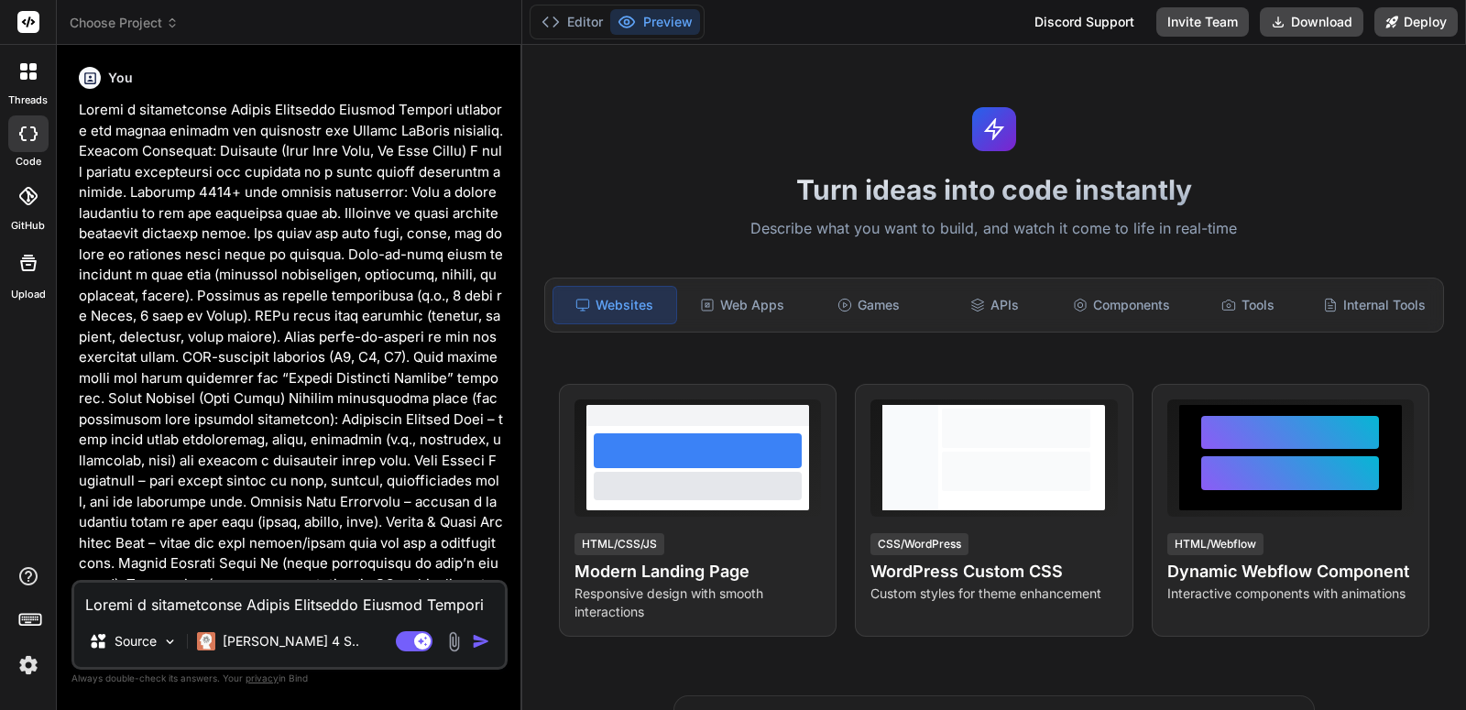
click at [213, 459] on p at bounding box center [291, 430] width 425 height 660
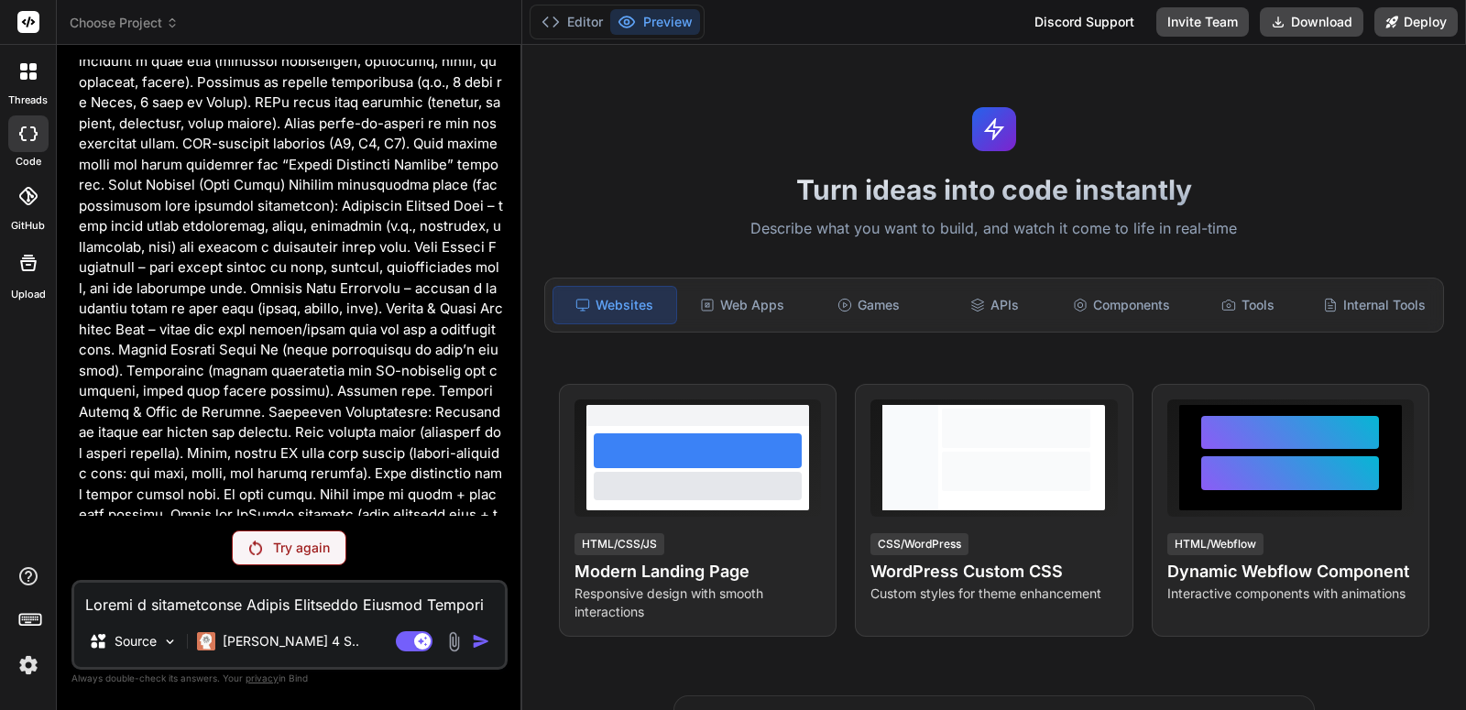
scroll to position [224, 0]
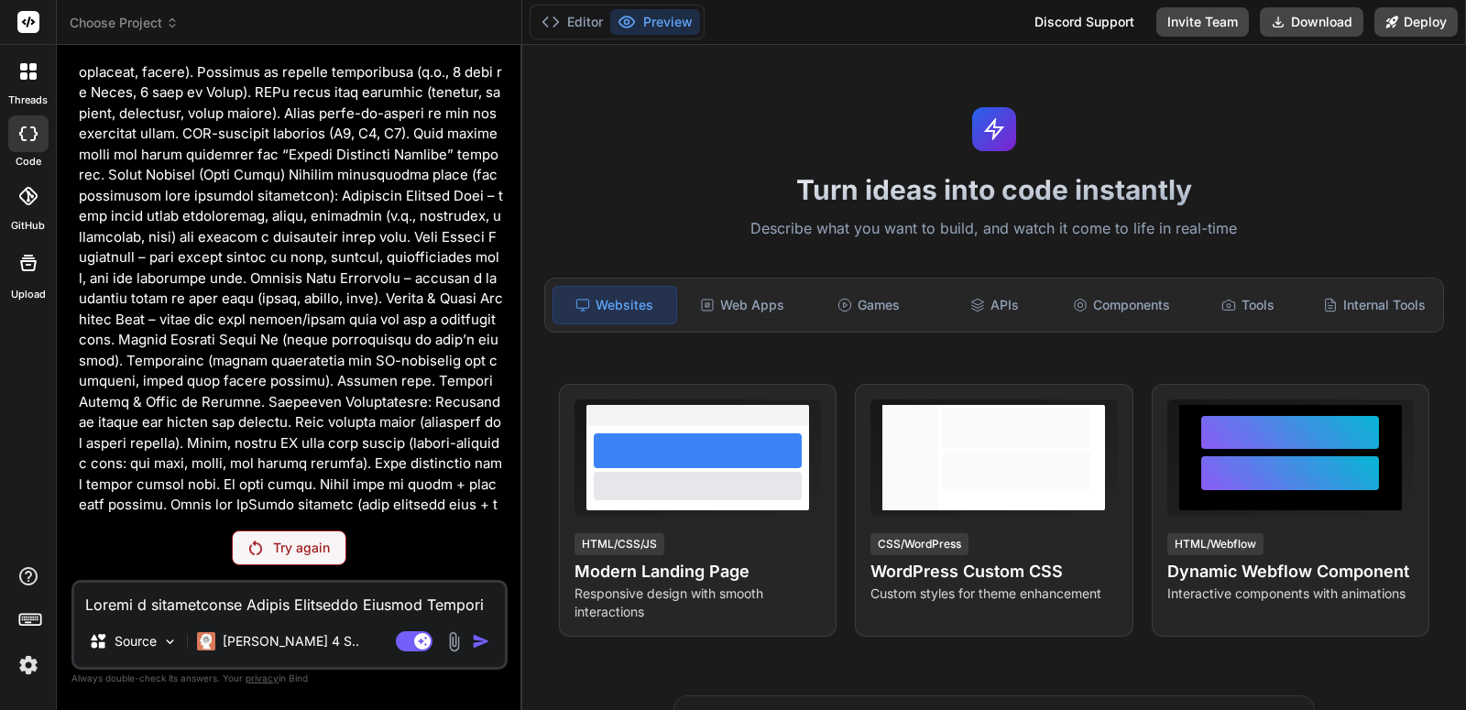
click at [312, 550] on p "Try again" at bounding box center [301, 548] width 57 height 18
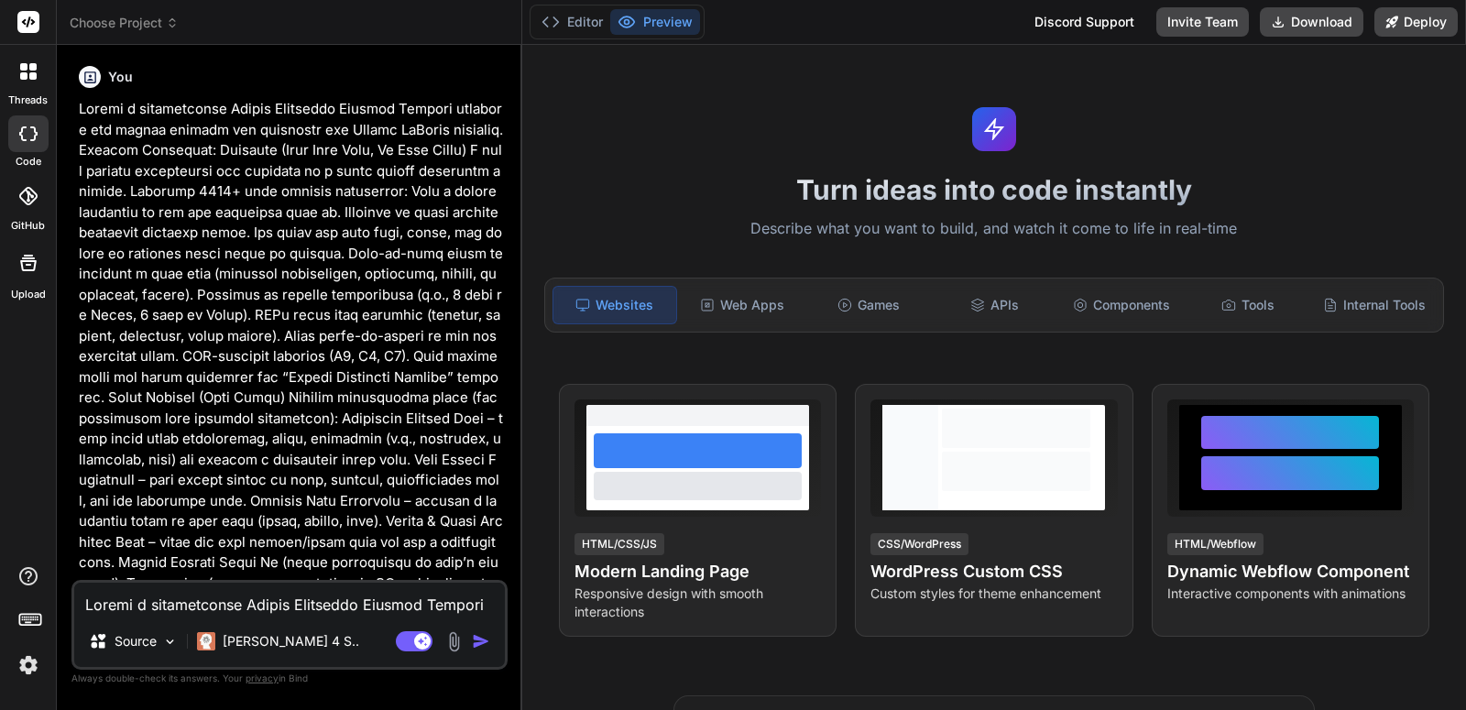
scroll to position [0, 0]
type textarea "x"
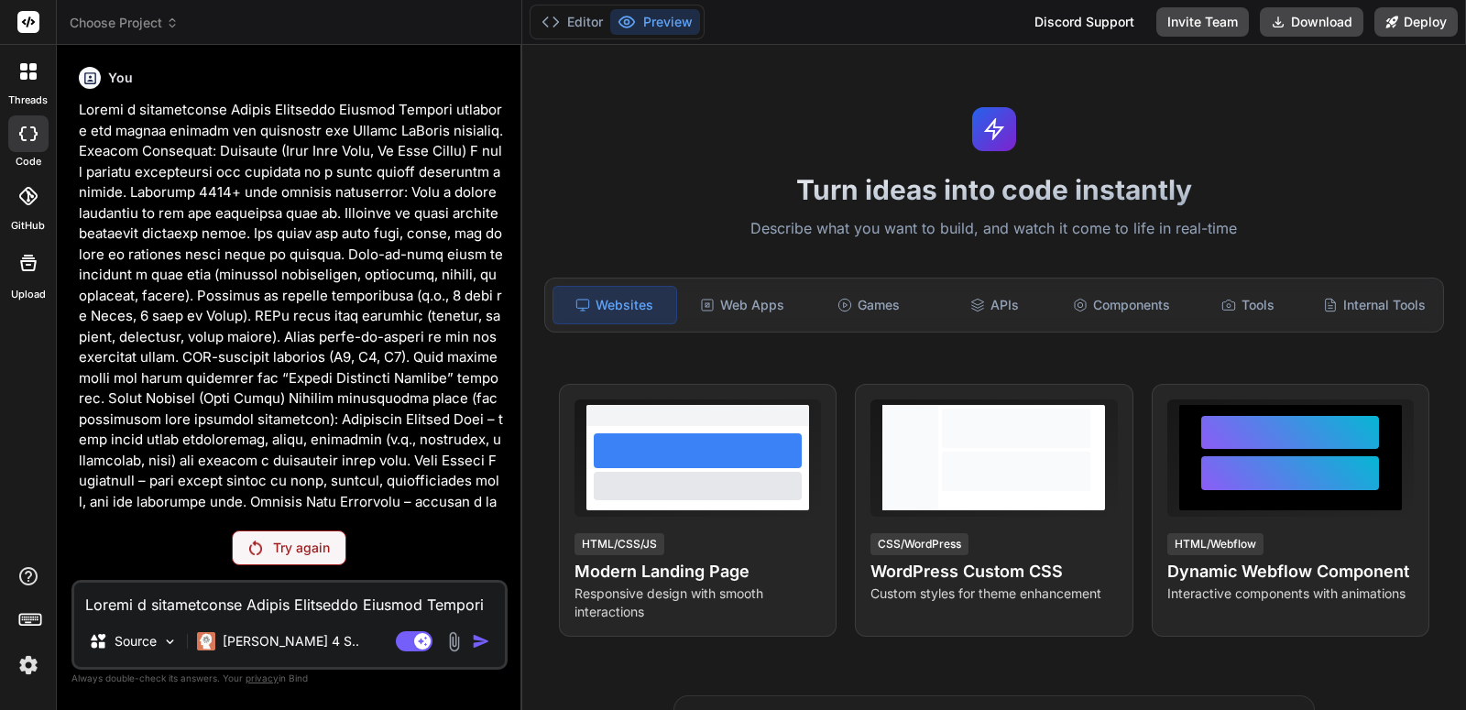
click at [20, 17] on rect at bounding box center [28, 22] width 22 height 22
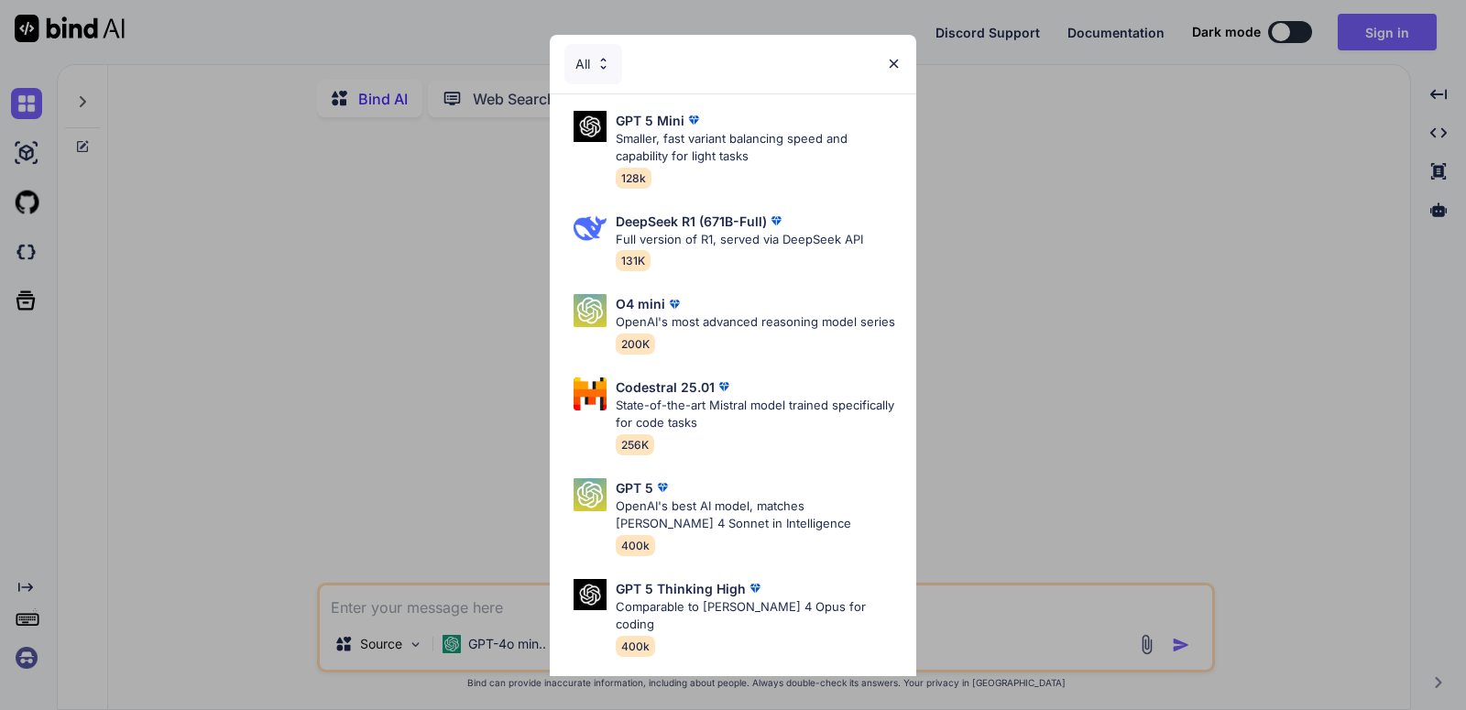
click at [896, 54] on div "All" at bounding box center [733, 64] width 366 height 59
click at [896, 63] on img at bounding box center [894, 64] width 16 height 16
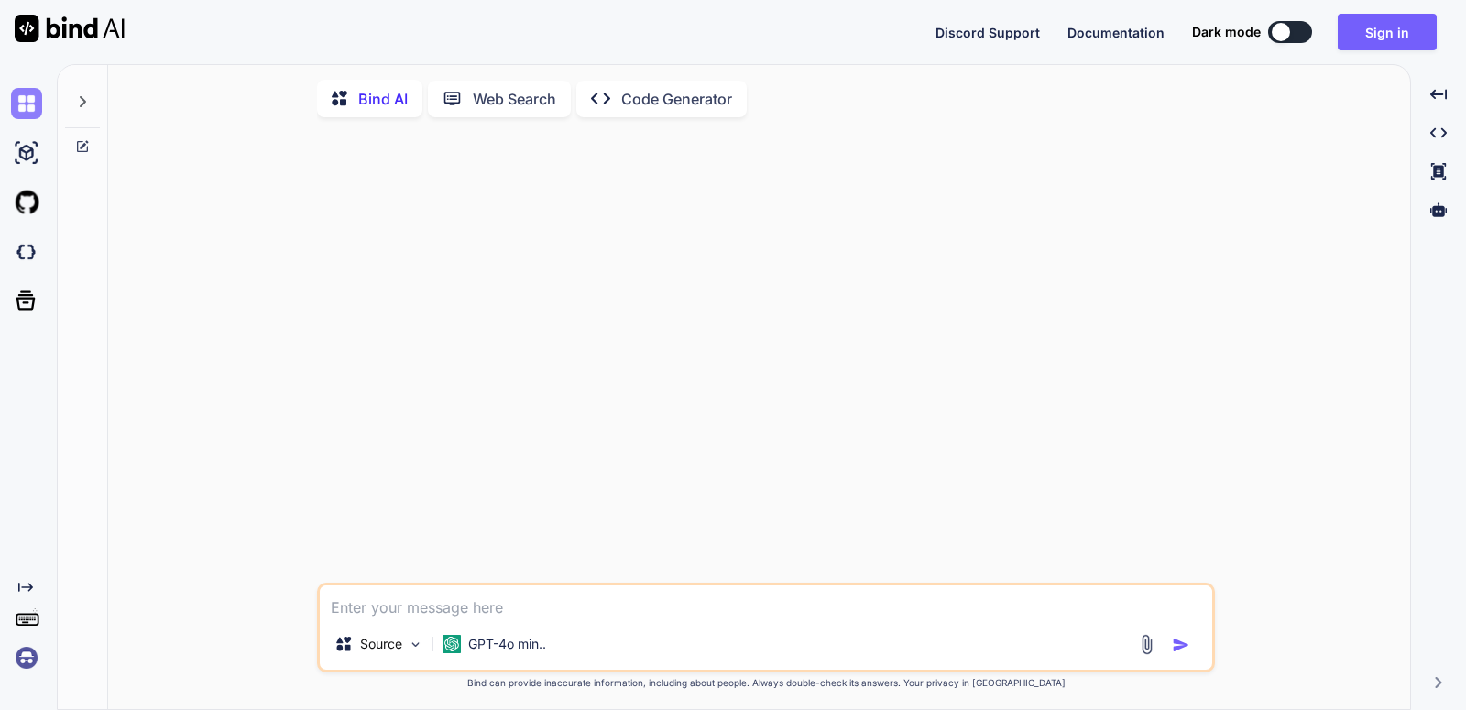
click at [34, 108] on img at bounding box center [26, 103] width 31 height 31
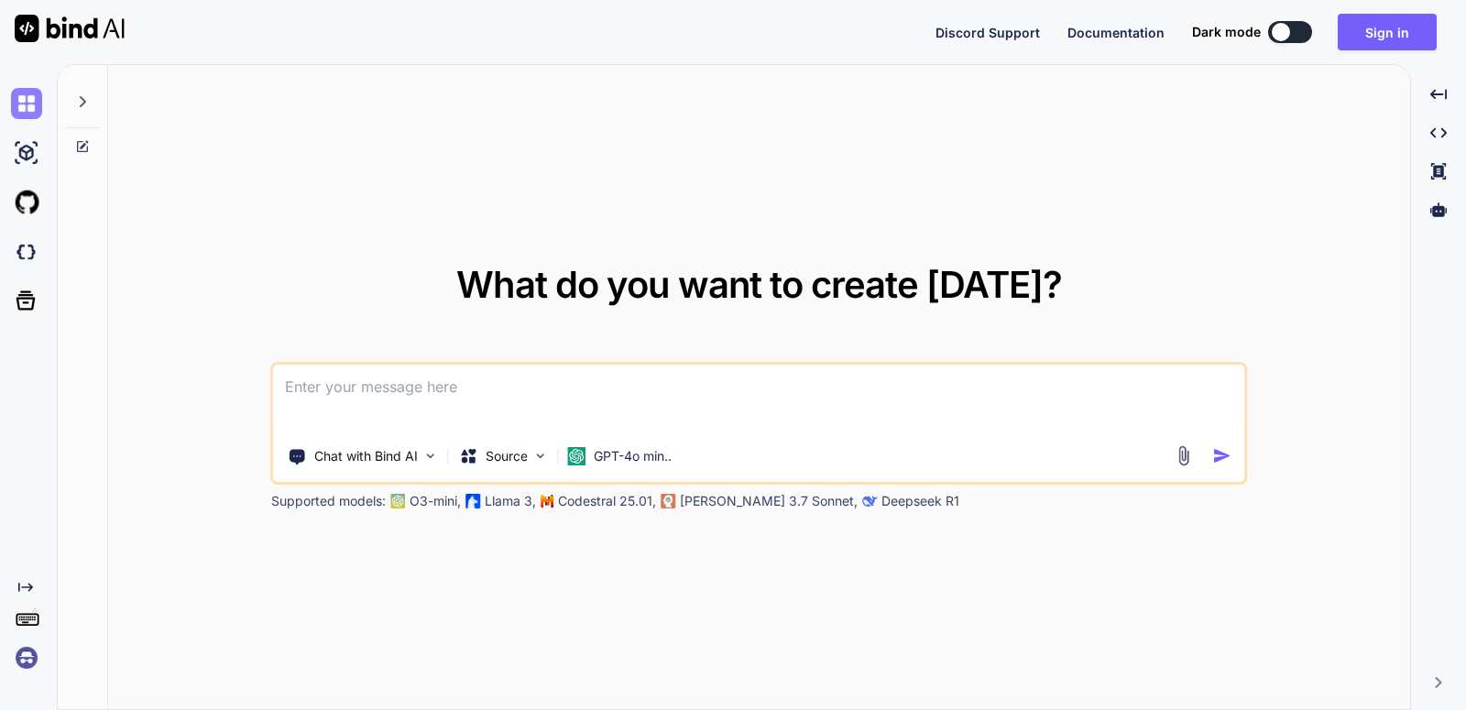
type textarea "x"
click at [27, 267] on img at bounding box center [26, 251] width 31 height 31
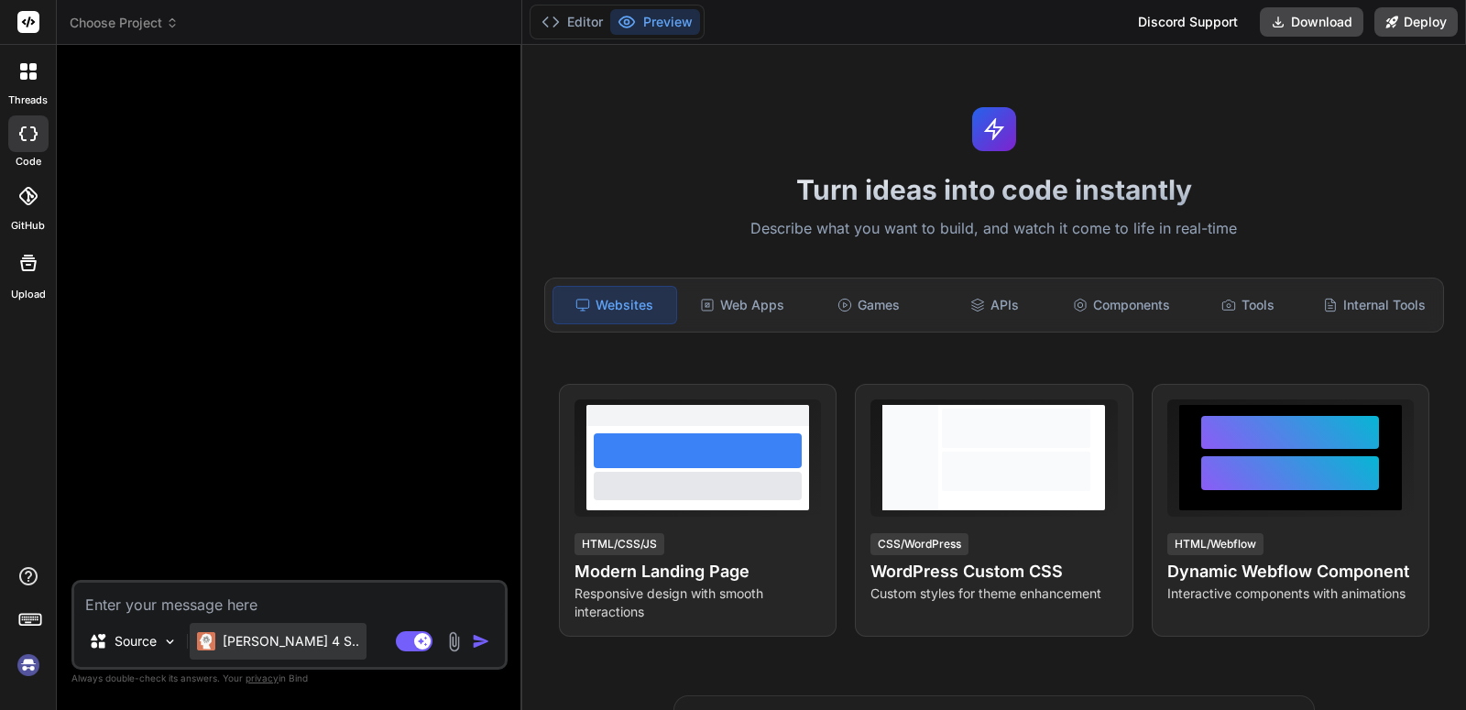
click at [229, 649] on p "[PERSON_NAME] 4 S.." at bounding box center [291, 641] width 136 height 18
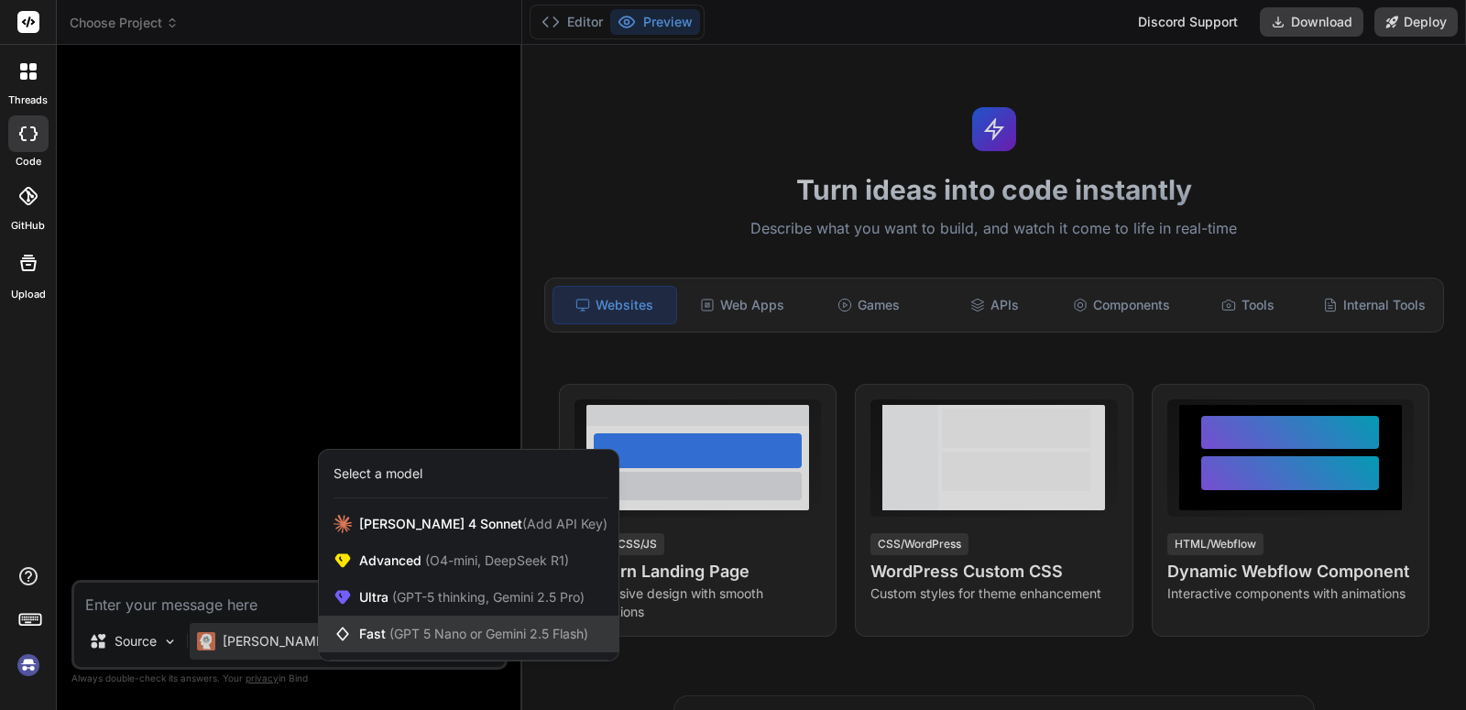
click at [454, 630] on span "(GPT 5 Nano or Gemini 2.5 Flash)" at bounding box center [488, 634] width 199 height 16
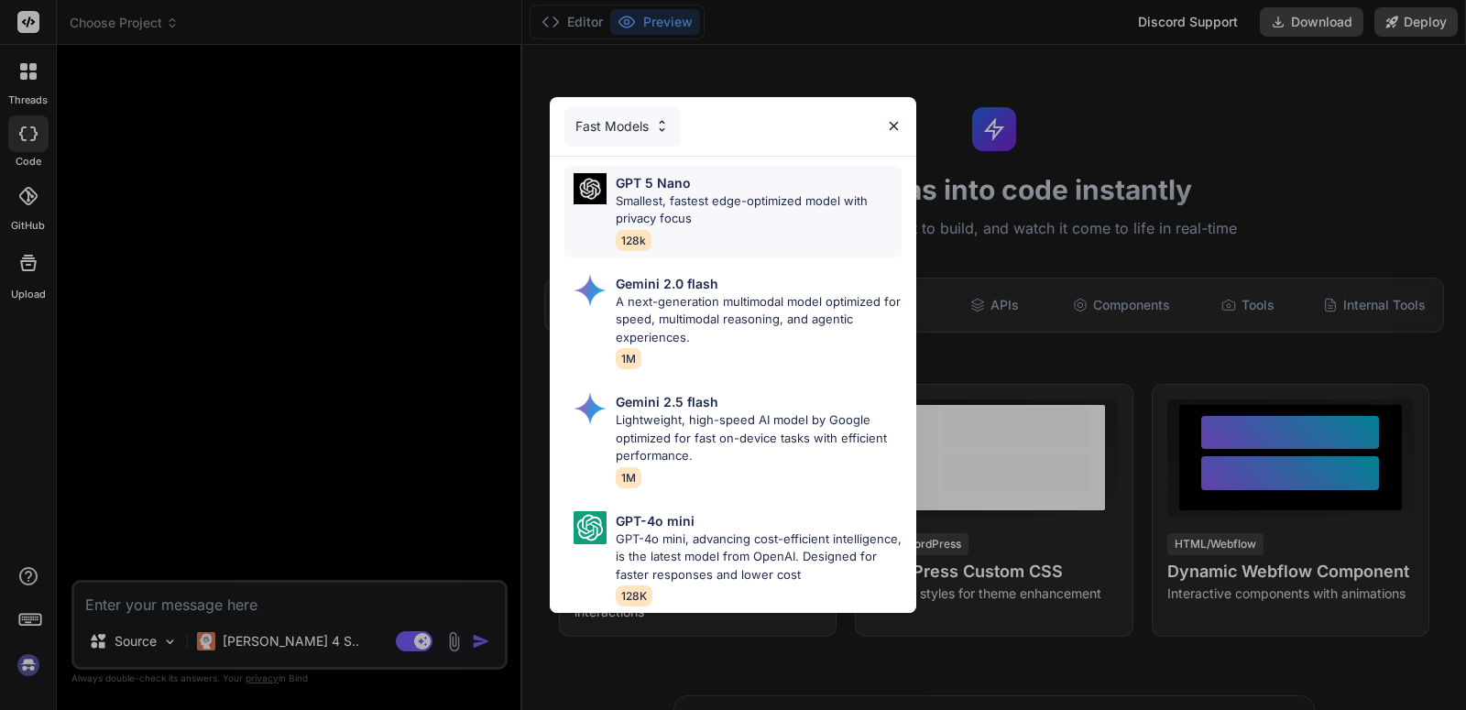
click at [742, 209] on p "Smallest, fastest edge-optimized model with privacy focus" at bounding box center [759, 210] width 286 height 36
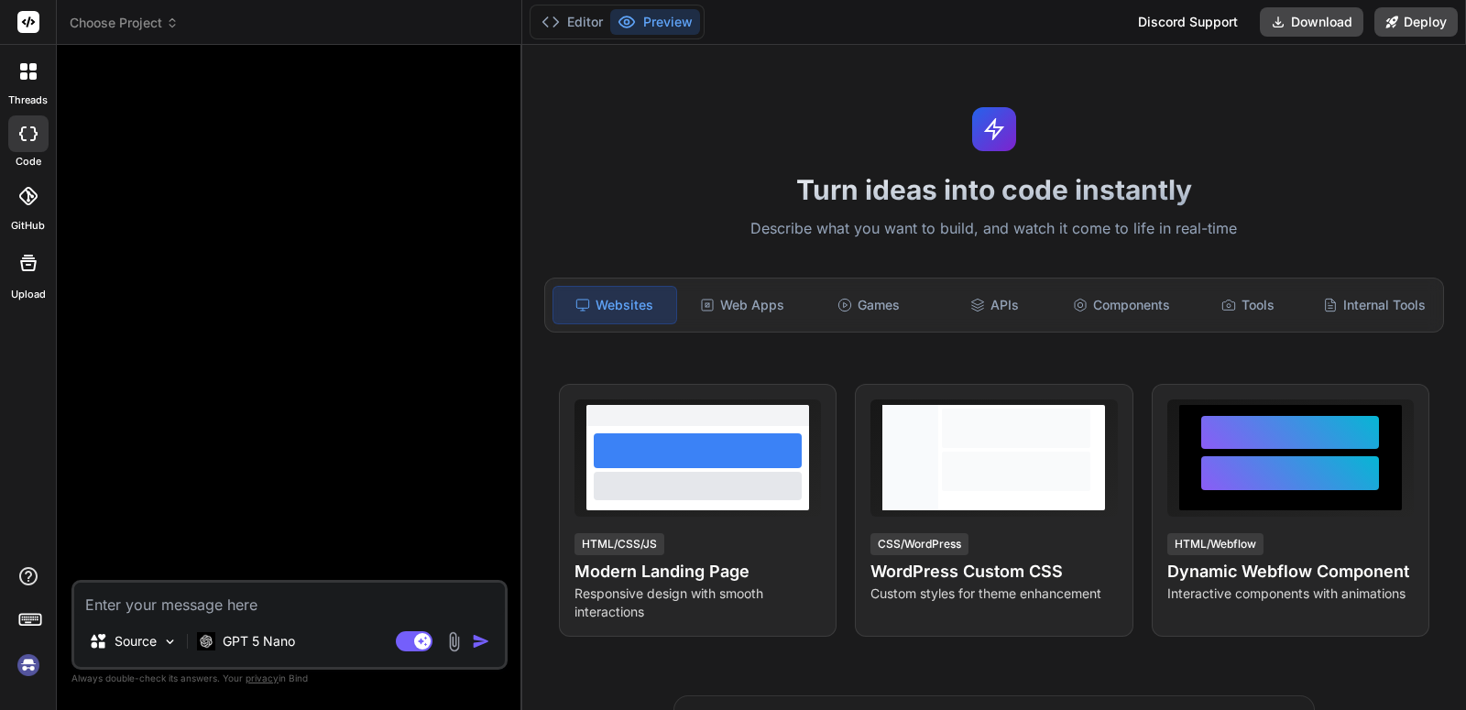
click at [196, 600] on textarea at bounding box center [289, 599] width 431 height 33
paste textarea "Loremi d sitametconse Adipis Elitseddo Eiusmod Tempori utlabore etd magnaa enim…"
type textarea "x"
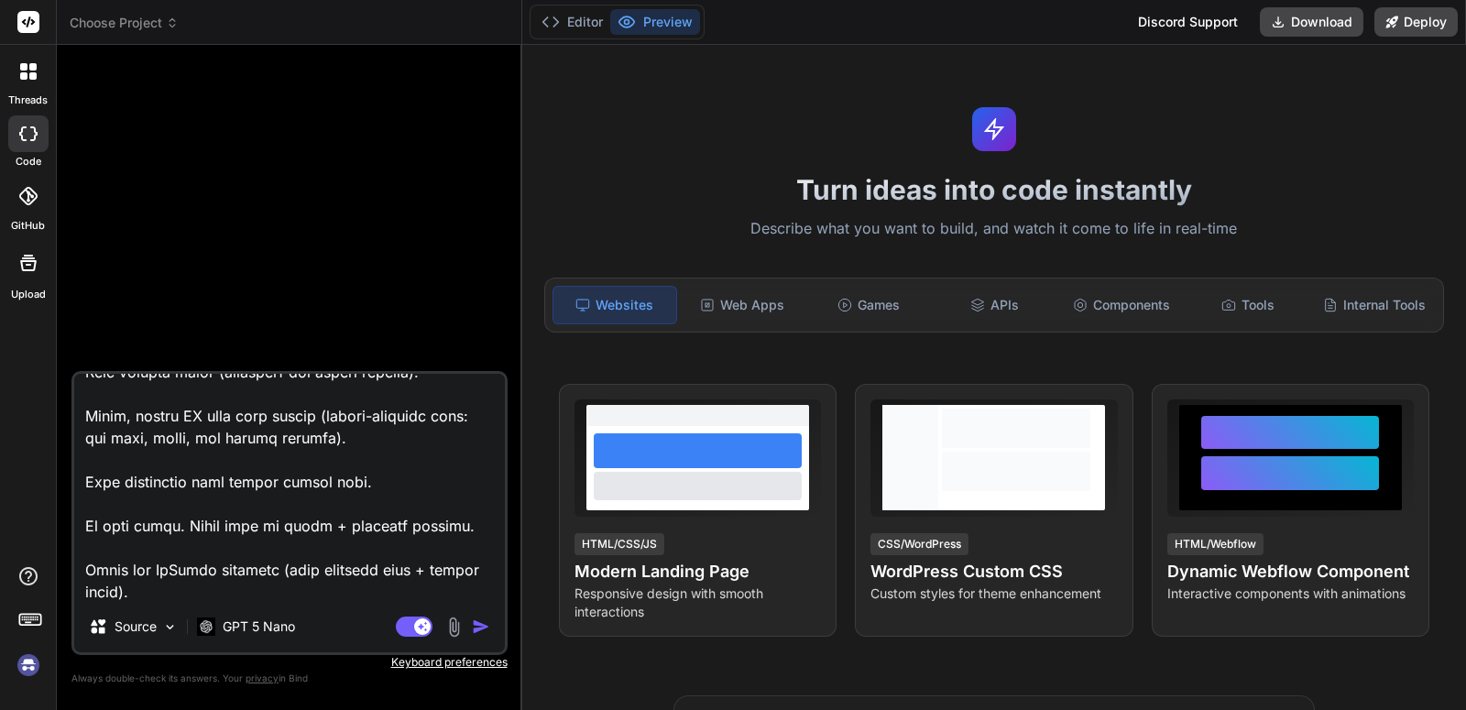
type textarea "Loremi d sitametconse Adipis Elitseddo Eiusmod Tempori utlabore etd magnaa enim…"
click at [480, 631] on img "button" at bounding box center [481, 626] width 18 height 18
type textarea "x"
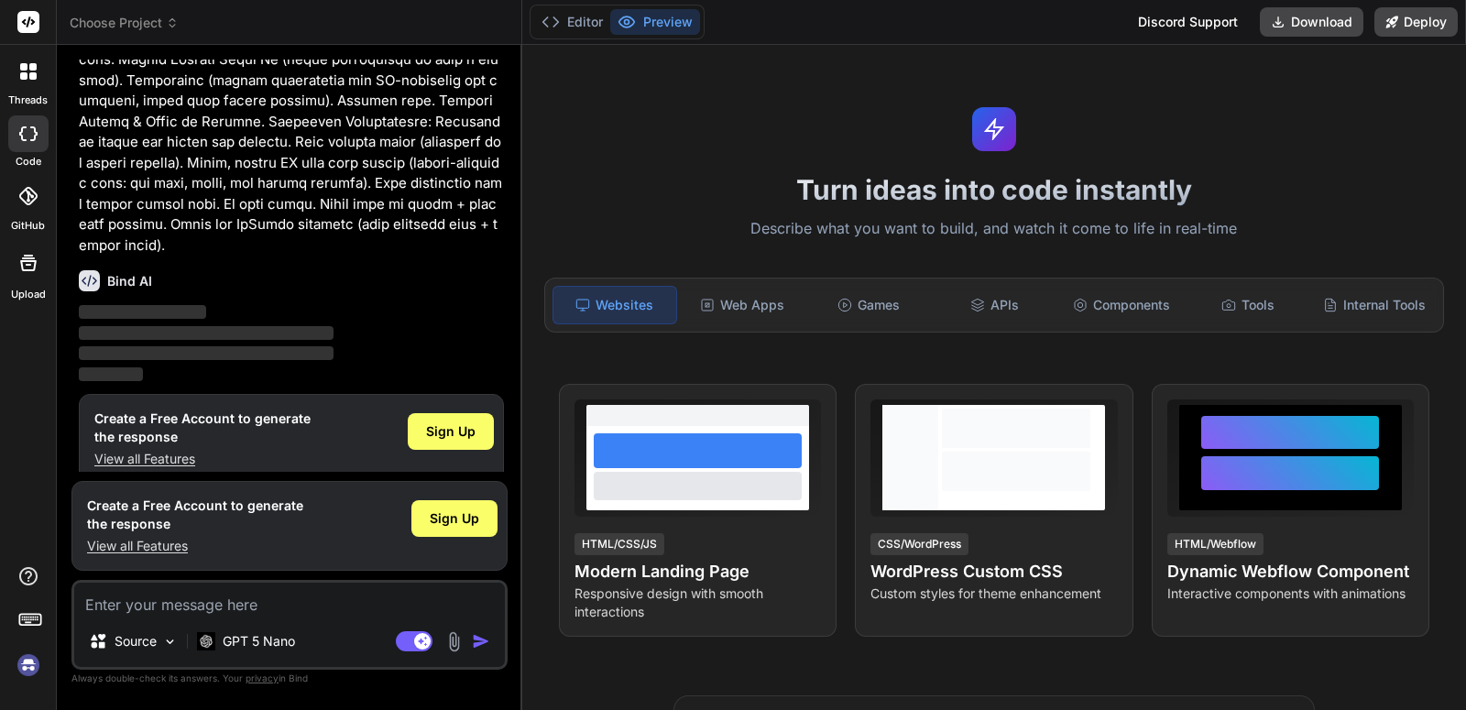
scroll to position [505, 0]
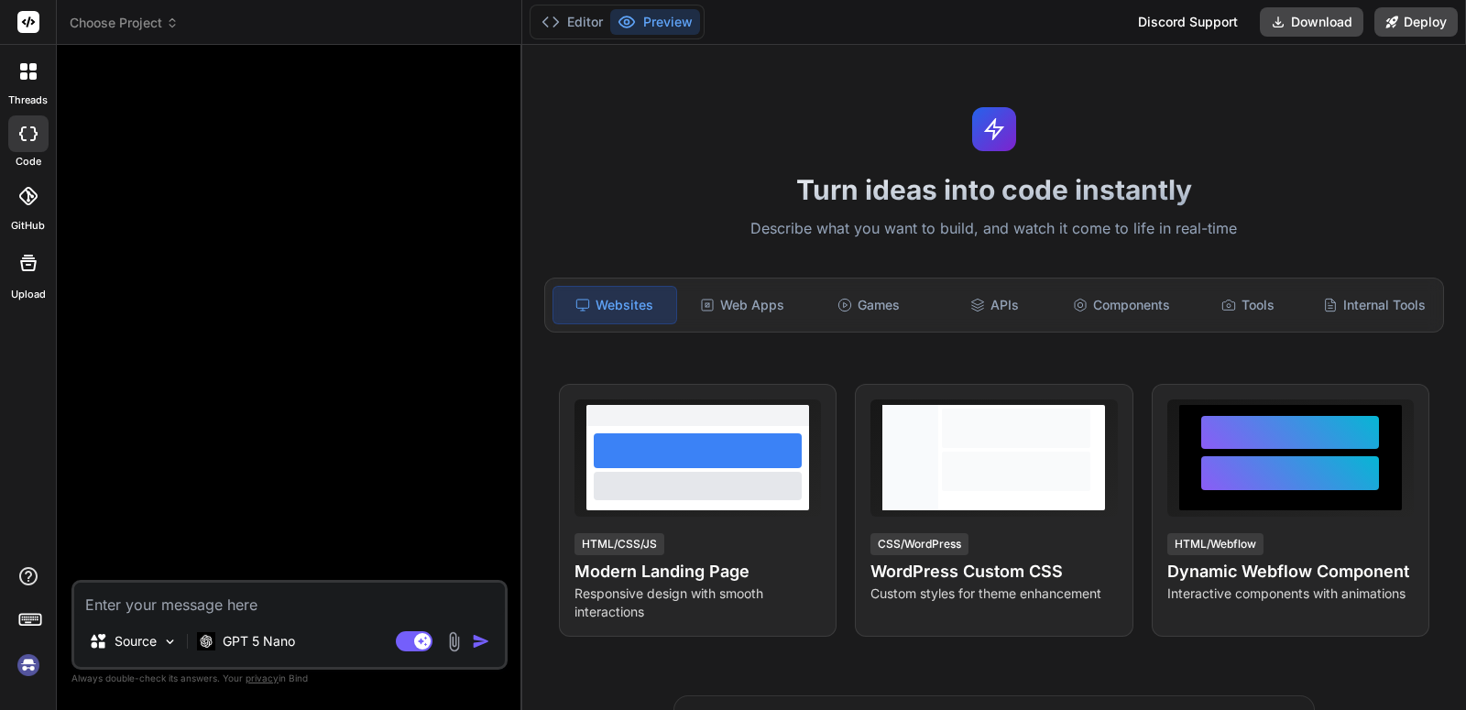
click at [267, 602] on textarea at bounding box center [289, 599] width 431 height 33
click at [36, 662] on img at bounding box center [28, 664] width 31 height 31
type textarea "x"
click at [232, 606] on textarea at bounding box center [289, 599] width 431 height 33
paste textarea "Loremi d sitametconse Adipis Elitseddo Eiusmod Tempori utlabore etd magnaa enim…"
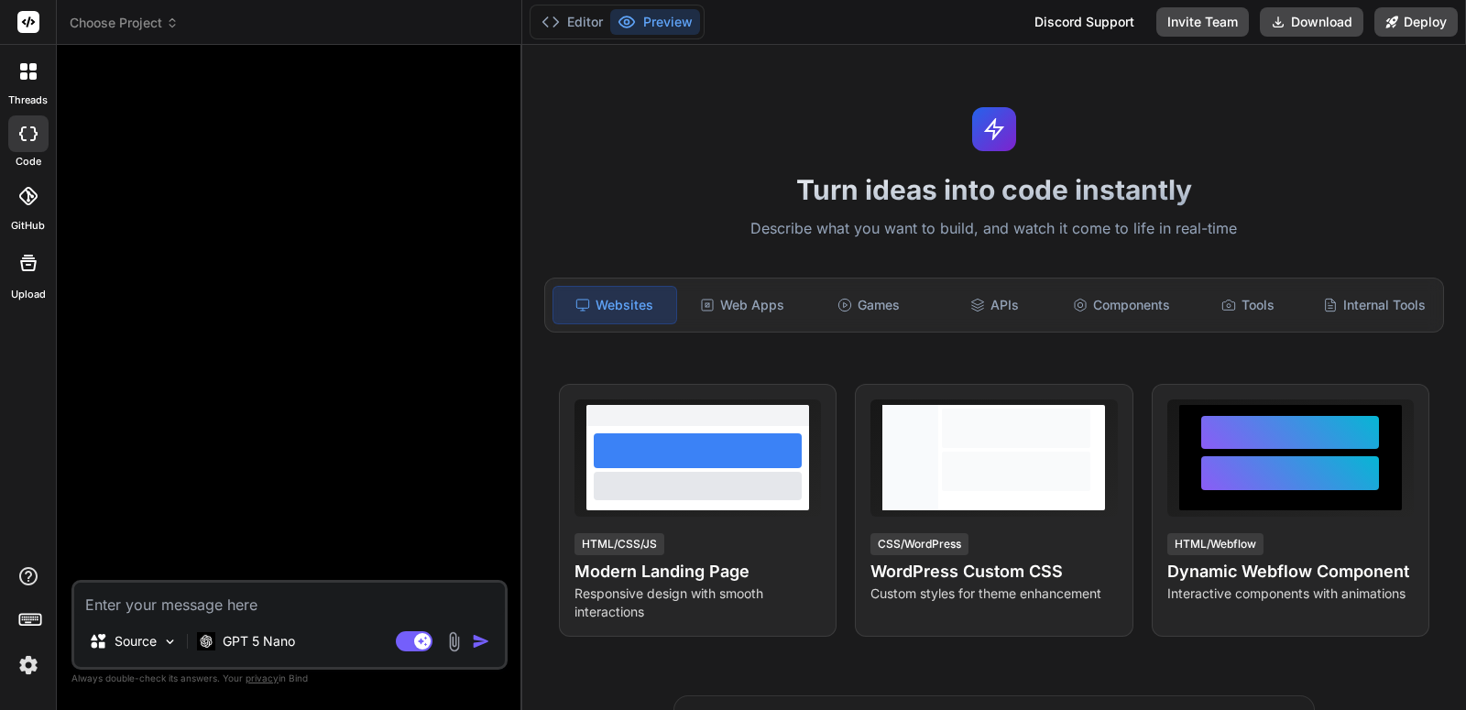
type textarea "Loremi d sitametconse Adipis Elitseddo Eiusmod Tempori utlabore etd magnaa enim…"
type textarea "x"
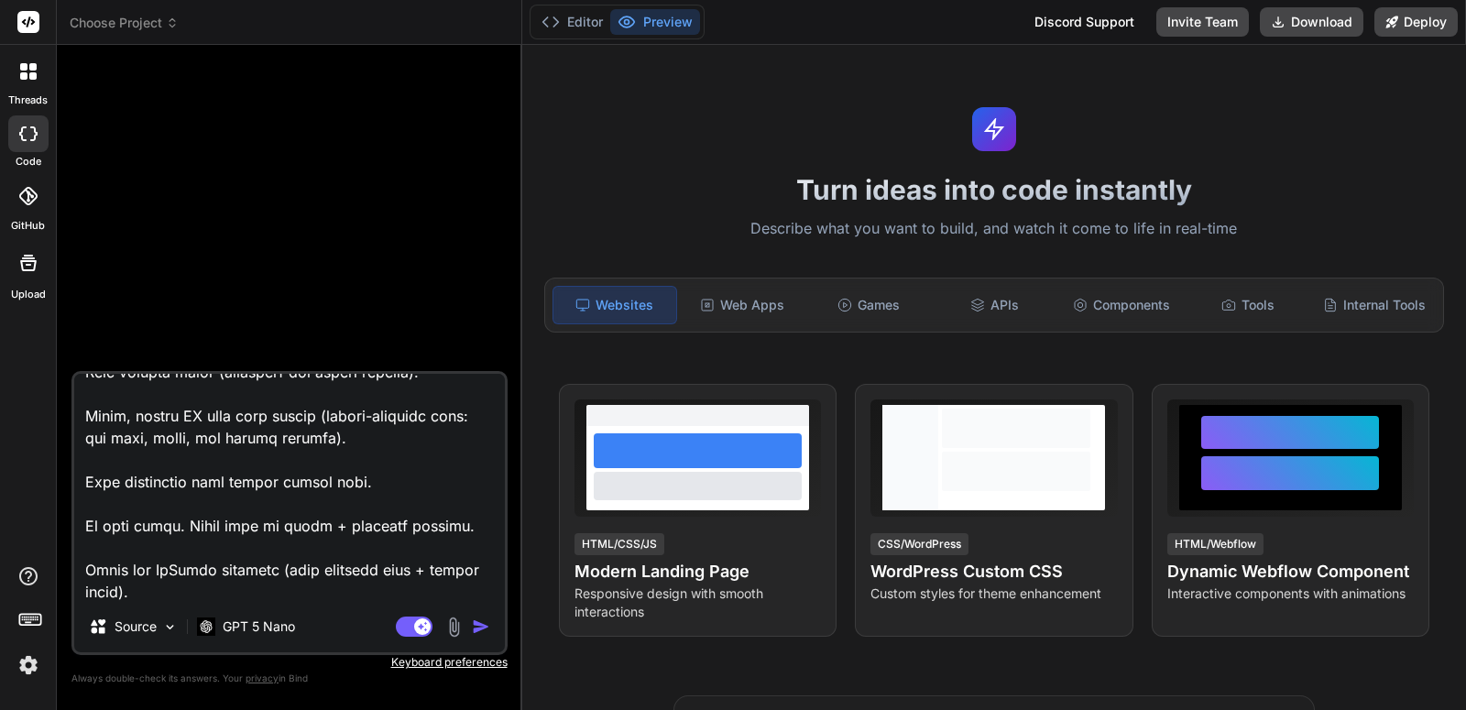
type textarea "Create a professional Travel Itinerary Planner Website designed for shared host…"
click at [484, 627] on img "button" at bounding box center [481, 626] width 18 height 18
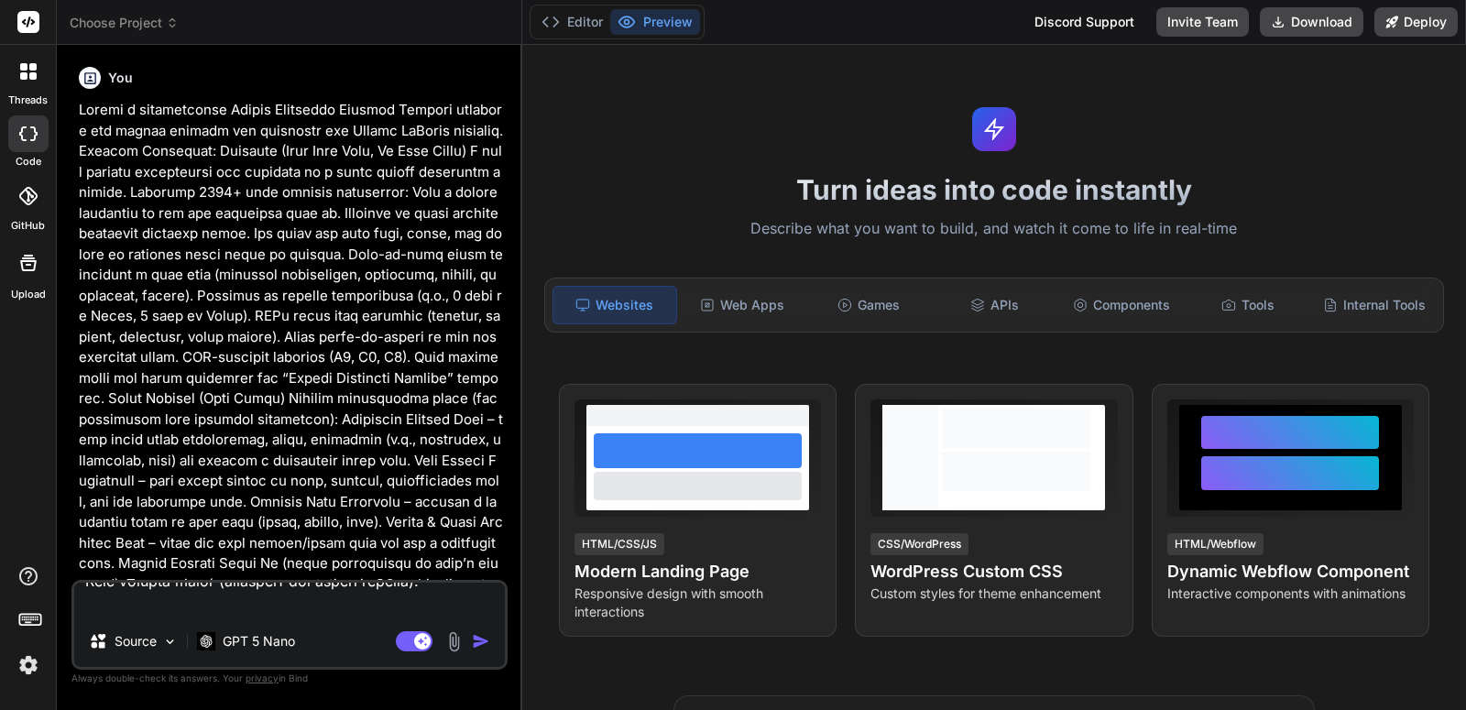
scroll to position [0, 0]
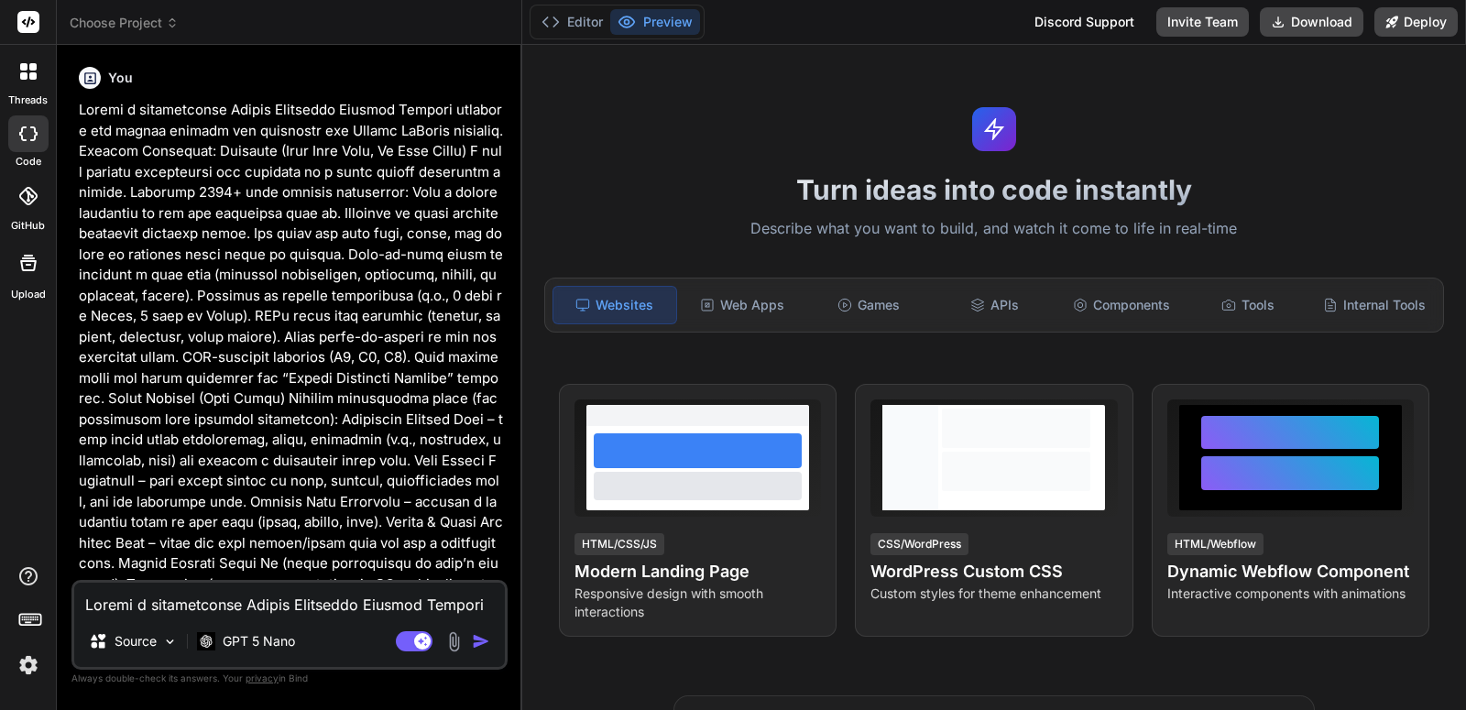
click at [418, 479] on p at bounding box center [291, 430] width 425 height 660
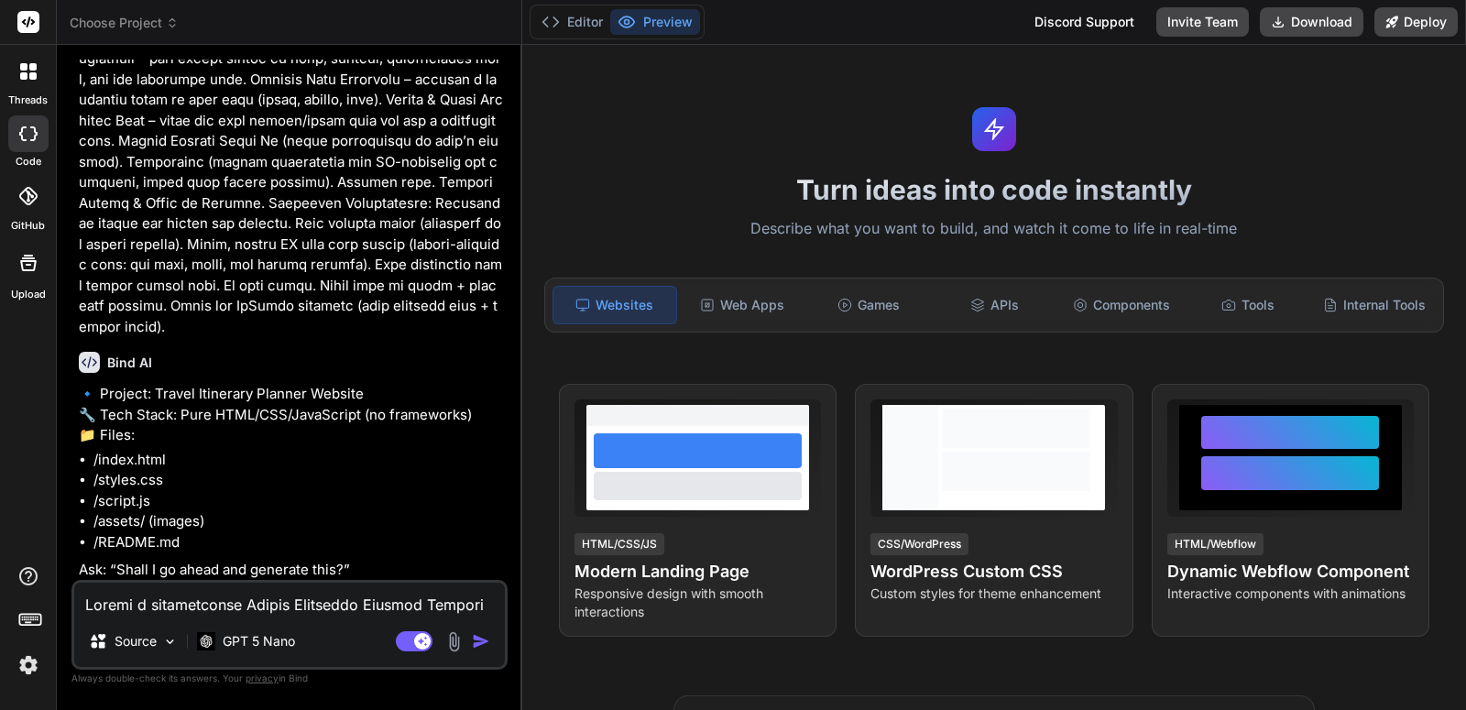
scroll to position [447, 0]
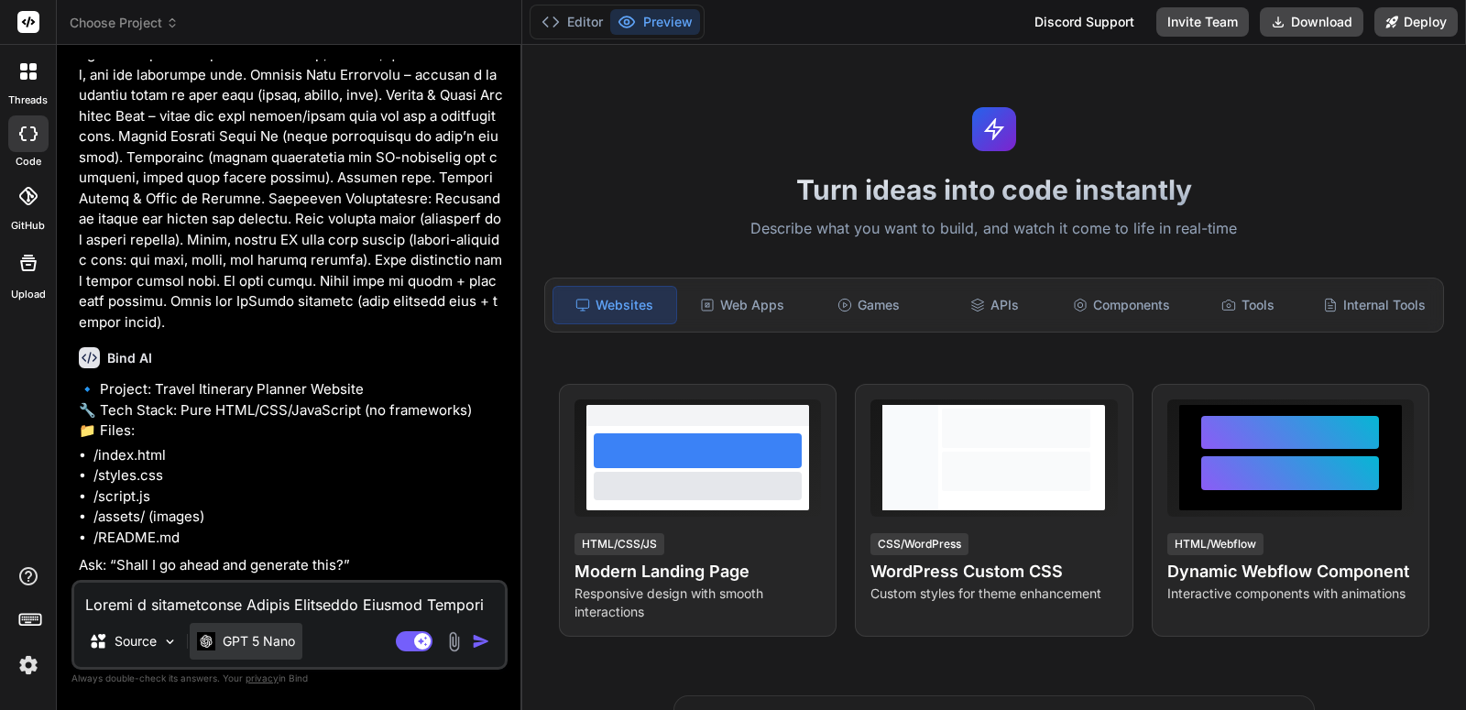
click at [260, 642] on p "GPT 5 Nano" at bounding box center [259, 641] width 72 height 18
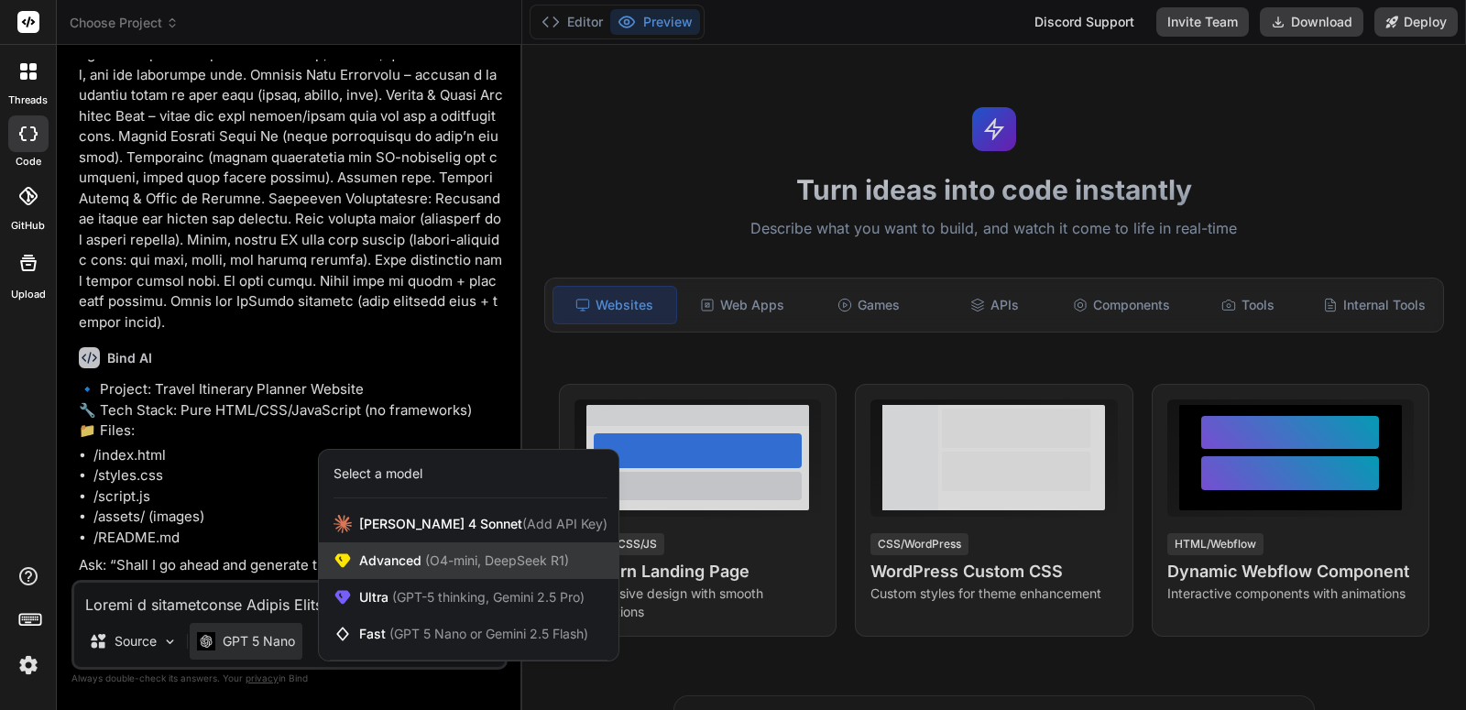
click at [500, 558] on span "(O4-mini, DeepSeek R1)" at bounding box center [494, 560] width 147 height 16
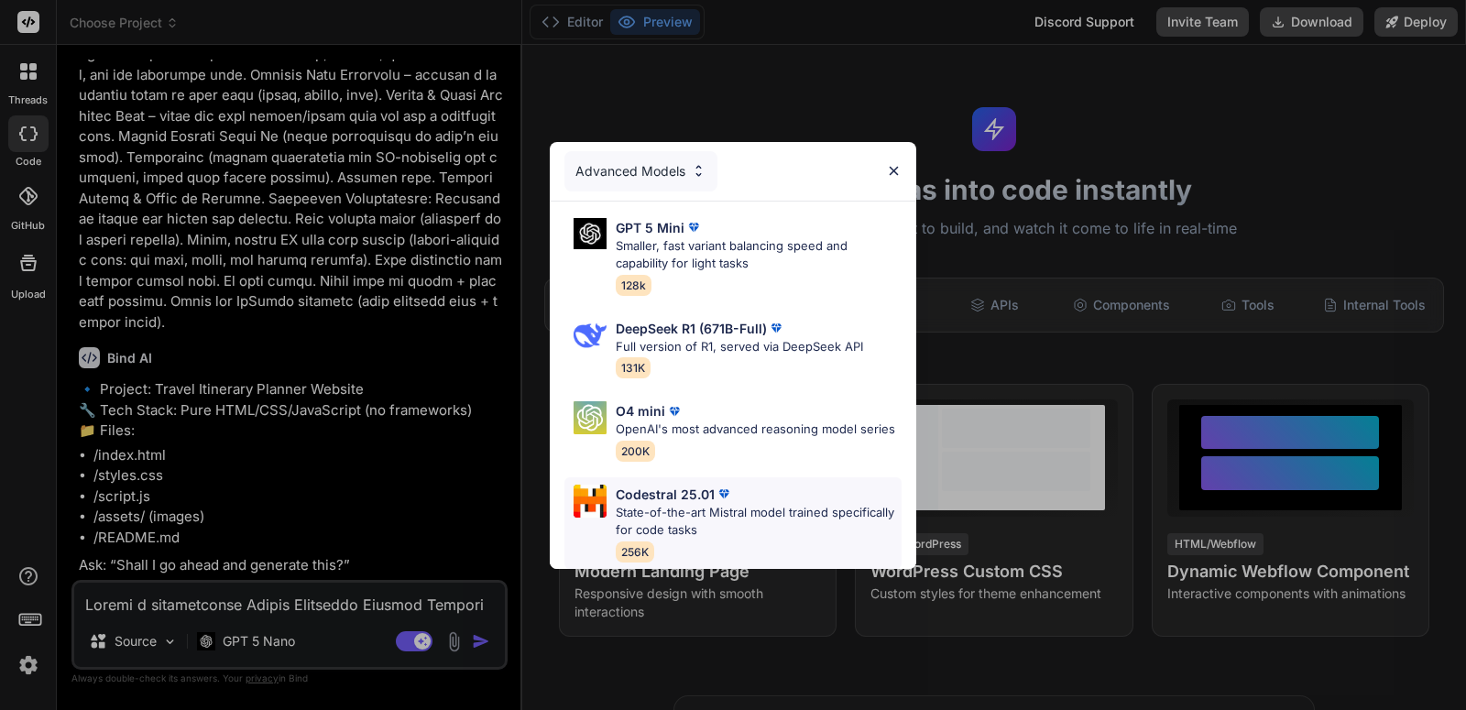
click at [670, 518] on p "State-of-the-art Mistral model trained specifically for code tasks" at bounding box center [759, 522] width 286 height 36
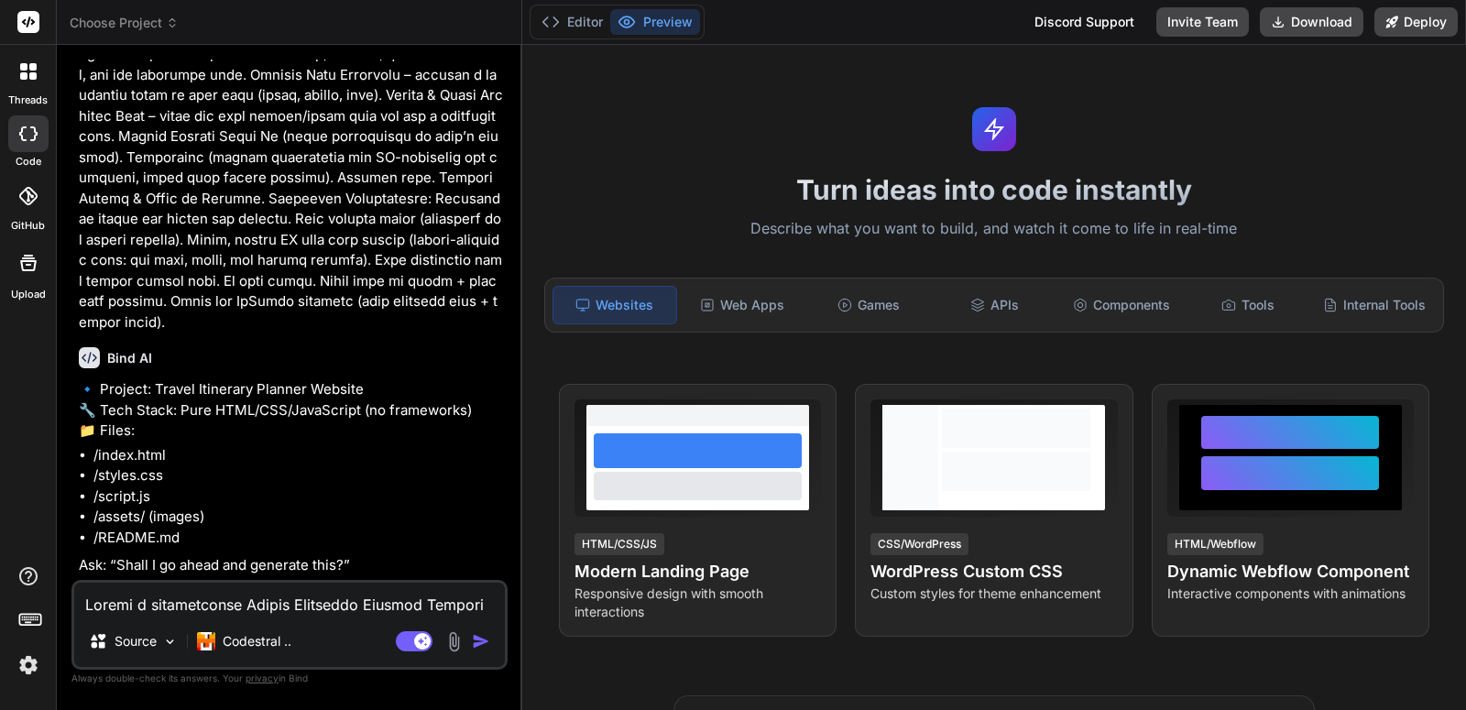
type textarea "x"
click at [478, 638] on img "button" at bounding box center [481, 641] width 18 height 18
click at [290, 589] on textarea at bounding box center [289, 599] width 431 height 33
paste textarea "Create a professional Travel Itinerary Planner Website designed for shared host…"
type textarea "Create a professional Travel Itinerary Planner Website designed for shared host…"
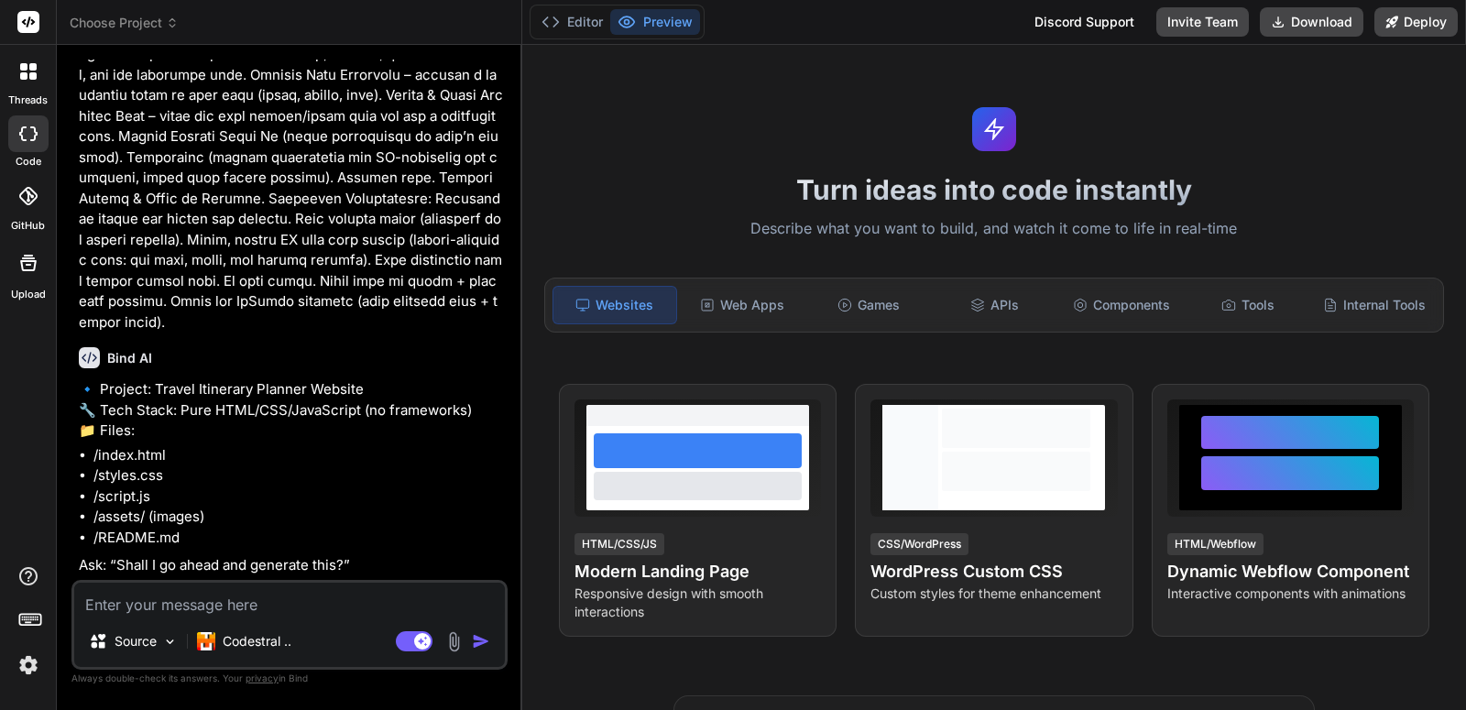
type textarea "x"
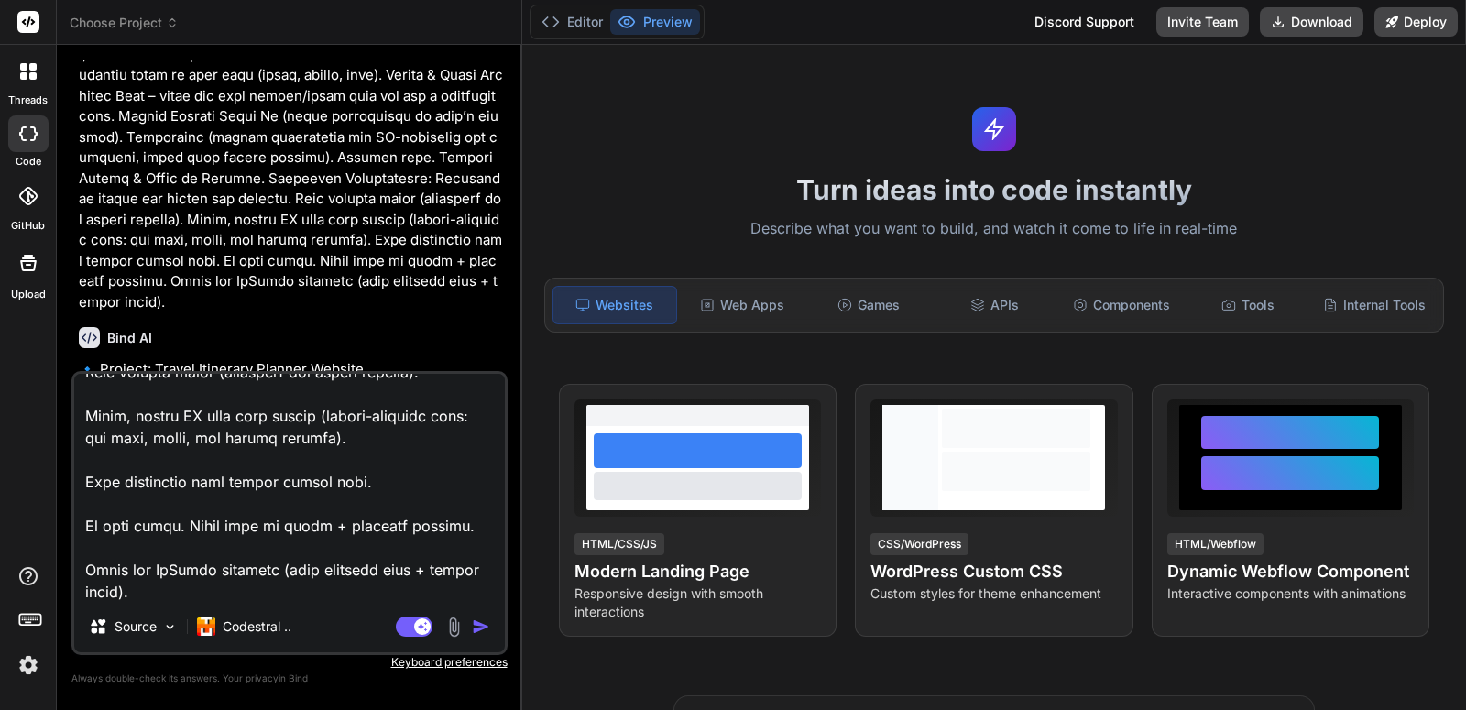
type textarea "Create a professional Travel Itinerary Planner Website designed for shared host…"
click at [474, 631] on img "button" at bounding box center [481, 626] width 18 height 18
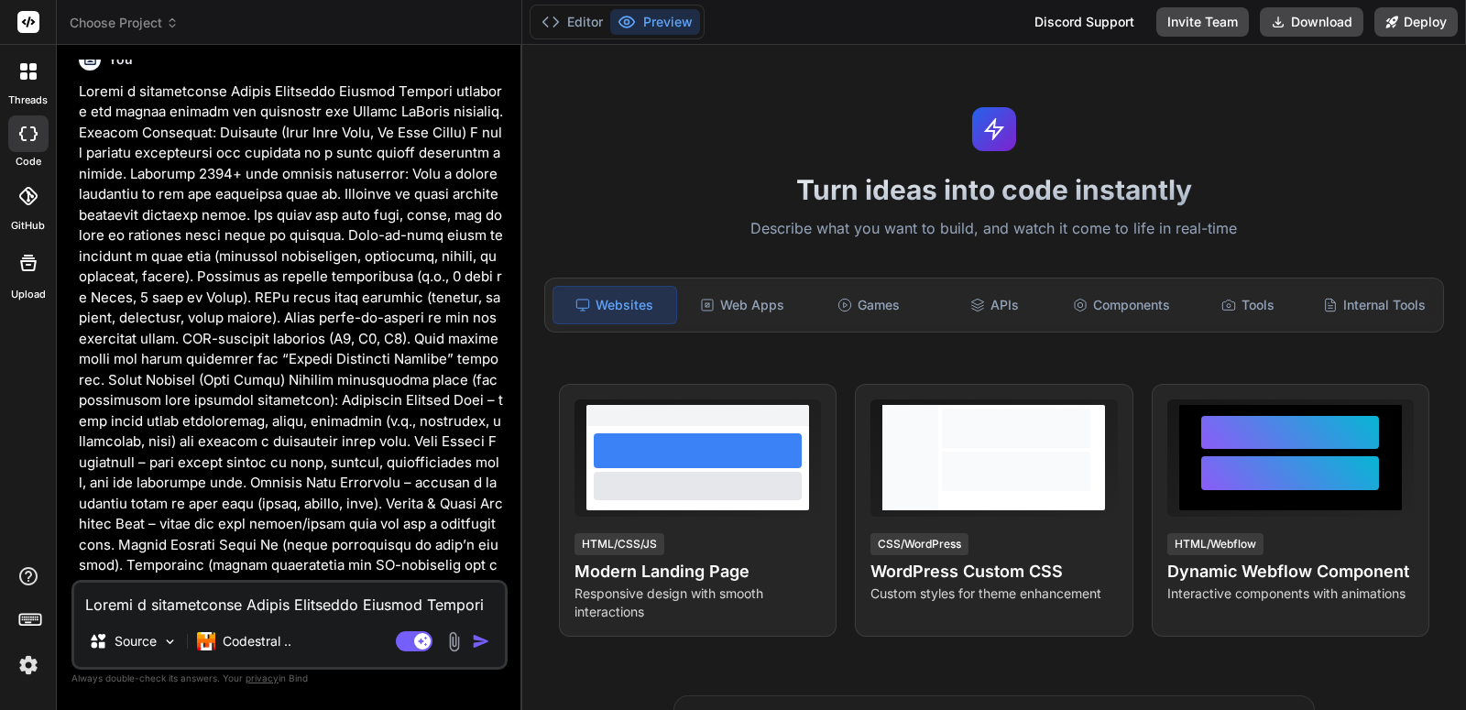
scroll to position [967, 0]
click at [389, 493] on p at bounding box center [291, 410] width 425 height 660
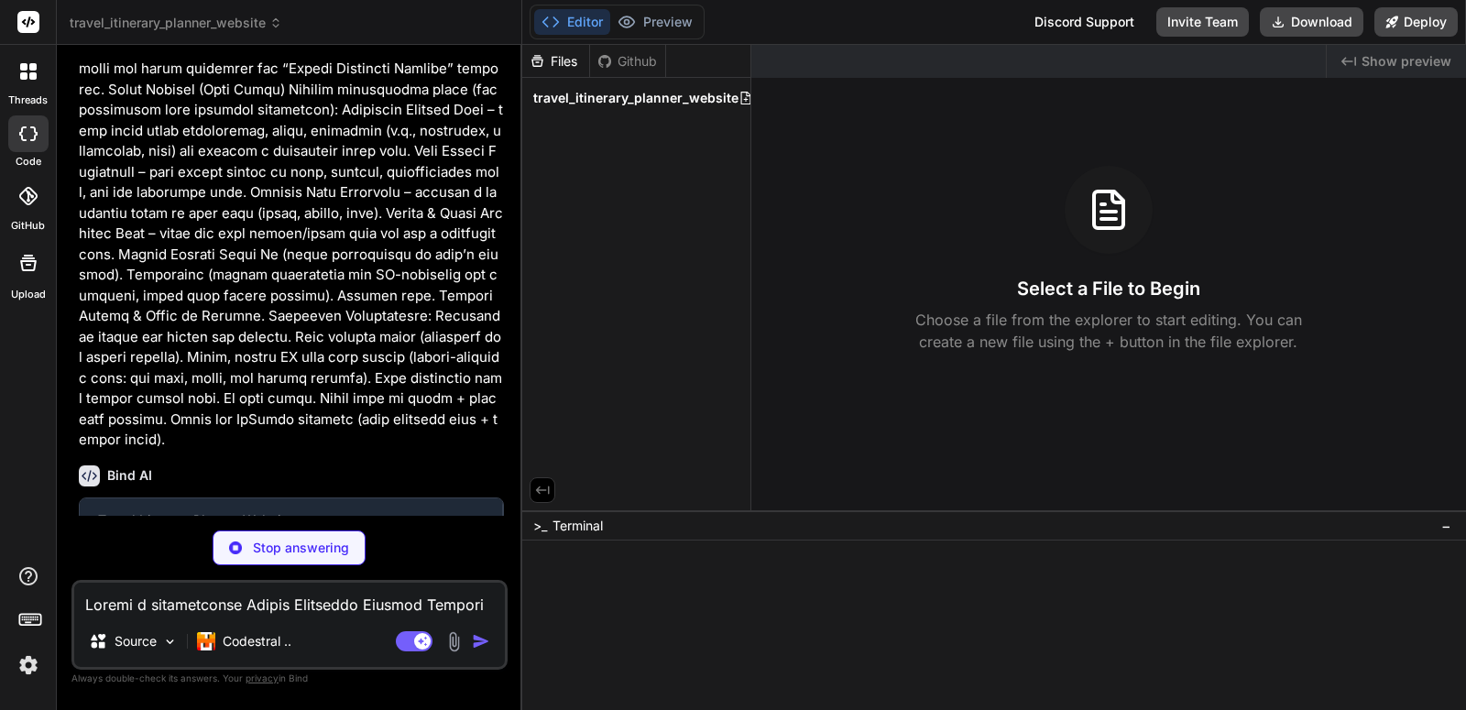
scroll to position [1238, 0]
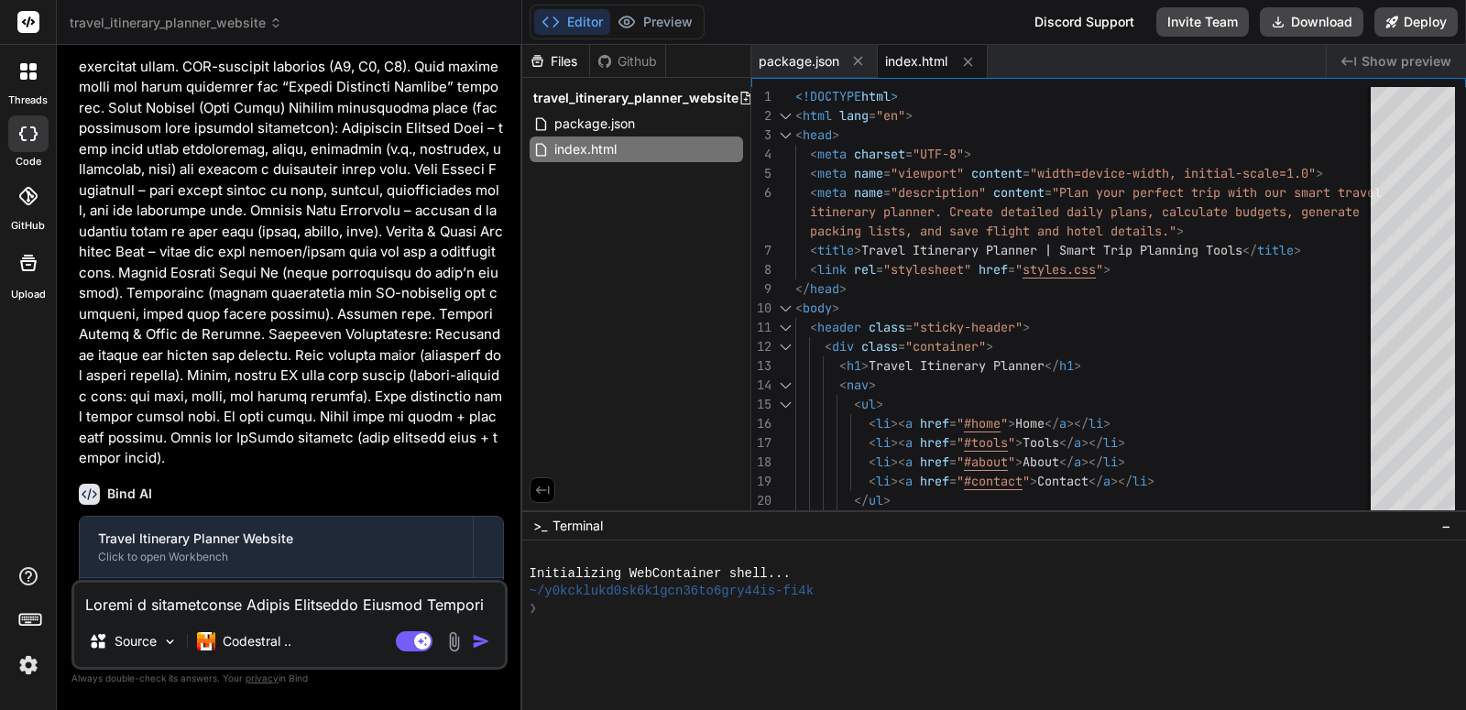
type textarea "x"
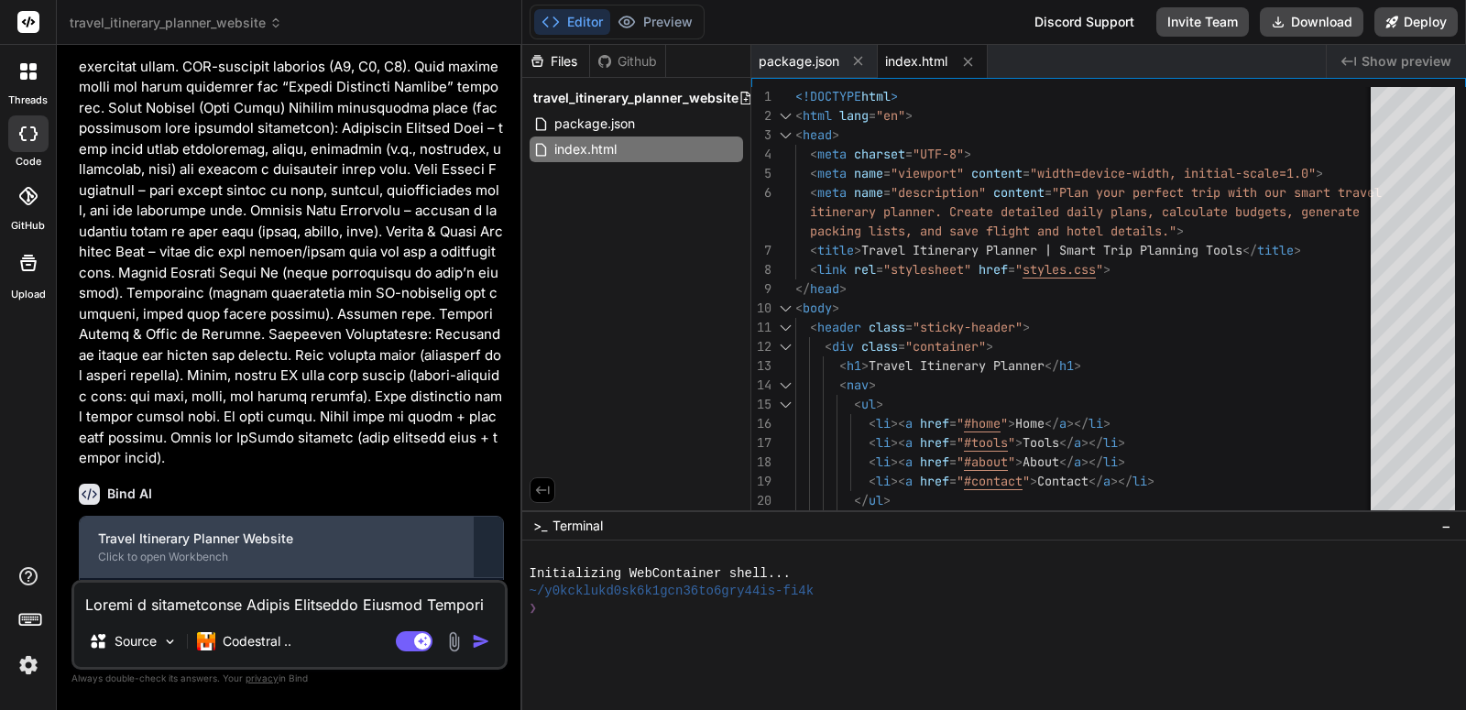
click at [358, 533] on div "Travel Itinerary Planner Website" at bounding box center [276, 538] width 356 height 18
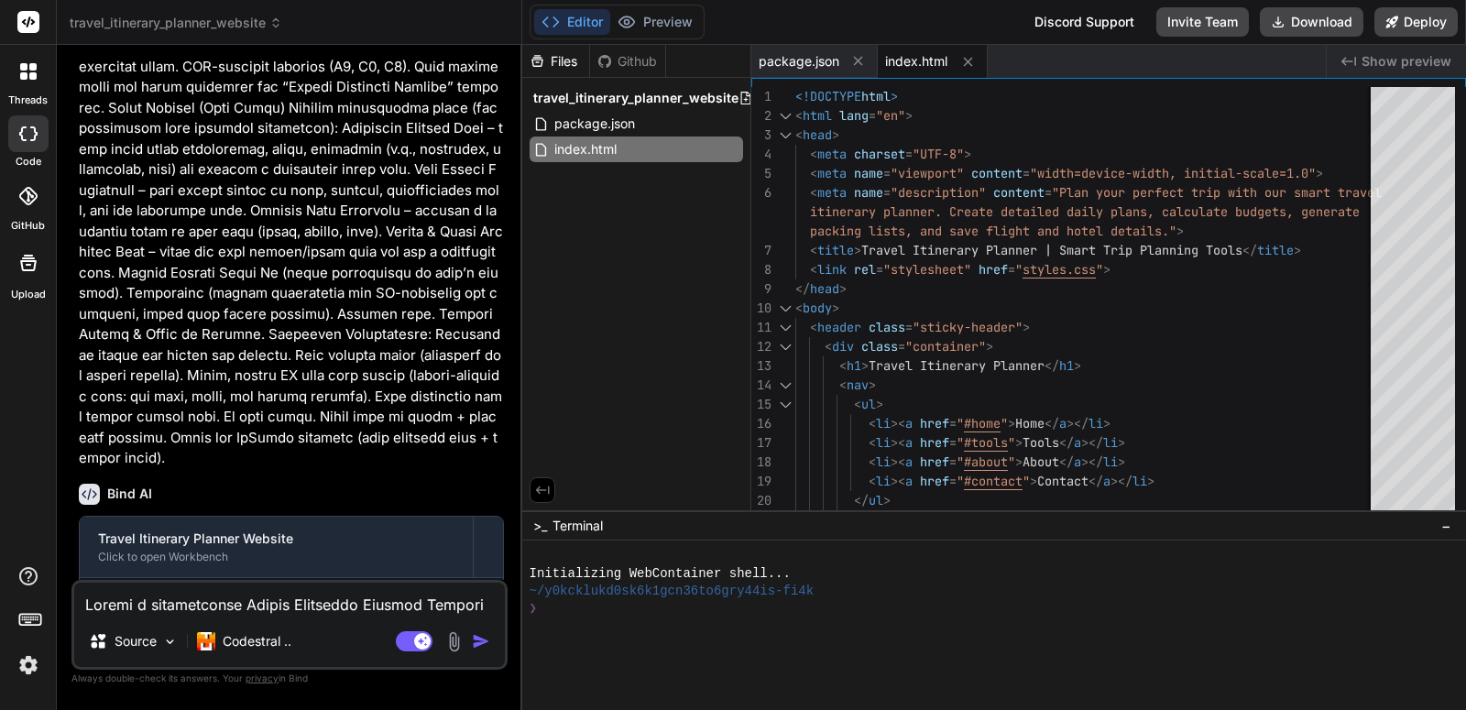
click at [376, 433] on p at bounding box center [291, 139] width 425 height 660
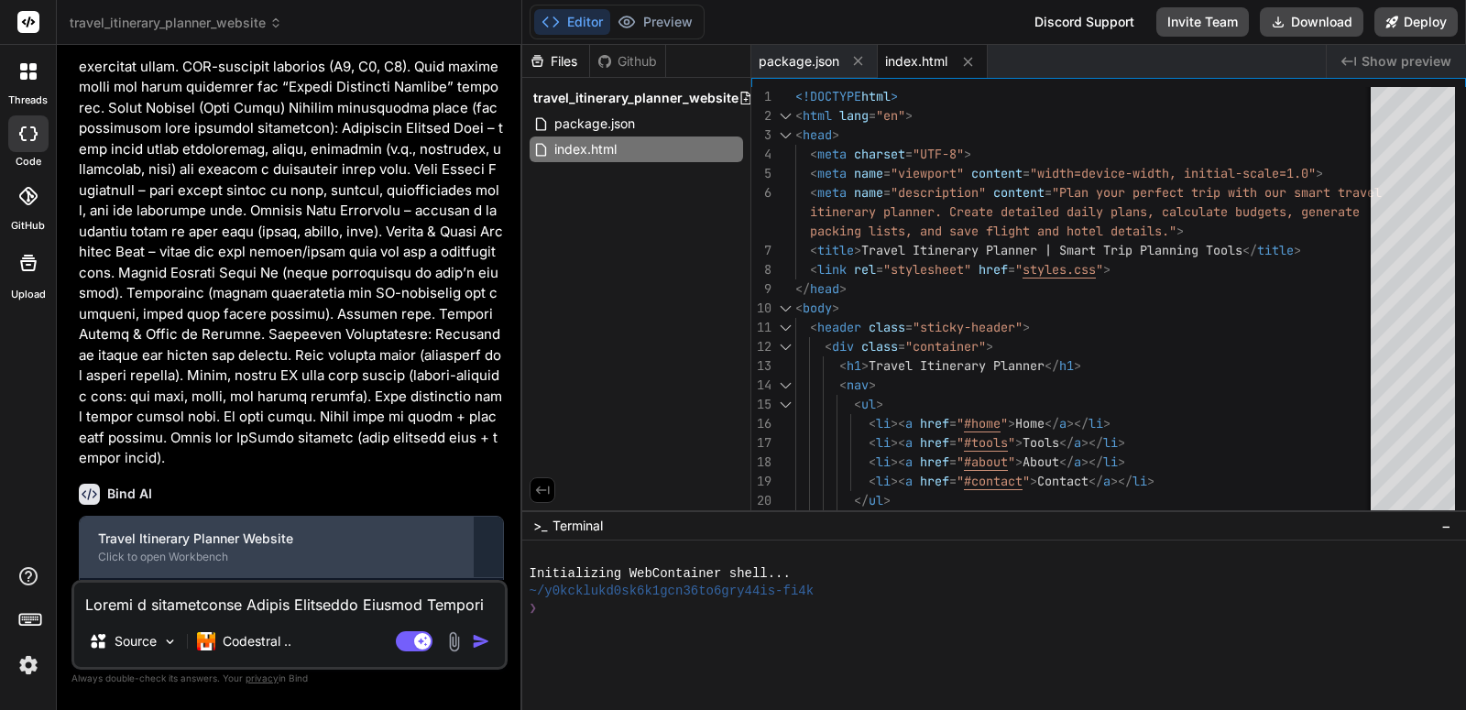
click at [219, 554] on div "Click to open Workbench" at bounding box center [276, 557] width 356 height 15
click at [214, 560] on div "Click to open Workbench" at bounding box center [276, 557] width 356 height 15
click at [213, 560] on div "Click to open Workbench" at bounding box center [276, 557] width 356 height 15
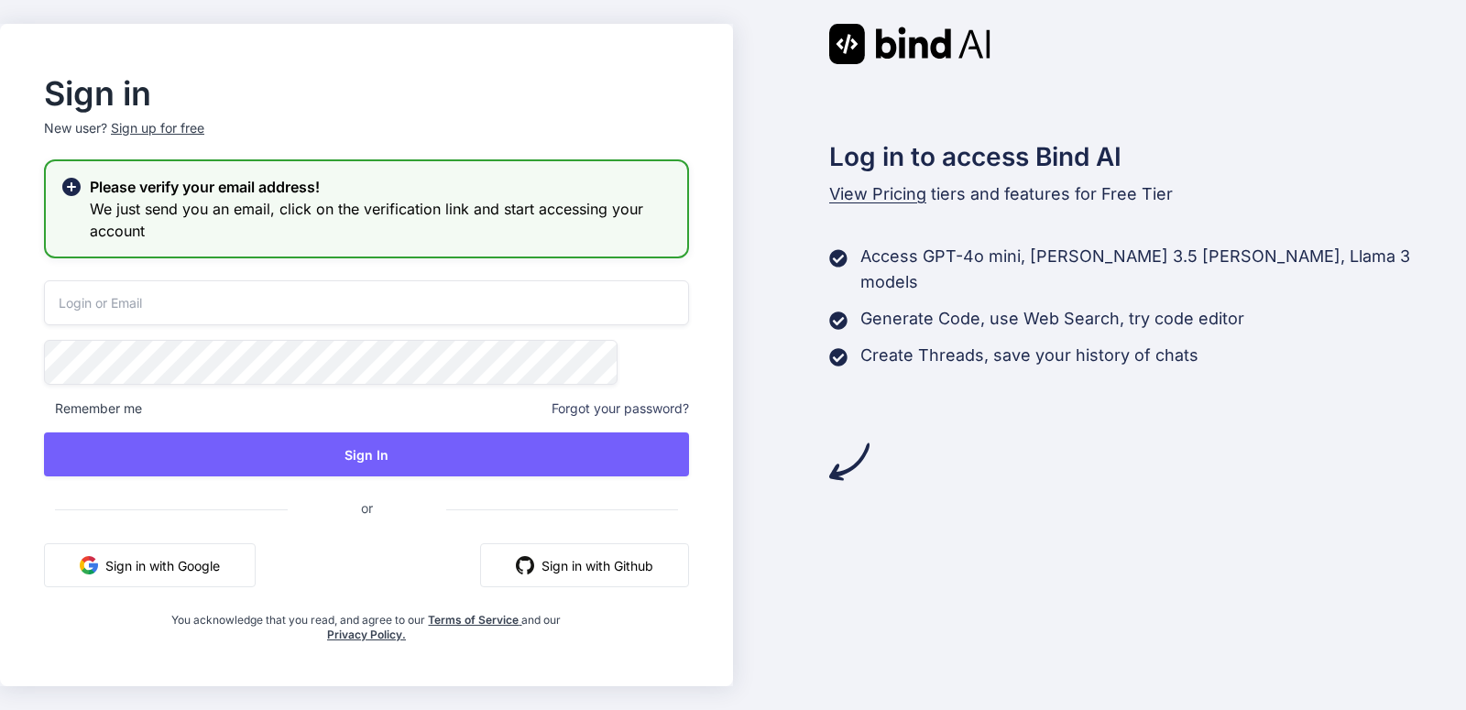
click at [297, 291] on input "email" at bounding box center [366, 302] width 645 height 45
type input "[EMAIL_ADDRESS][DOMAIN_NAME]"
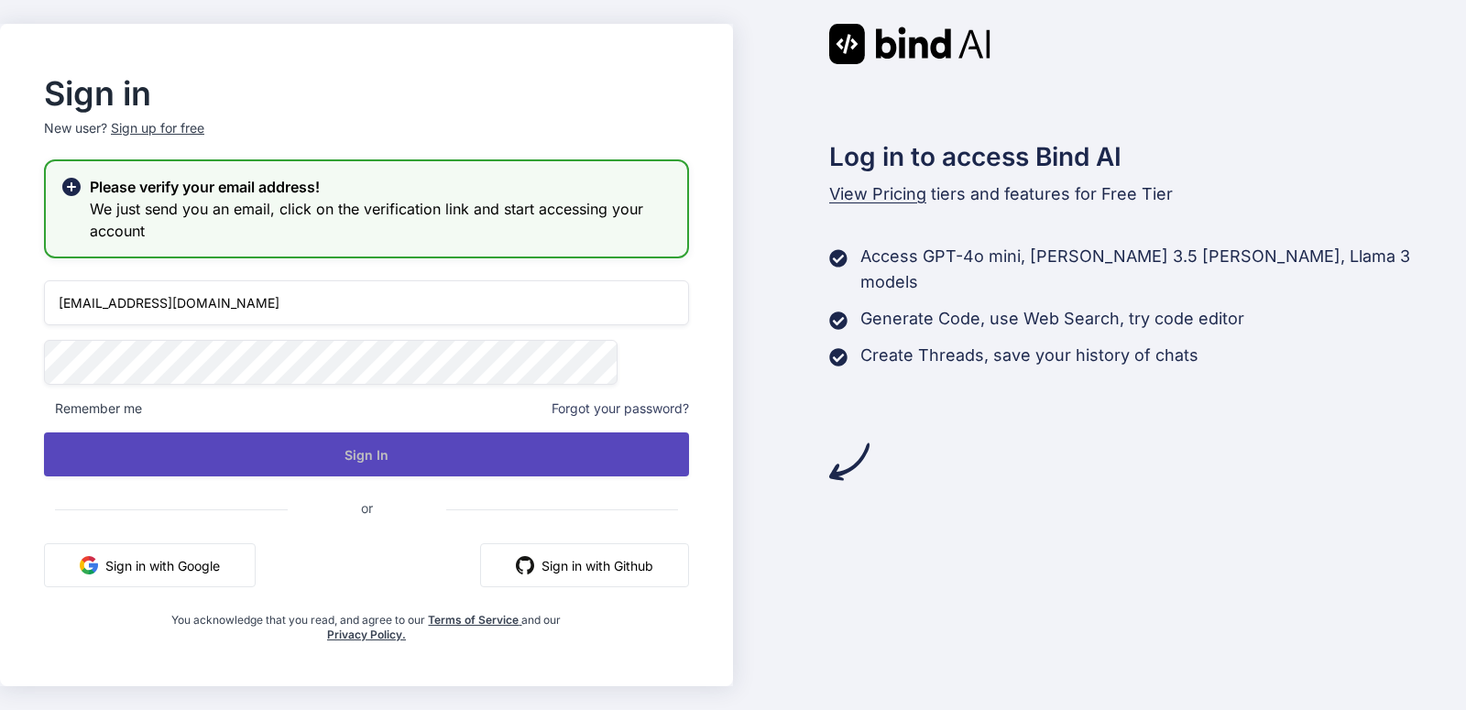
click at [295, 457] on button "Sign In" at bounding box center [366, 454] width 645 height 44
